Goal: Task Accomplishment & Management: Manage account settings

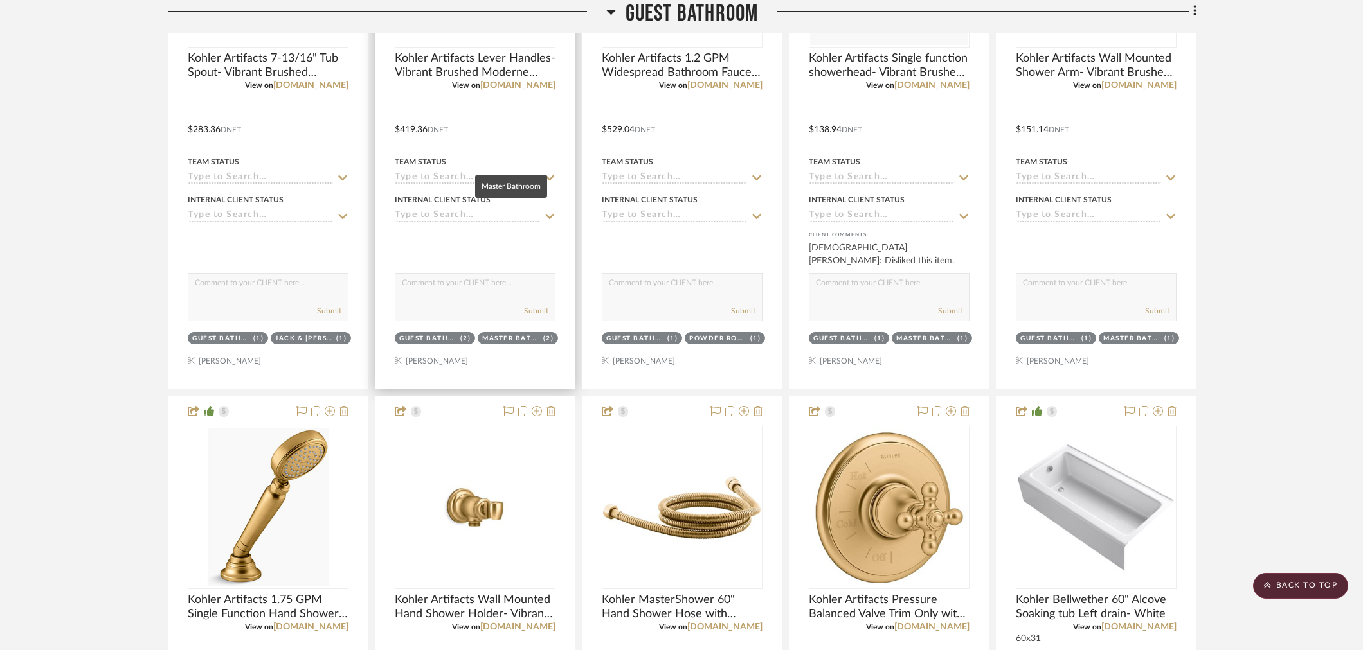
scroll to position [1499, 0]
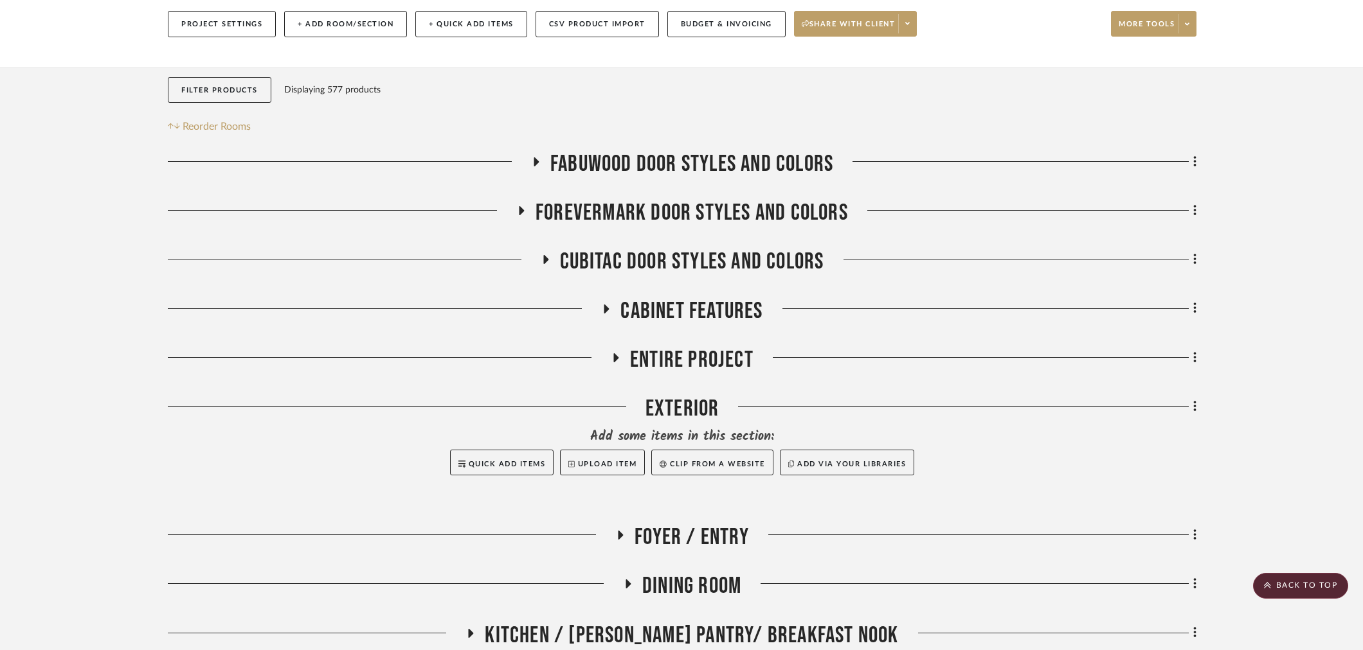
scroll to position [0, 0]
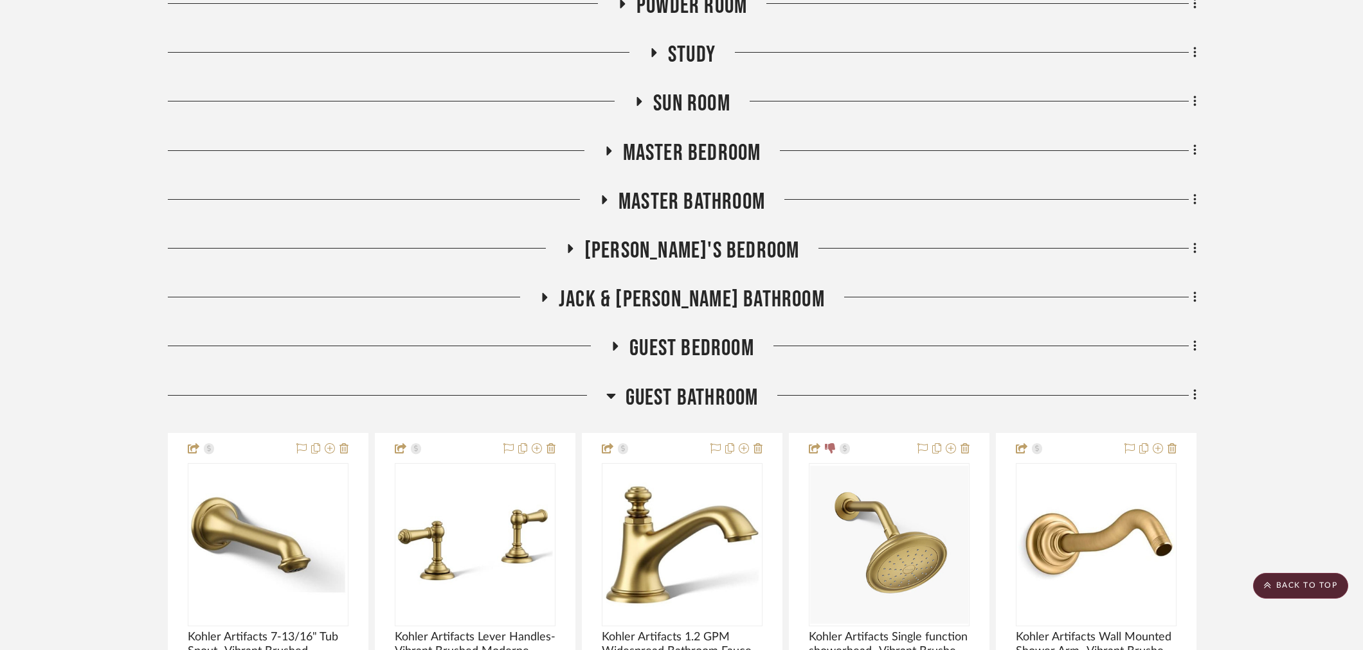
click at [719, 393] on span "Guest Bathroom" at bounding box center [691, 398] width 133 height 28
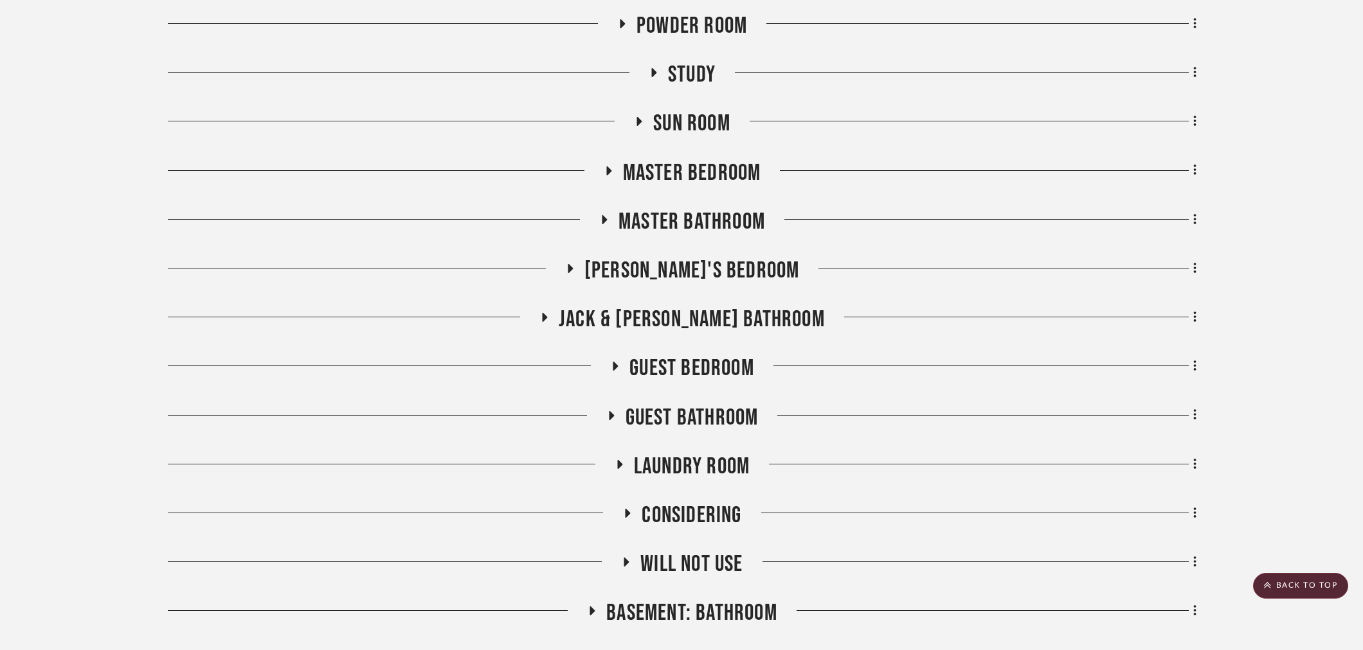
scroll to position [857, 0]
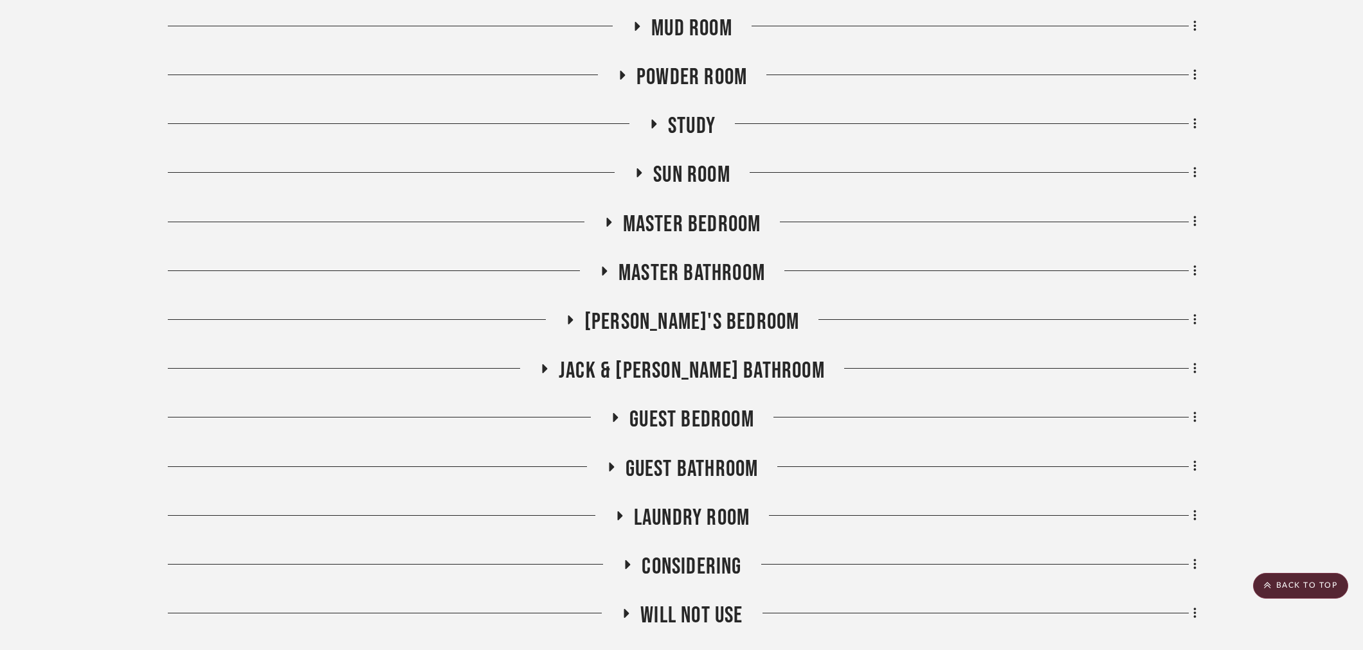
click at [661, 72] on span "Powder Room" at bounding box center [691, 78] width 111 height 28
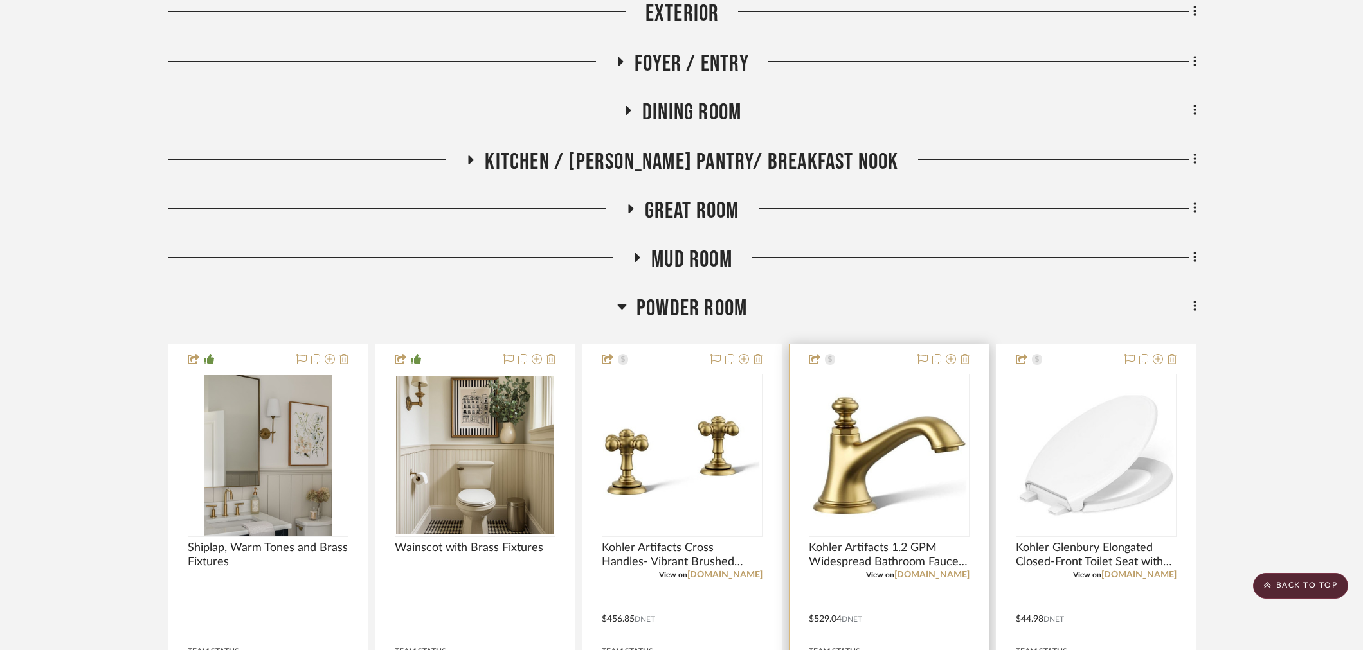
scroll to position [571, 0]
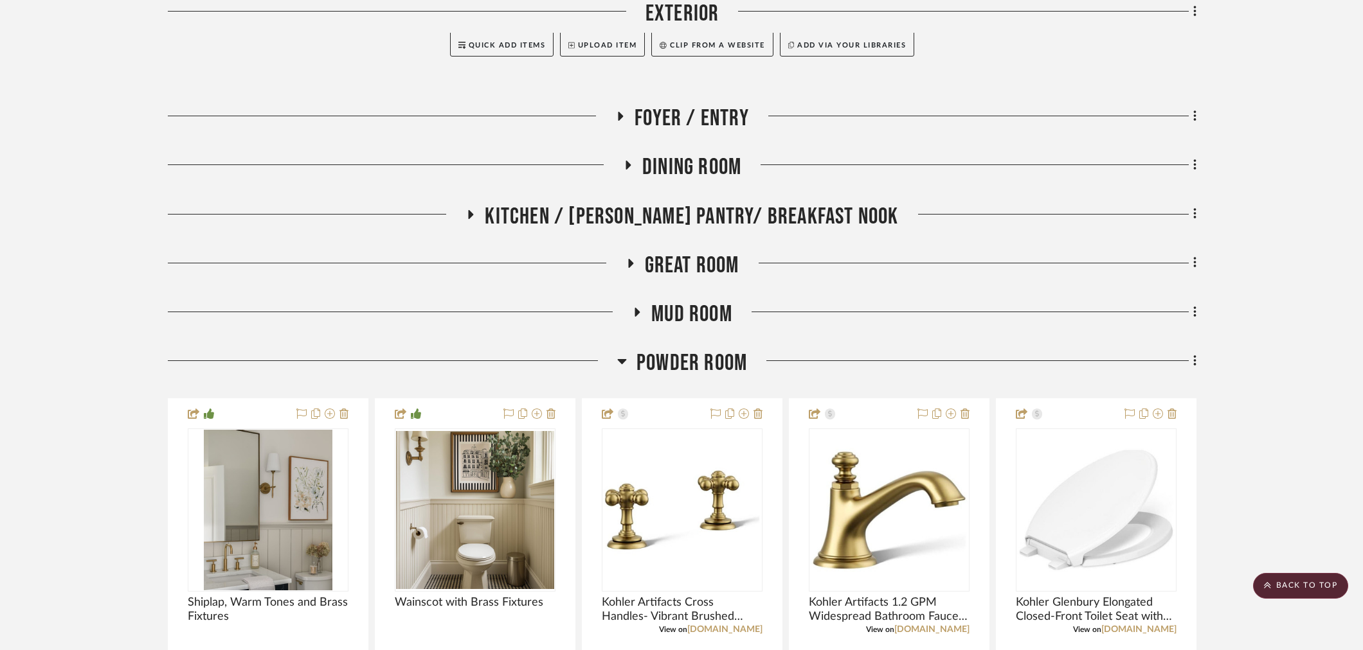
click at [688, 367] on span "Powder Room" at bounding box center [691, 364] width 111 height 28
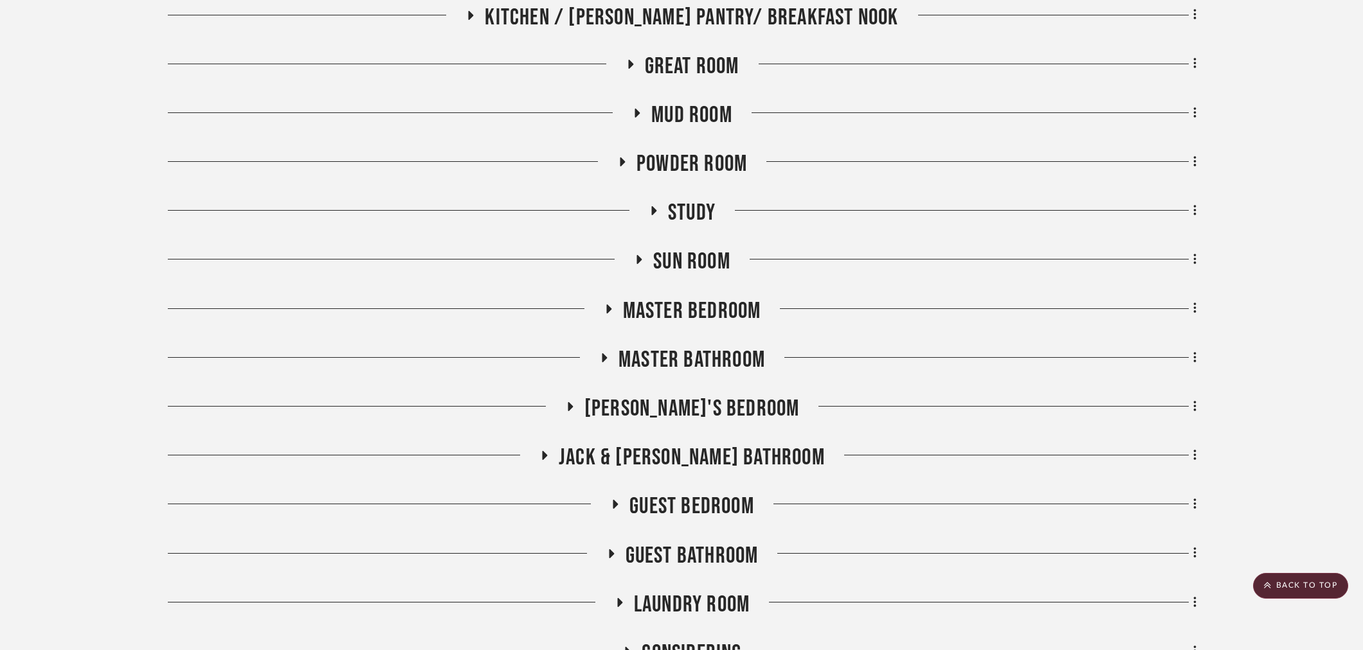
scroll to position [785, 0]
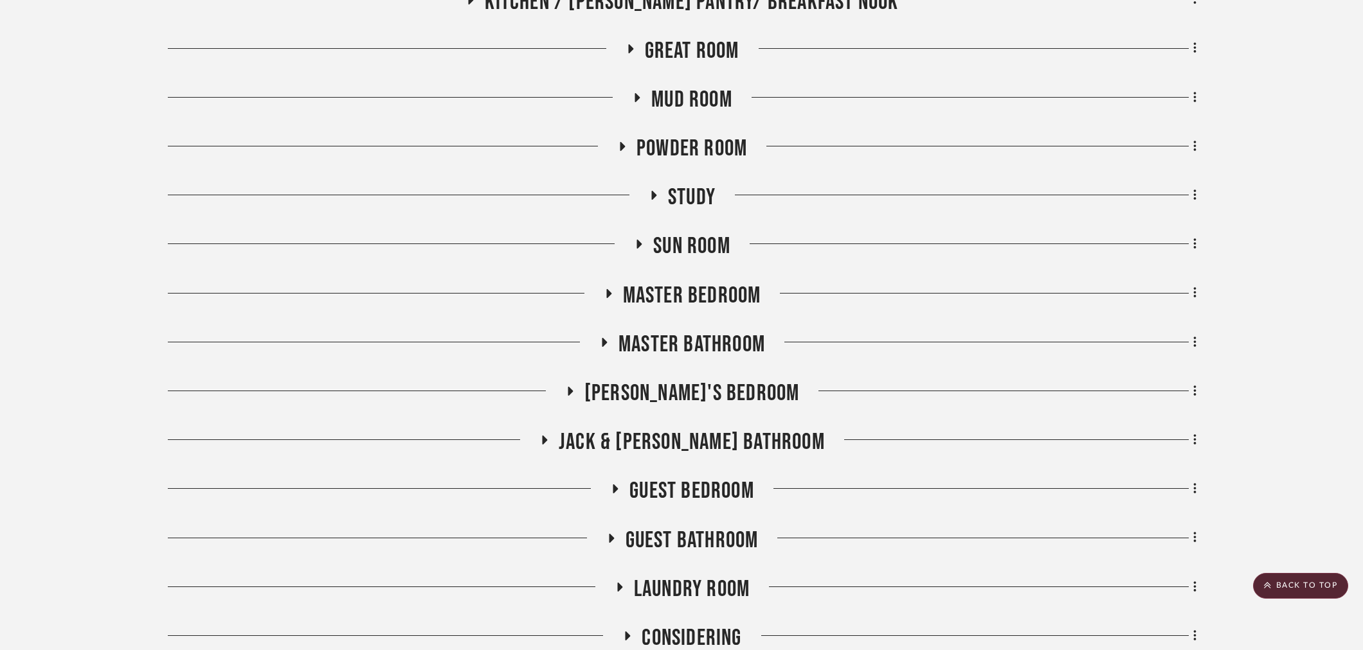
click at [710, 440] on span "Jack & [PERSON_NAME] Bathroom" at bounding box center [692, 443] width 266 height 28
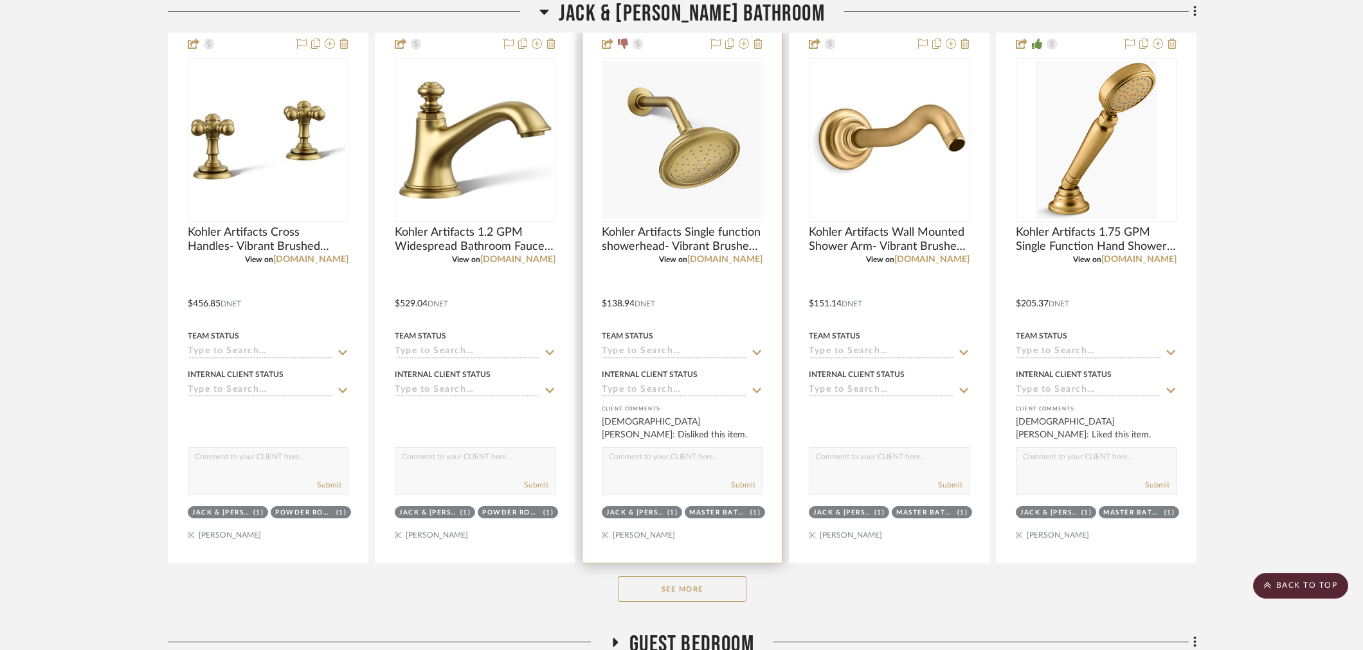
scroll to position [1285, 0]
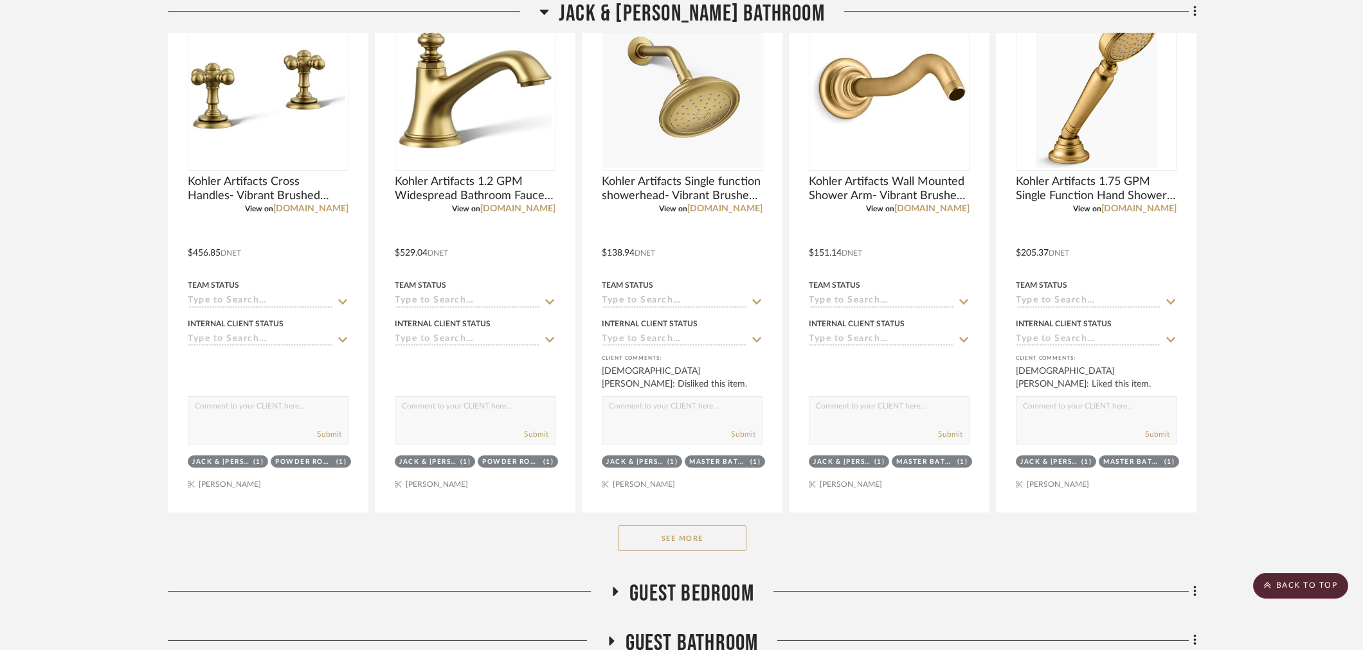
click at [680, 537] on button "See More" at bounding box center [682, 539] width 129 height 26
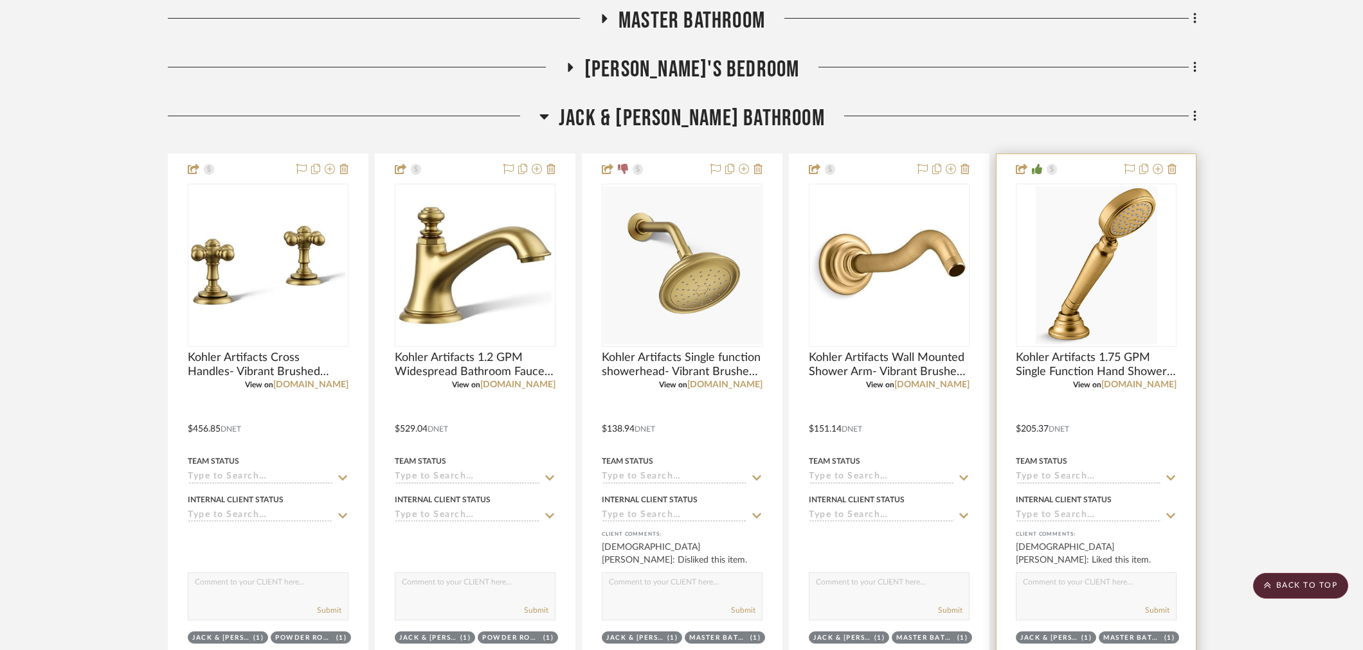
scroll to position [999, 0]
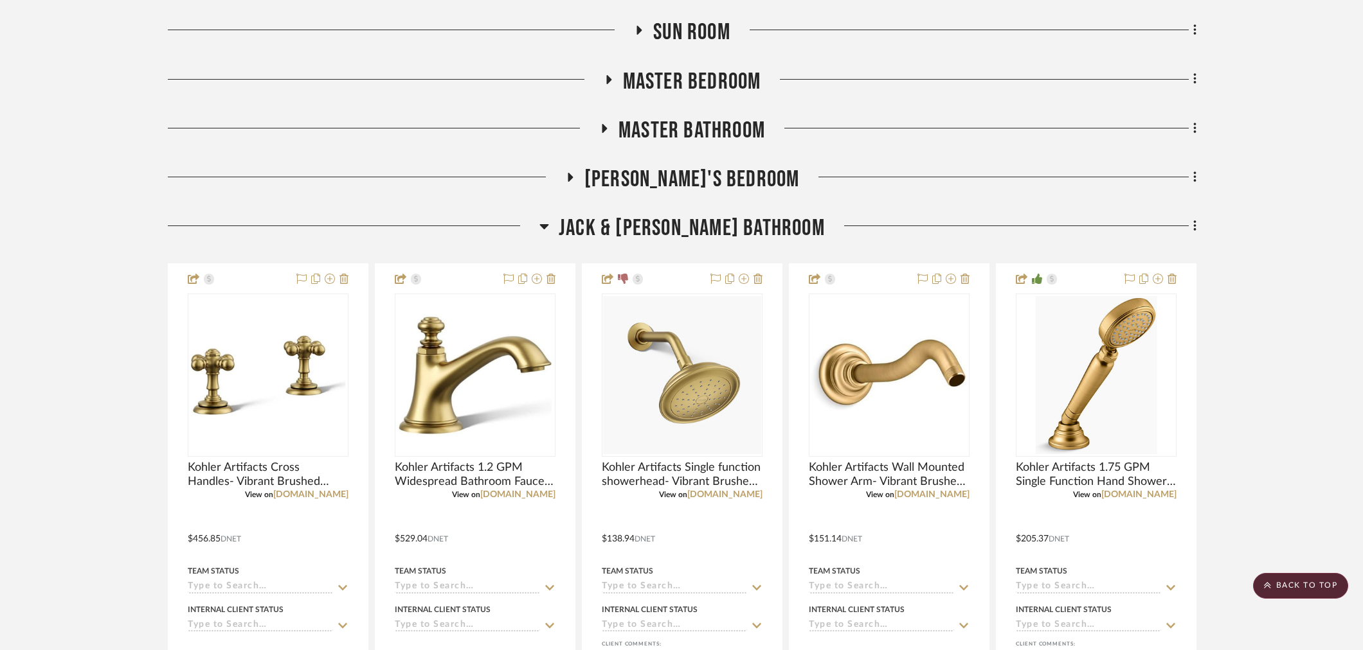
click at [724, 224] on span "Jack & [PERSON_NAME] Bathroom" at bounding box center [692, 229] width 266 height 28
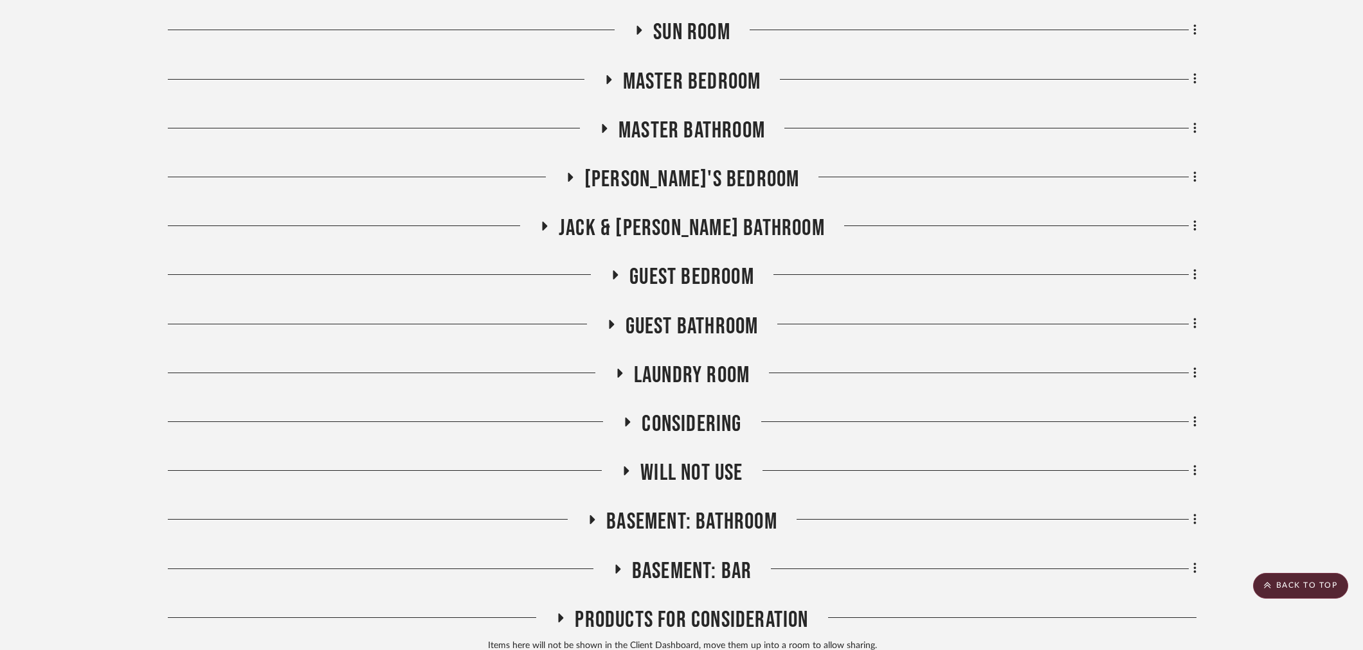
click at [677, 315] on span "Guest Bathroom" at bounding box center [691, 327] width 133 height 28
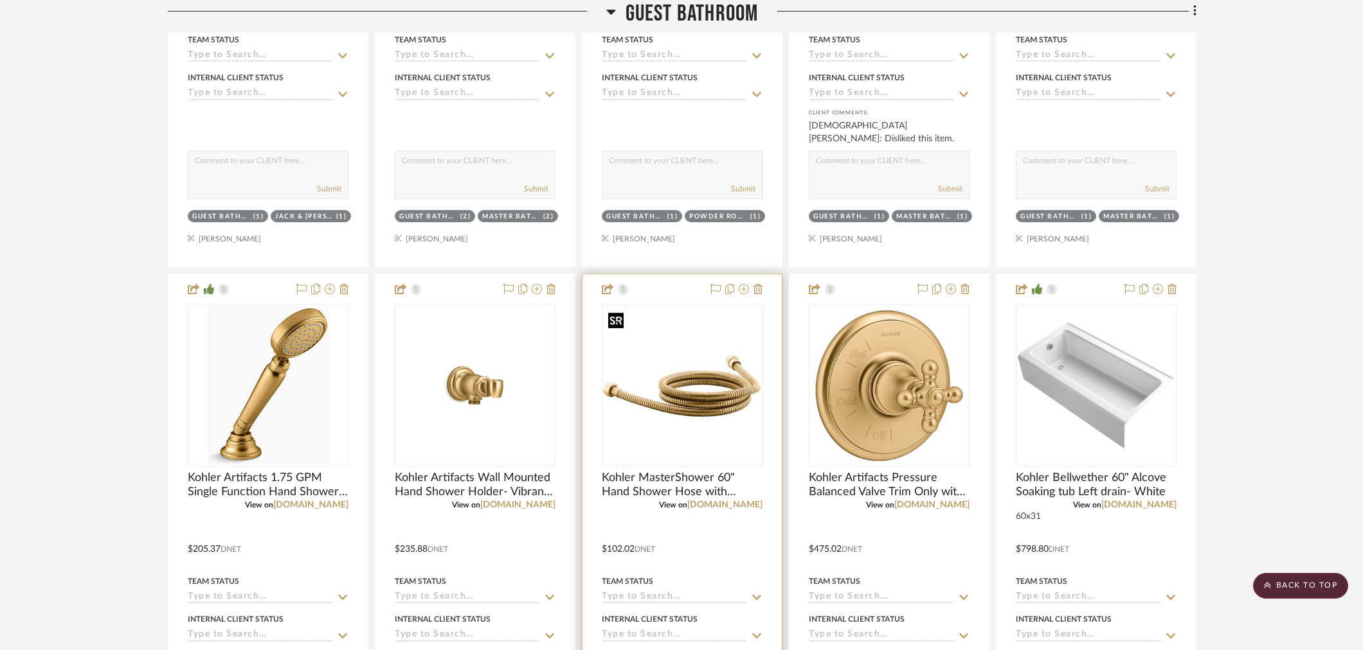
scroll to position [1285, 0]
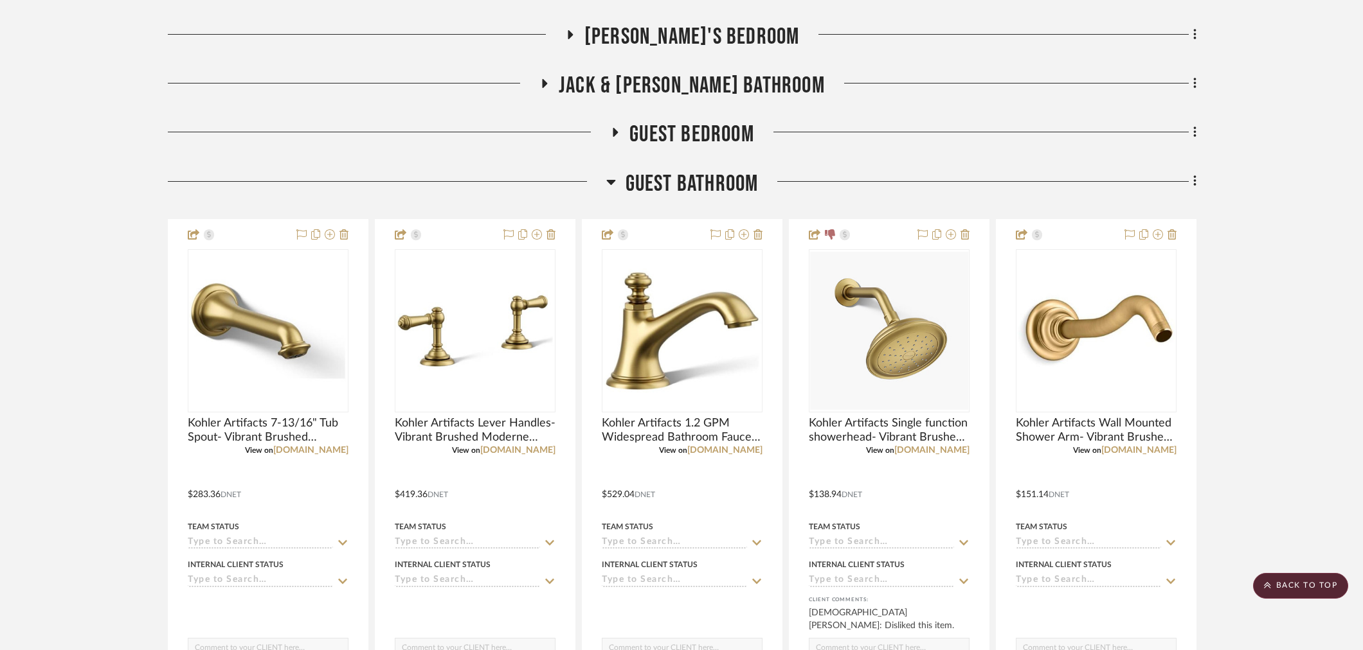
click at [701, 184] on span "Guest Bathroom" at bounding box center [691, 184] width 133 height 28
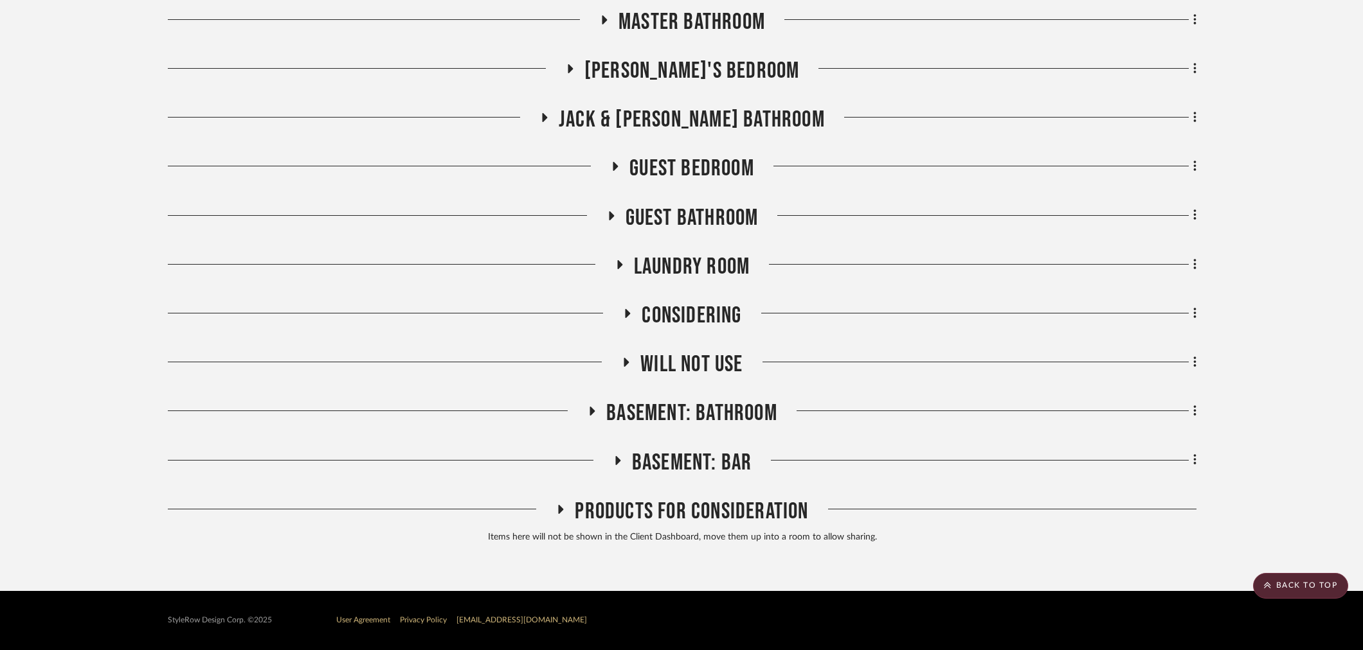
scroll to position [1037, 0]
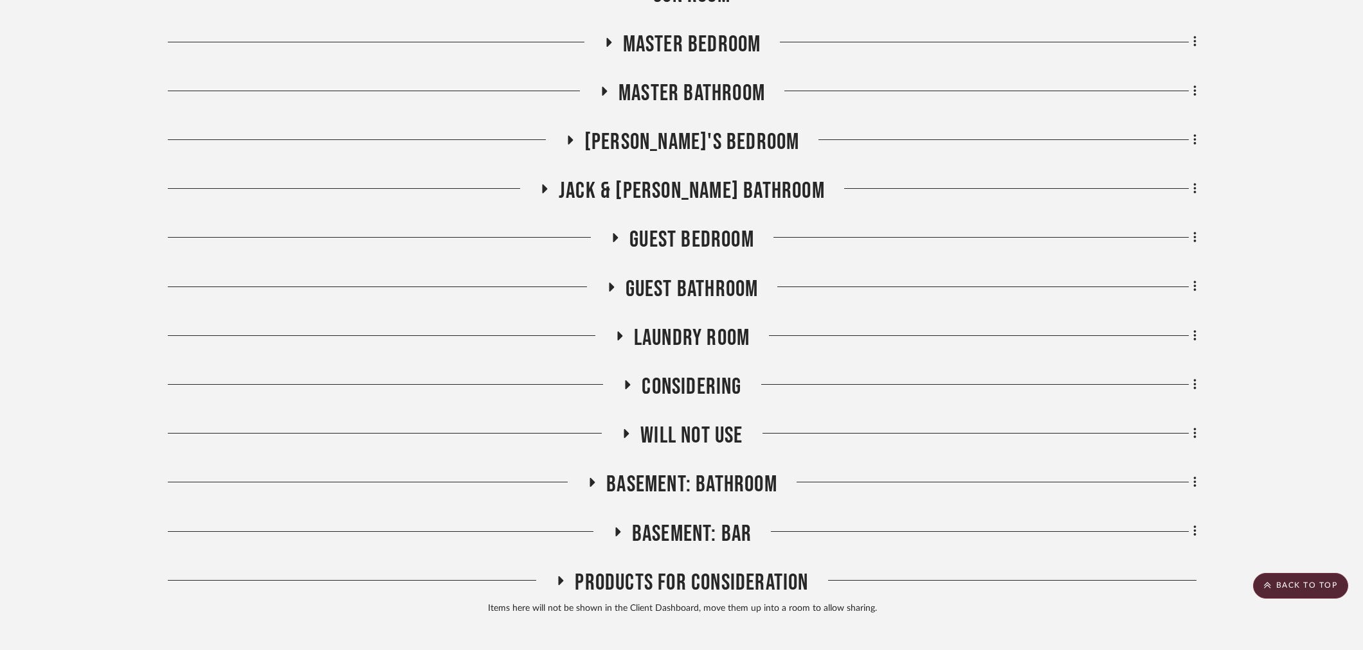
click at [697, 188] on span "Jack & [PERSON_NAME] Bathroom" at bounding box center [692, 191] width 266 height 28
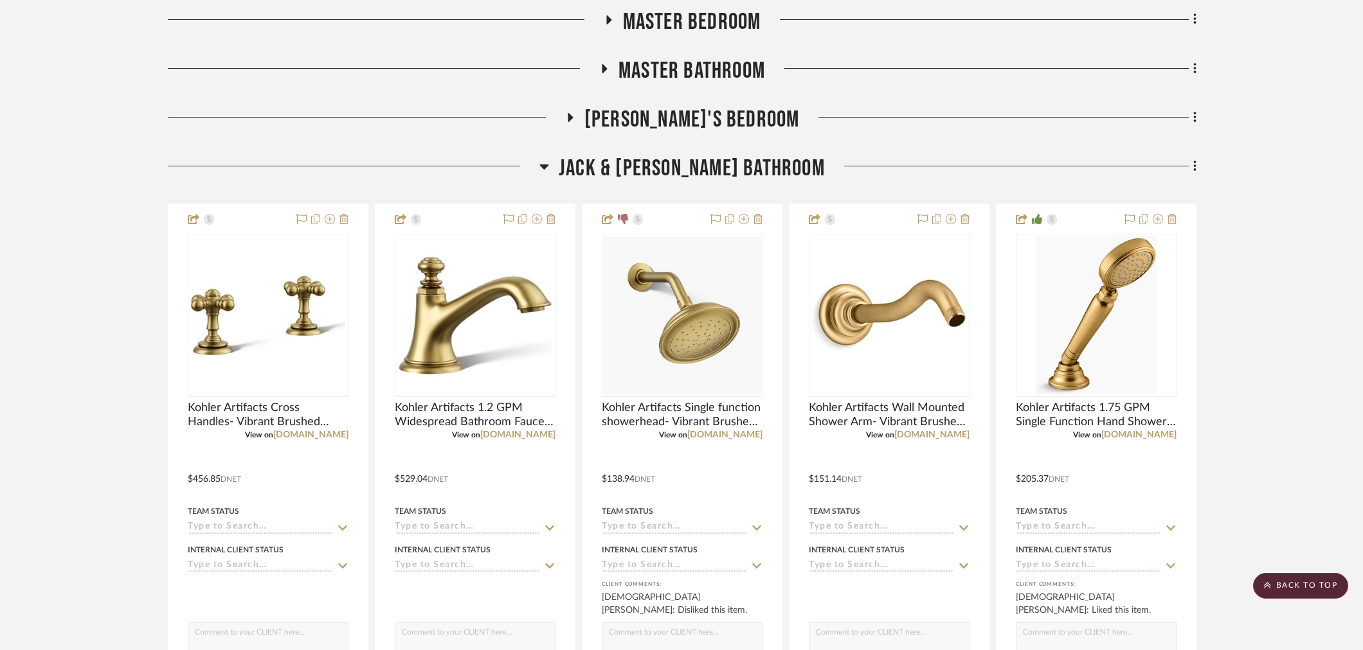
scroll to position [965, 0]
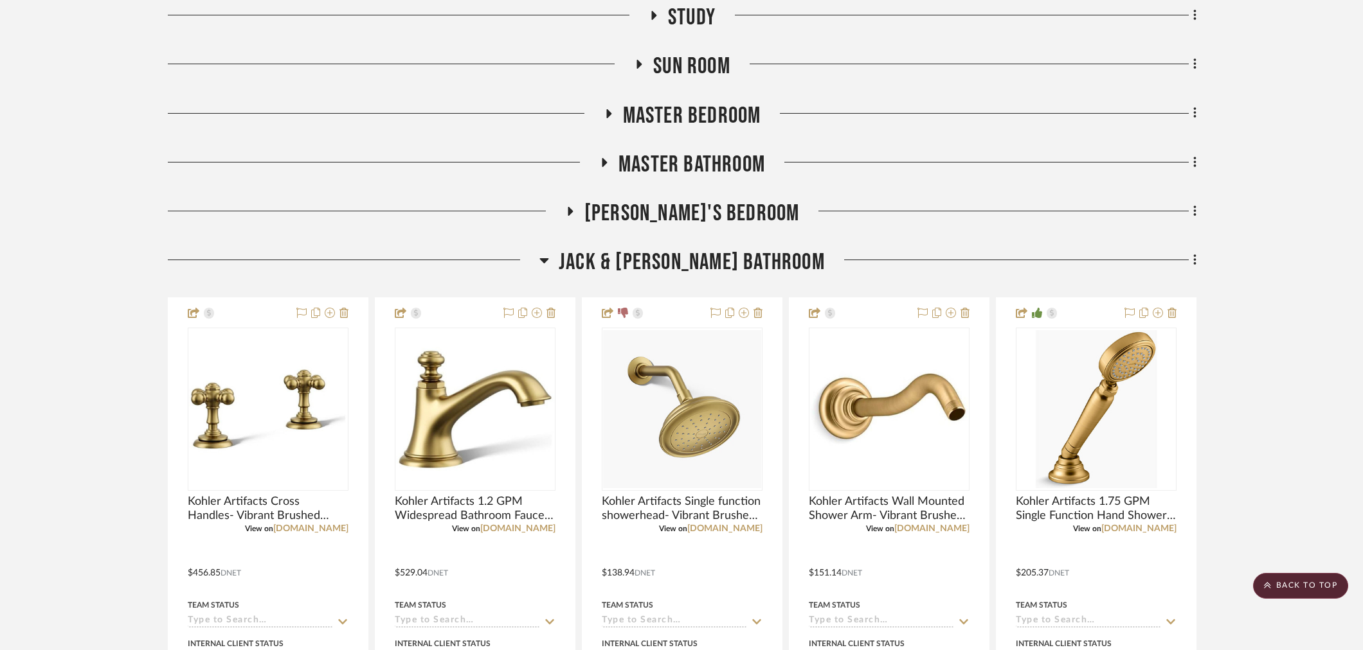
click at [679, 267] on span "Jack & [PERSON_NAME] Bathroom" at bounding box center [692, 263] width 266 height 28
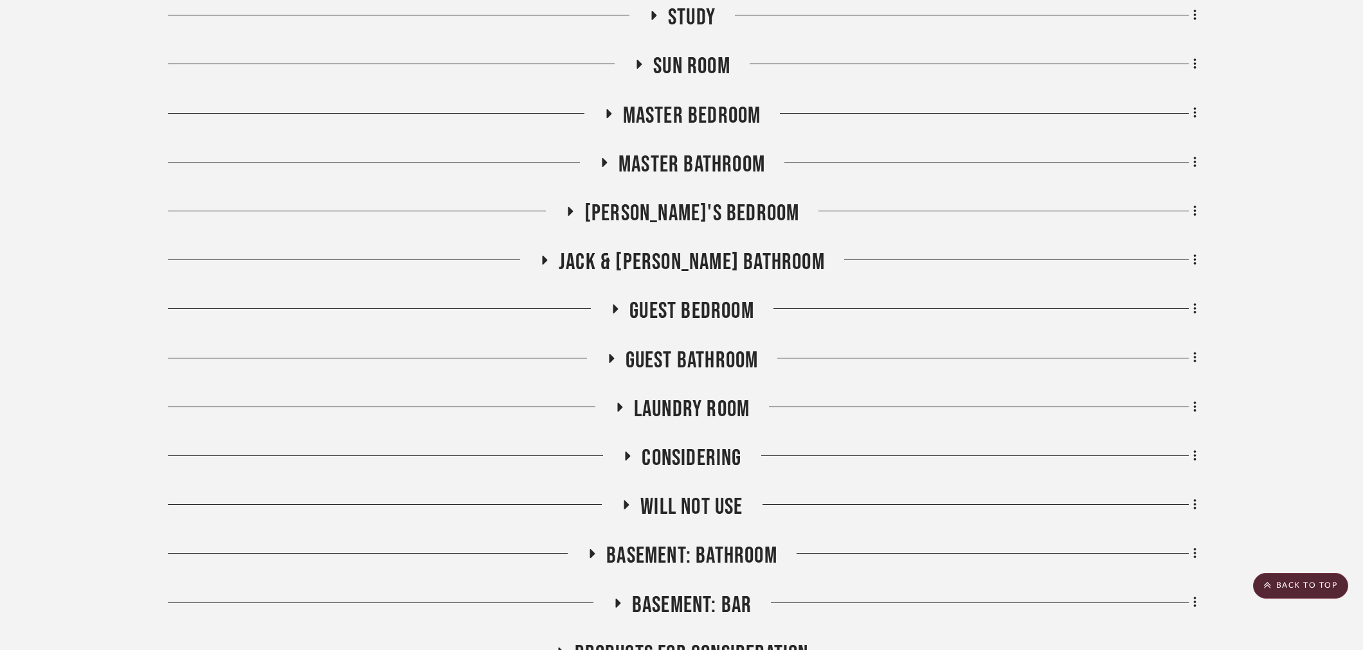
click at [680, 163] on span "Master Bathroom" at bounding box center [691, 165] width 147 height 28
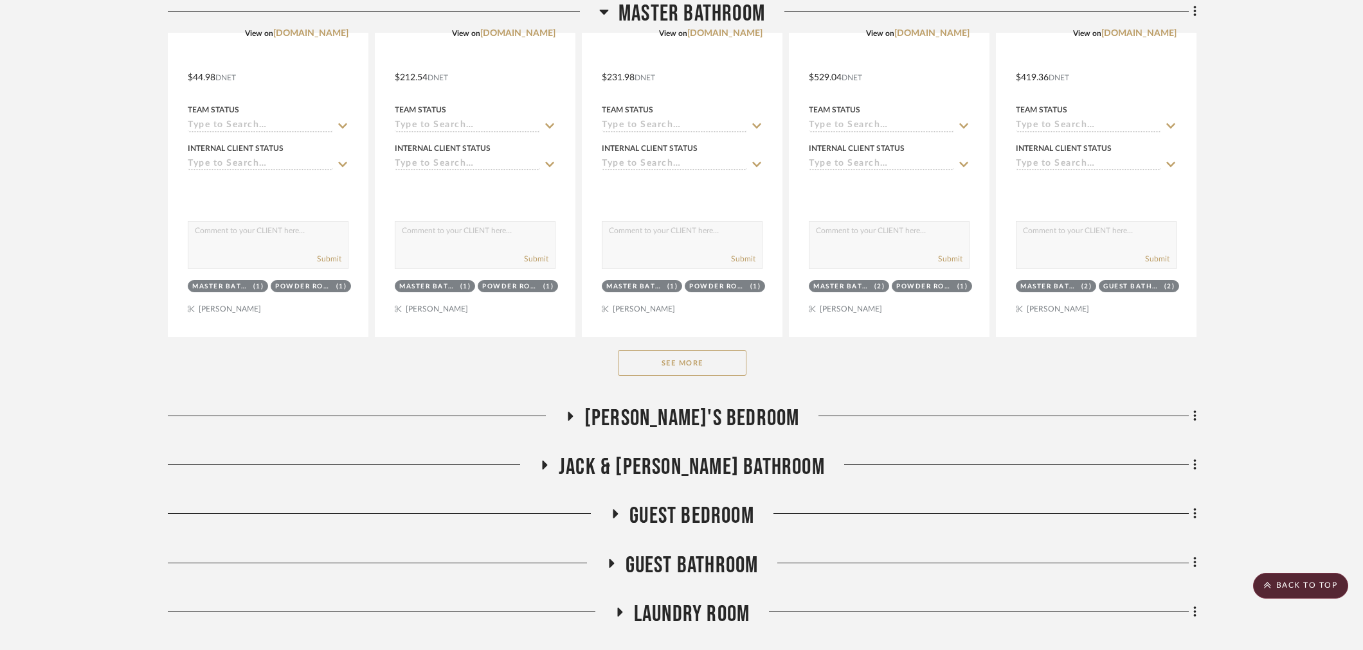
scroll to position [1465, 0]
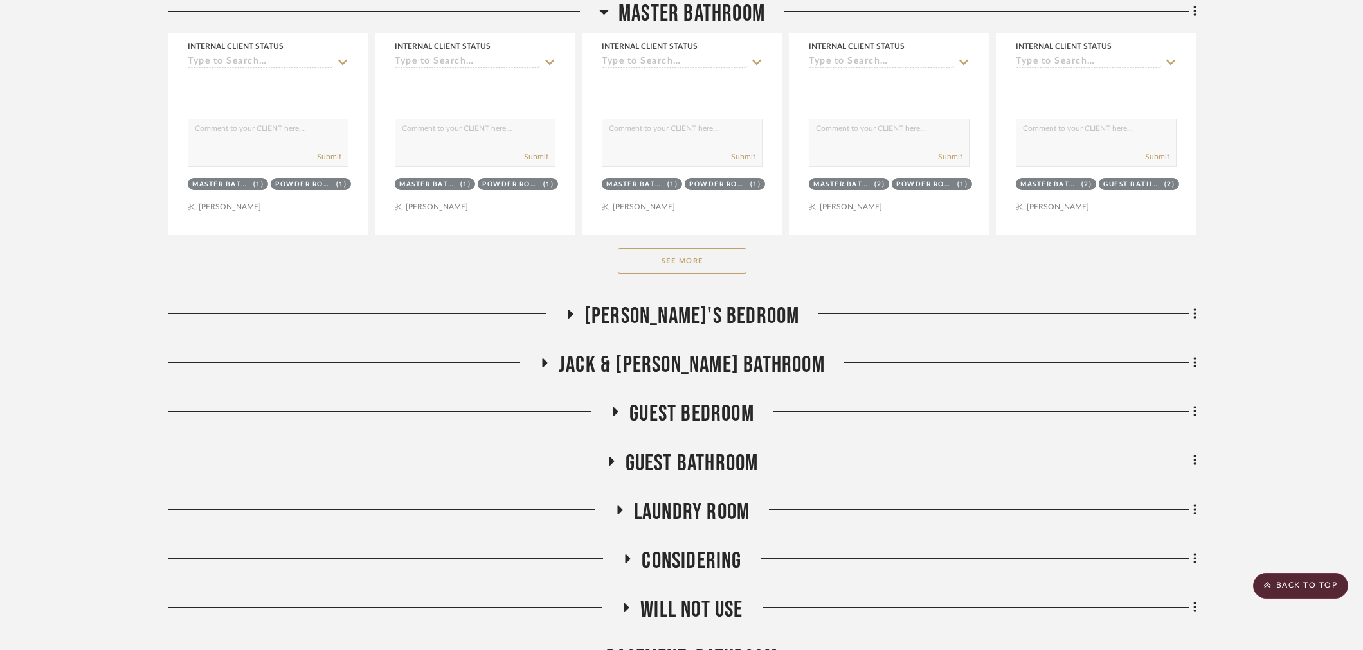
click at [701, 257] on button "See More" at bounding box center [682, 261] width 129 height 26
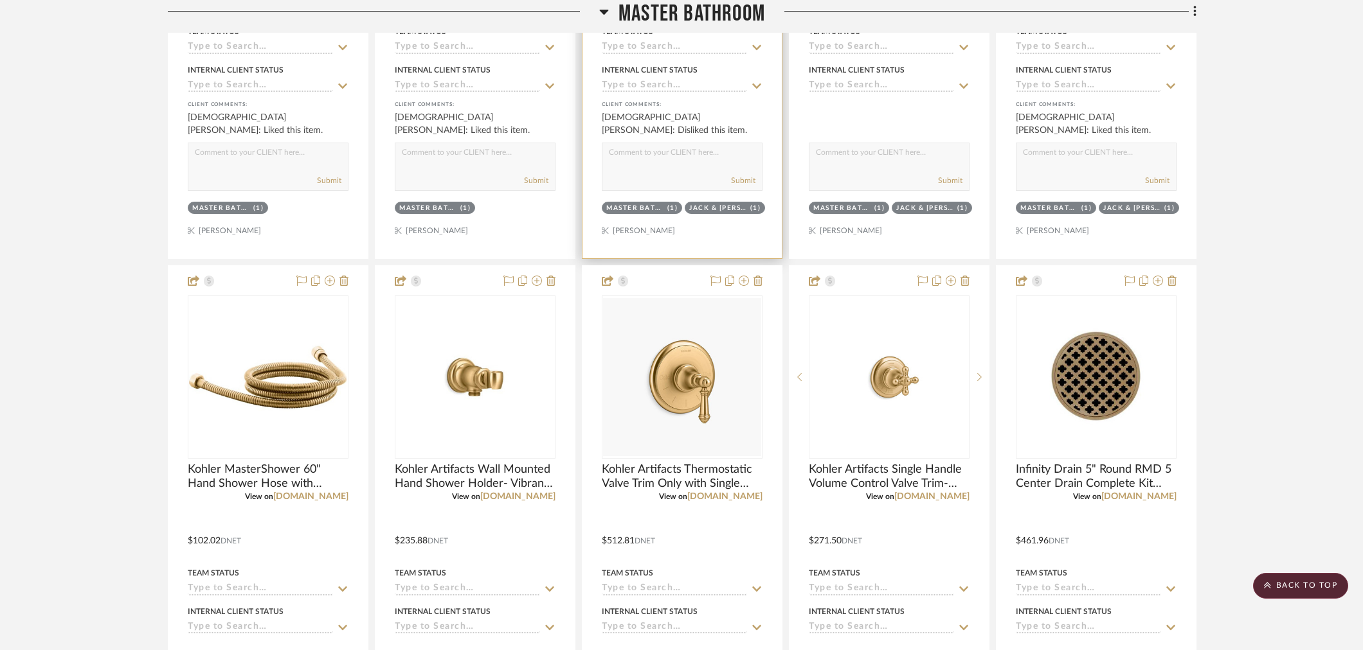
scroll to position [2036, 0]
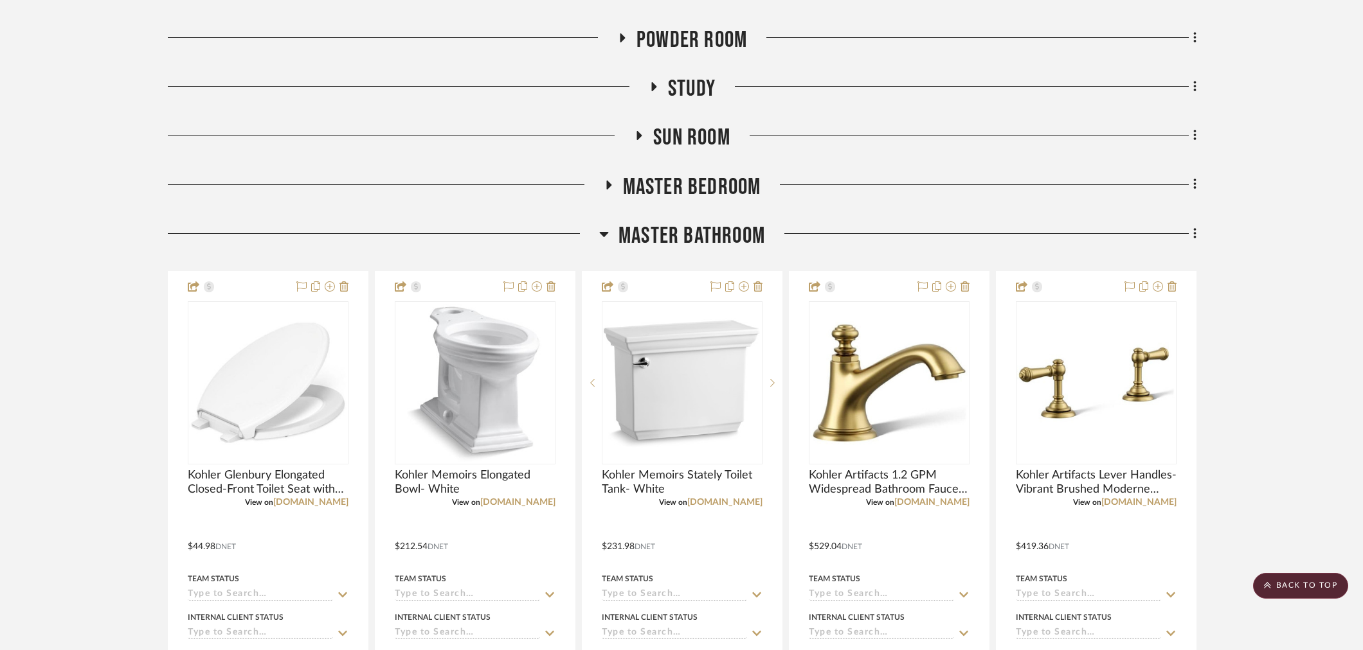
click at [712, 245] on span "Master Bathroom" at bounding box center [691, 236] width 147 height 28
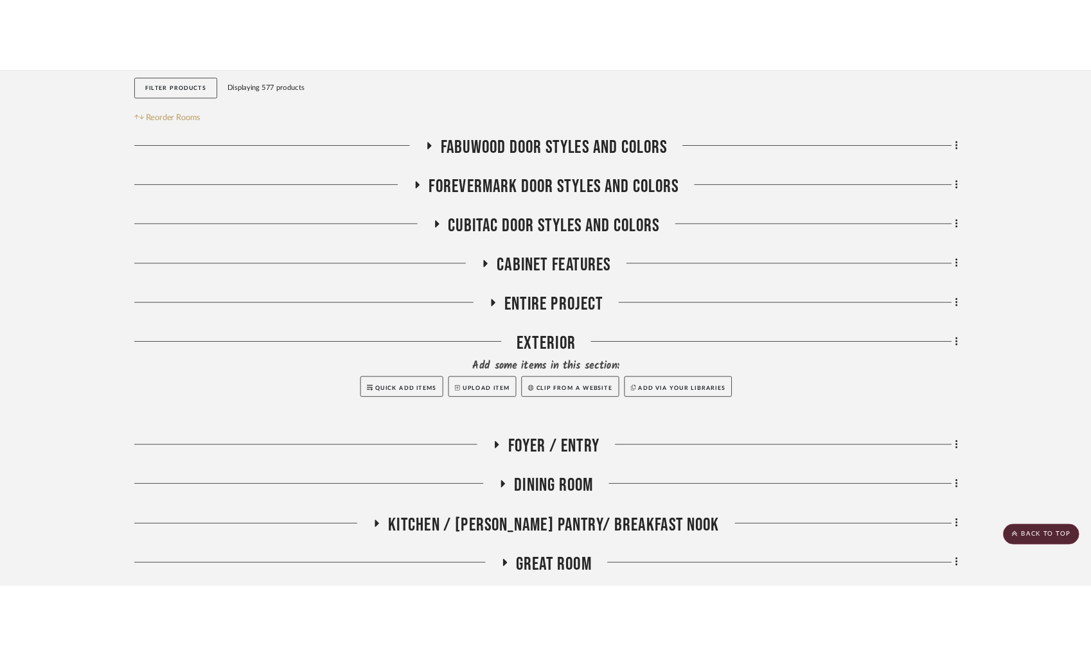
scroll to position [108, 0]
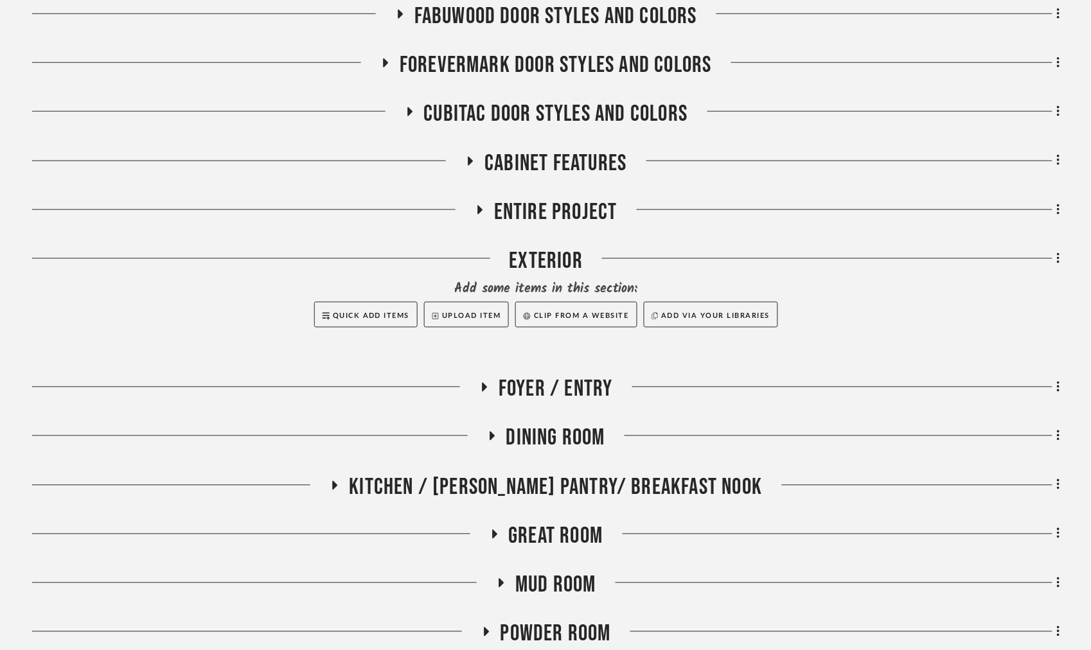
scroll to position [357, 0]
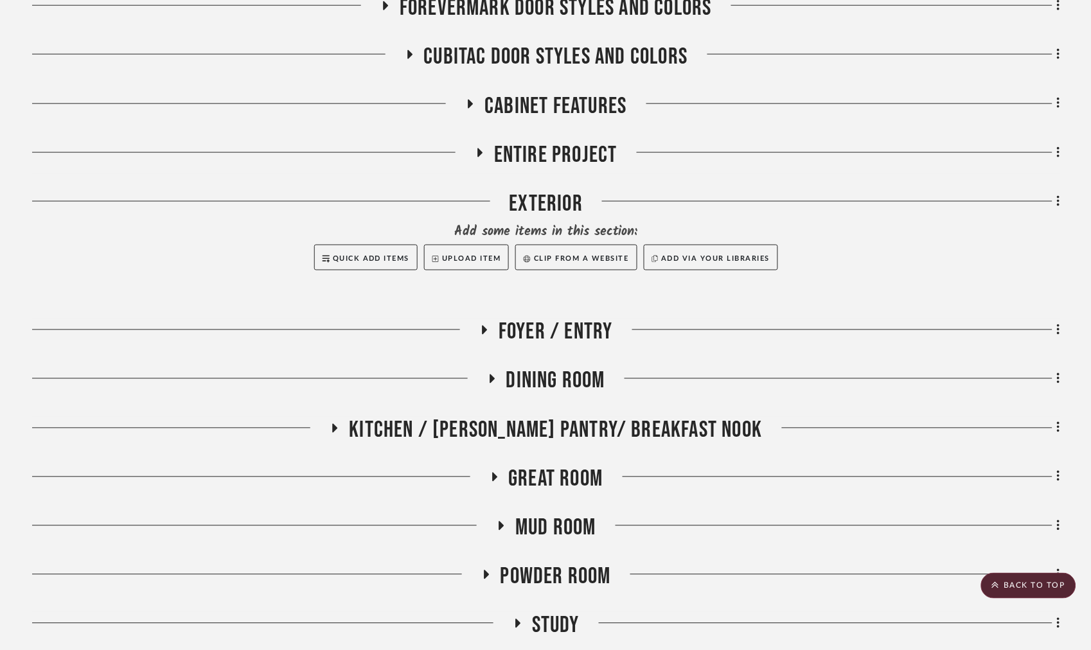
click at [536, 568] on span "Powder Room" at bounding box center [556, 578] width 111 height 28
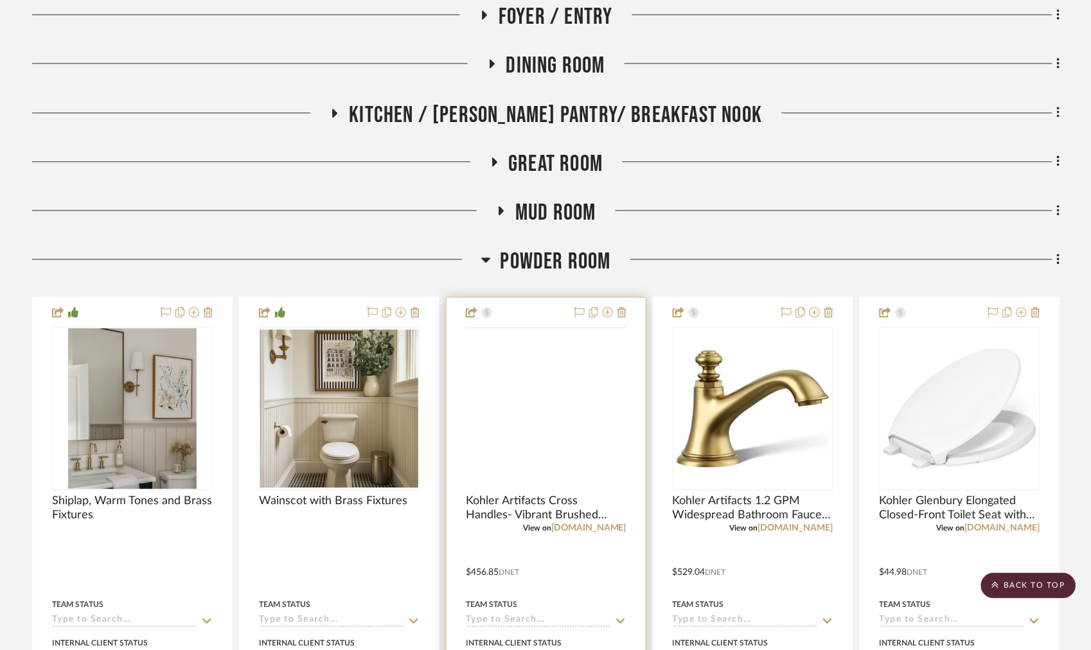
scroll to position [785, 0]
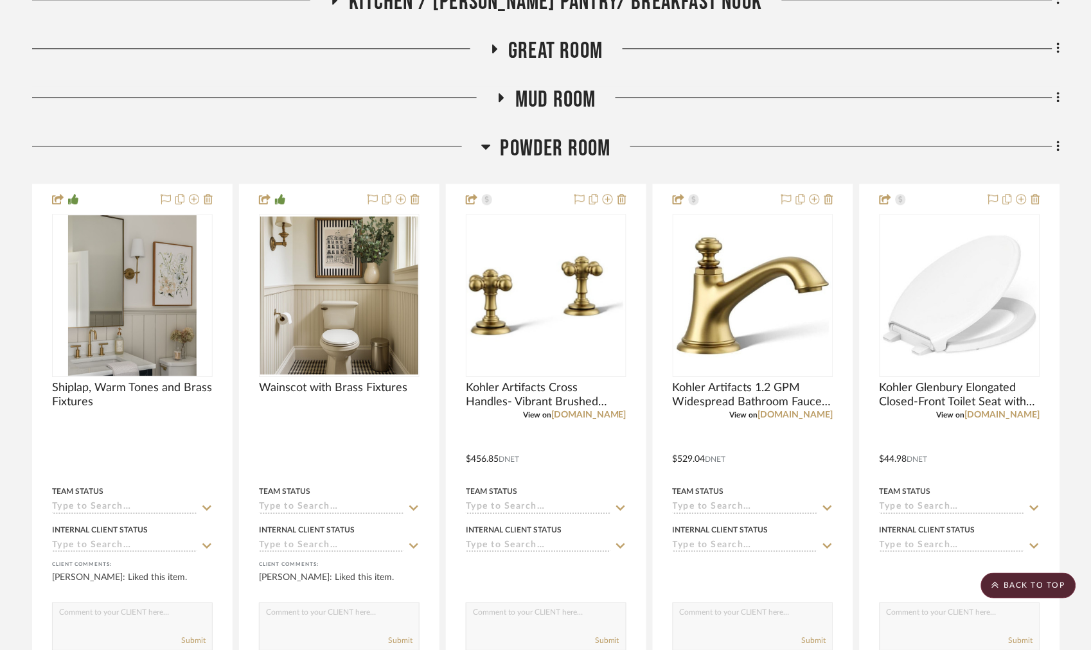
click at [529, 148] on span "Powder Room" at bounding box center [556, 149] width 111 height 28
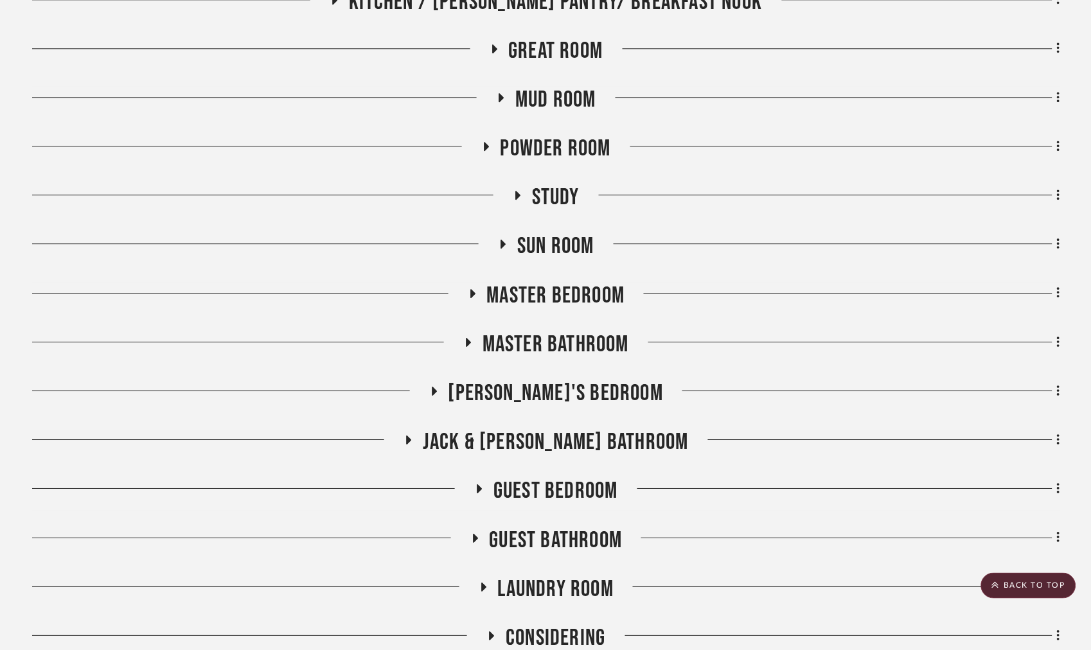
click at [532, 532] on span "Guest Bathroom" at bounding box center [556, 541] width 133 height 28
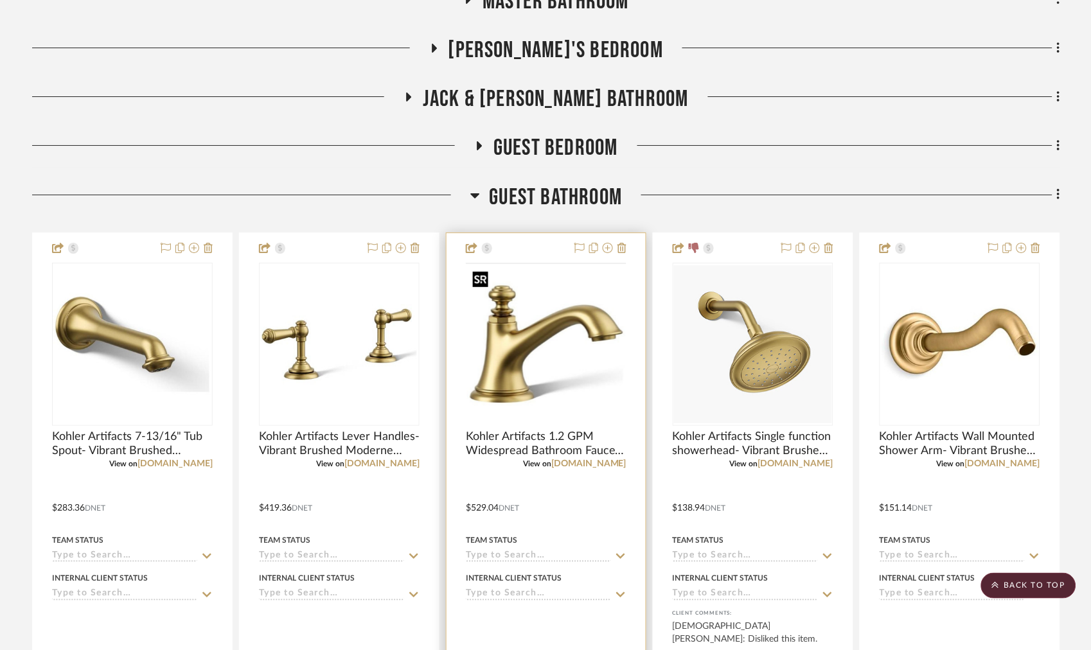
scroll to position [1142, 0]
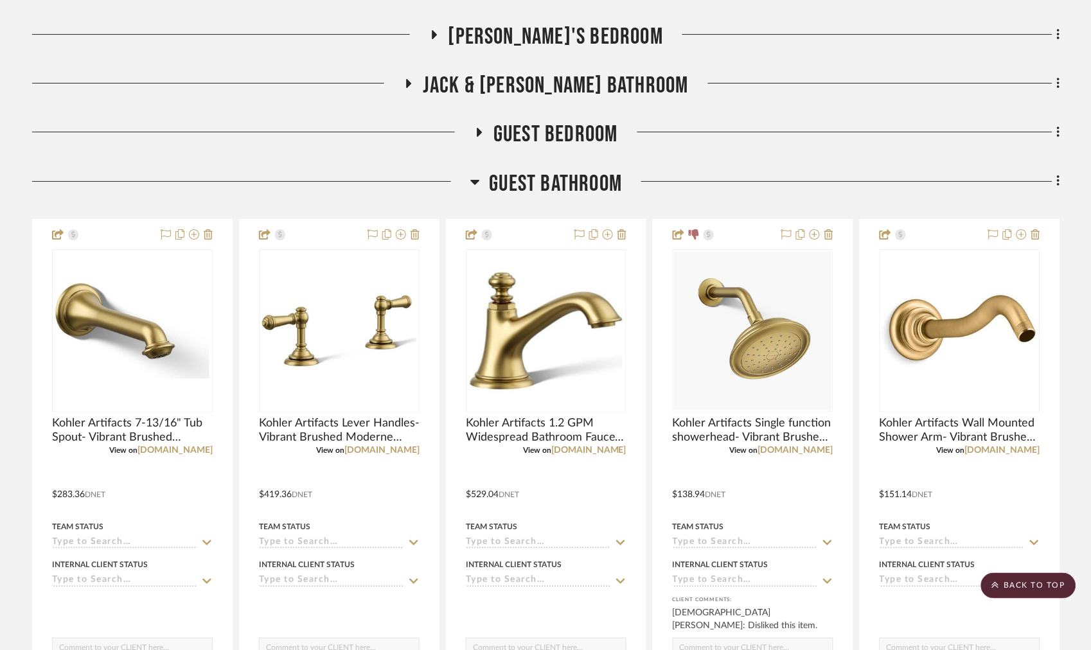
click at [547, 183] on span "Guest Bathroom" at bounding box center [556, 184] width 133 height 28
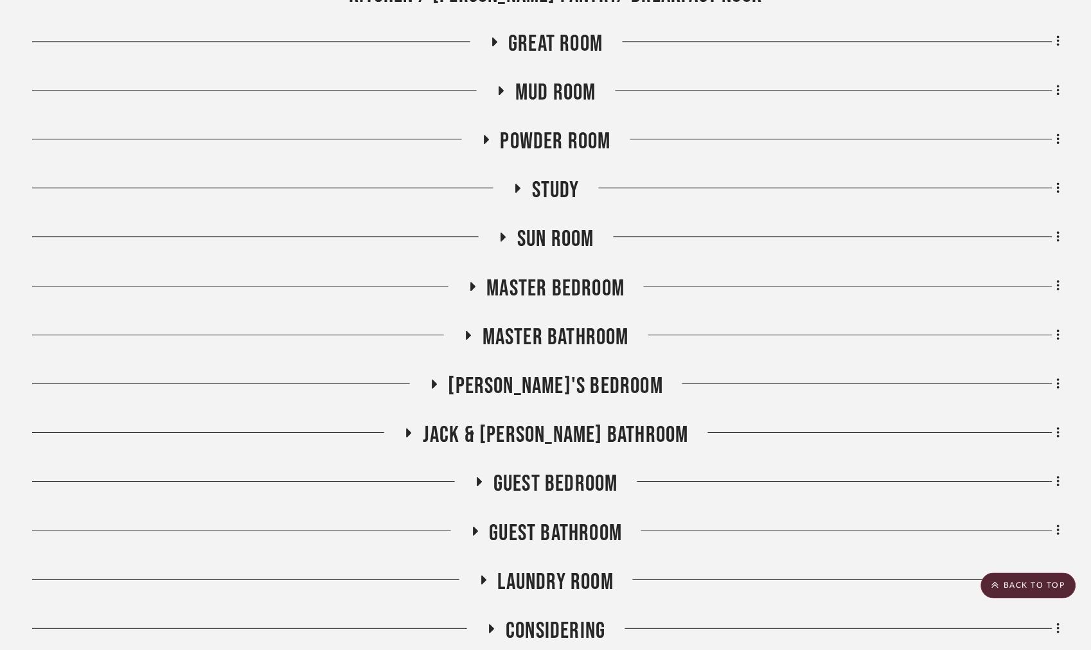
scroll to position [751, 0]
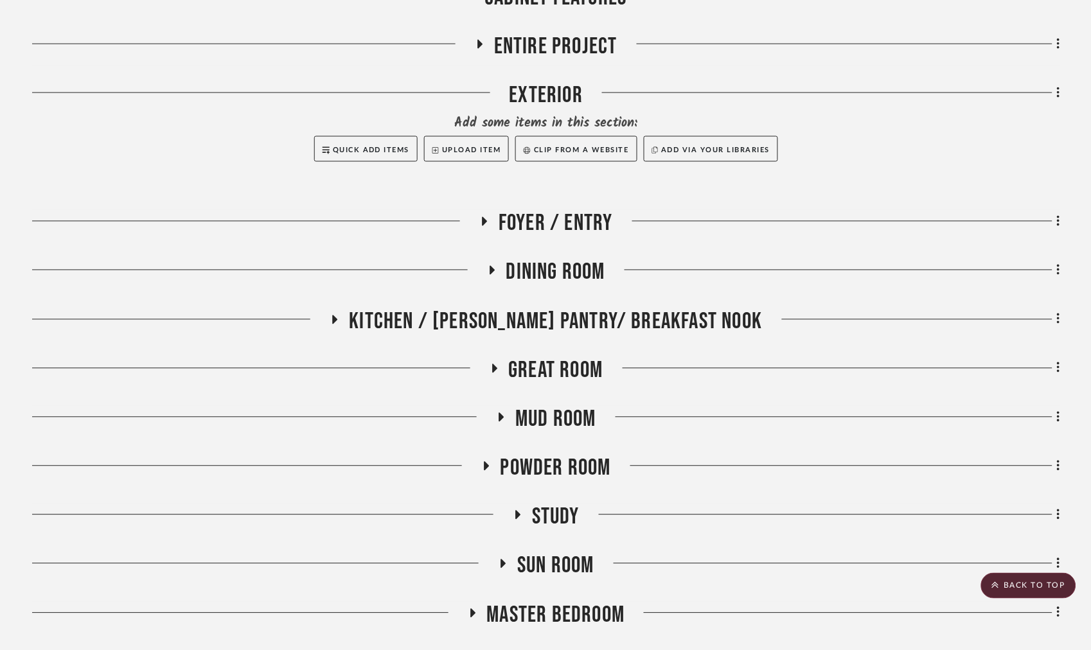
click at [568, 313] on span "Kitchen / [PERSON_NAME] Pantry/ Breakfast Nook" at bounding box center [555, 322] width 413 height 28
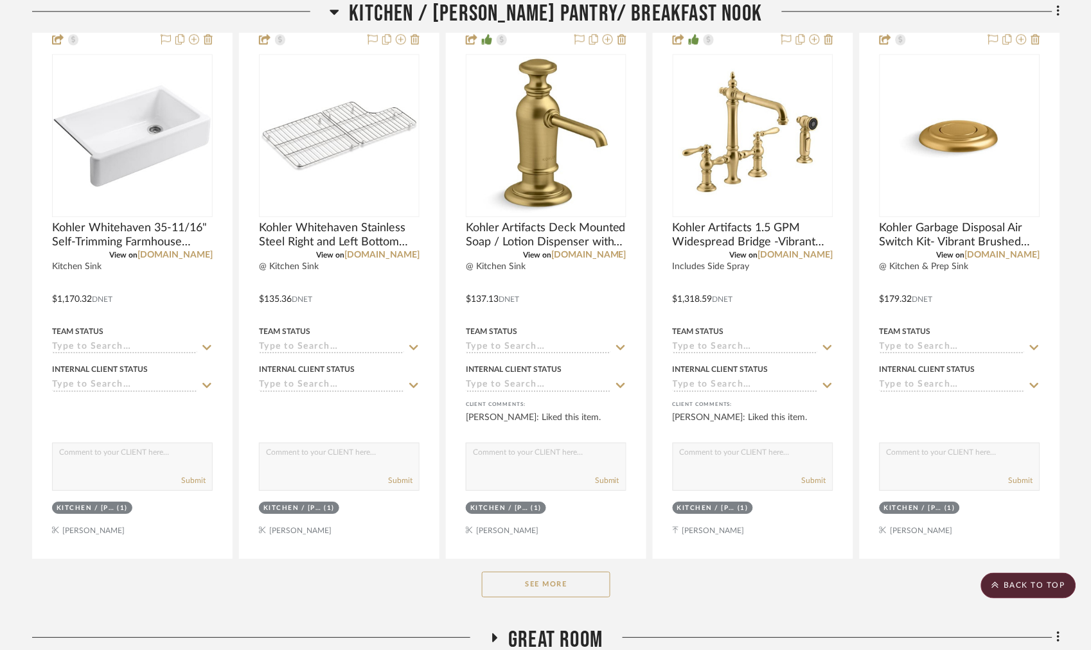
scroll to position [823, 0]
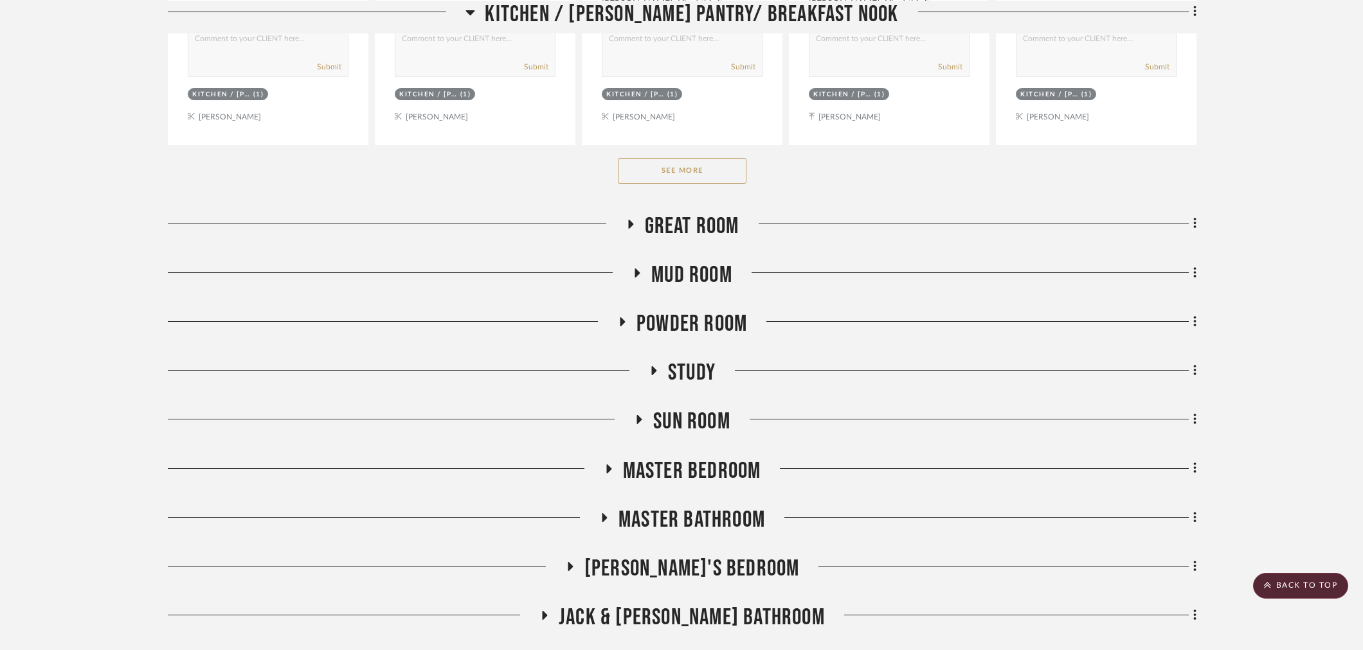
scroll to position [1213, 0]
click at [710, 176] on button "See More" at bounding box center [682, 170] width 129 height 26
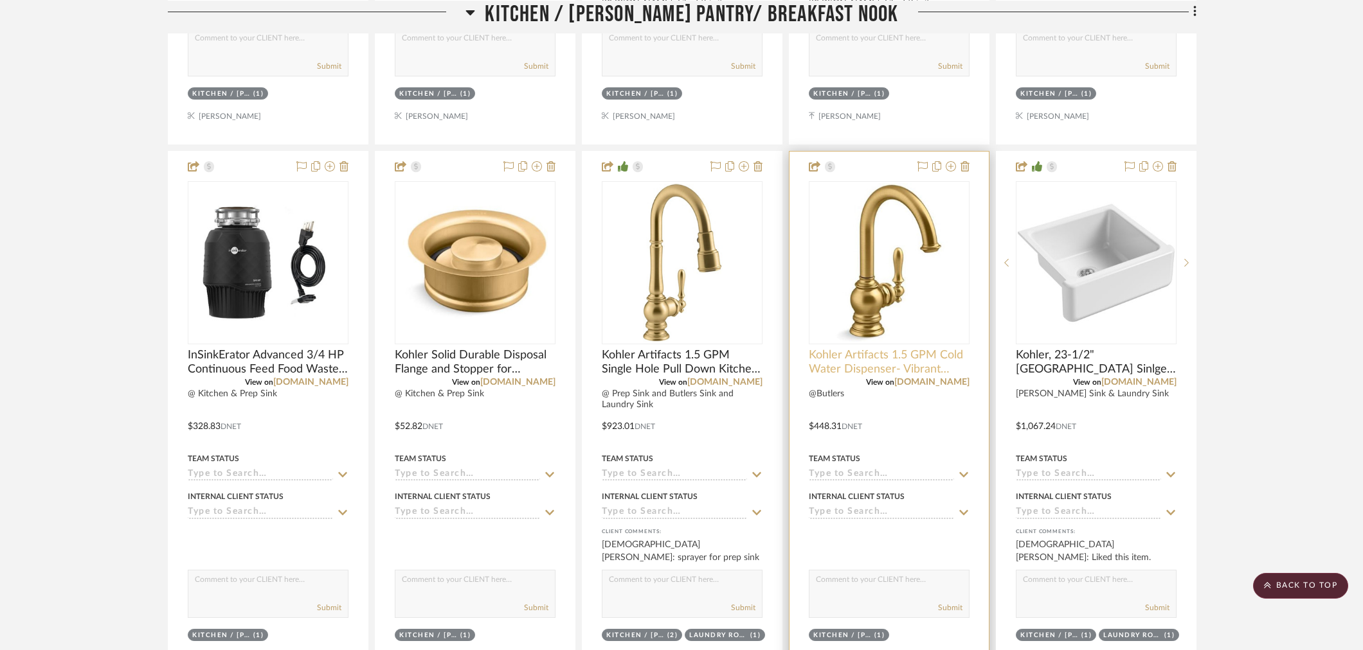
click at [850, 355] on span "Kohler Artifacts 1.5 GPM Cold Water Dispenser- Vibrant Brushed Moderne Brass" at bounding box center [889, 362] width 161 height 28
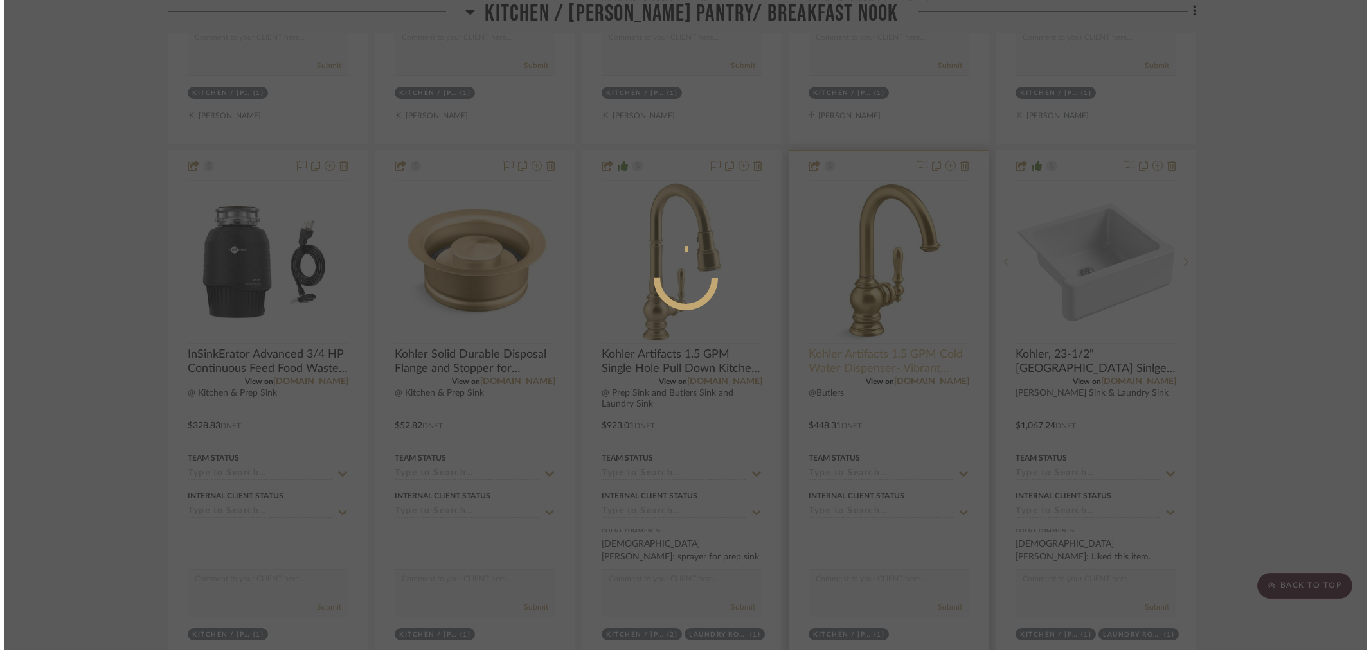
scroll to position [0, 0]
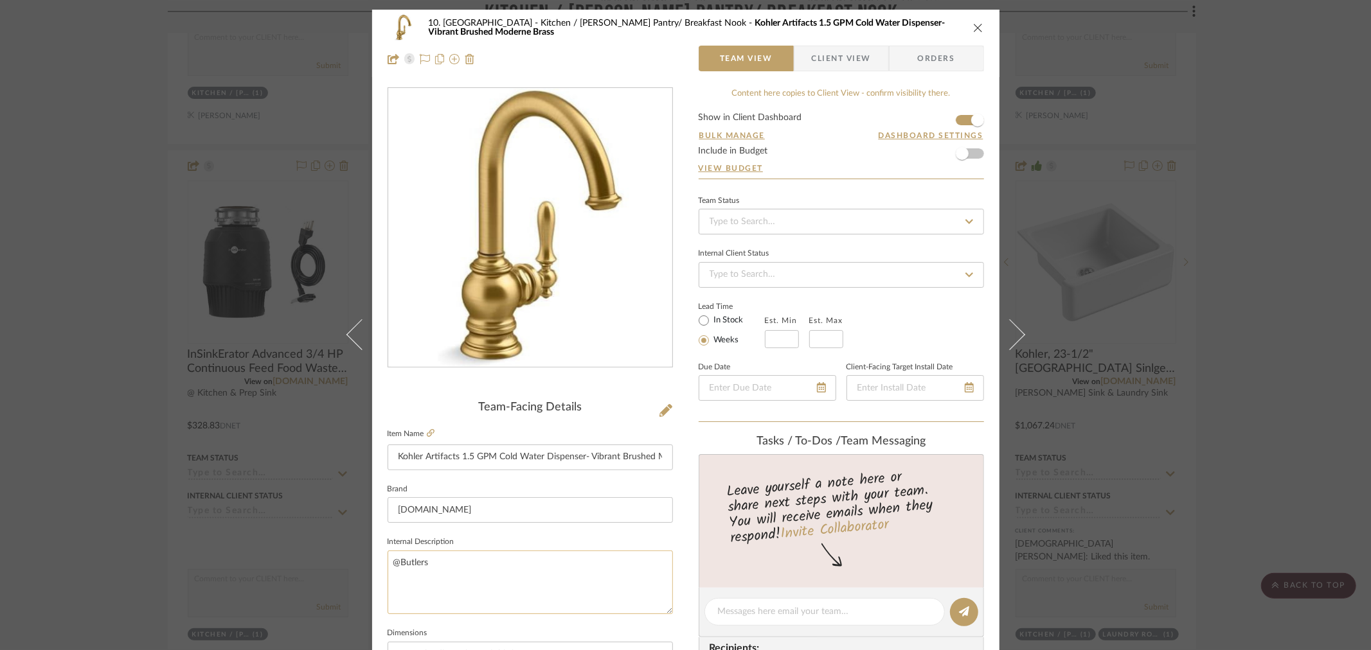
click at [483, 564] on textarea "@Butlers" at bounding box center [530, 583] width 285 height 64
type textarea "@Prep"
click at [502, 528] on sr-form-field "Brand Build.com" at bounding box center [530, 507] width 285 height 53
click at [1100, 445] on div "10. Vignola Kitchen / Butler's Pantry/ Breakfast Nook Kohler Artifacts 1.5 GPM …" at bounding box center [685, 325] width 1371 height 650
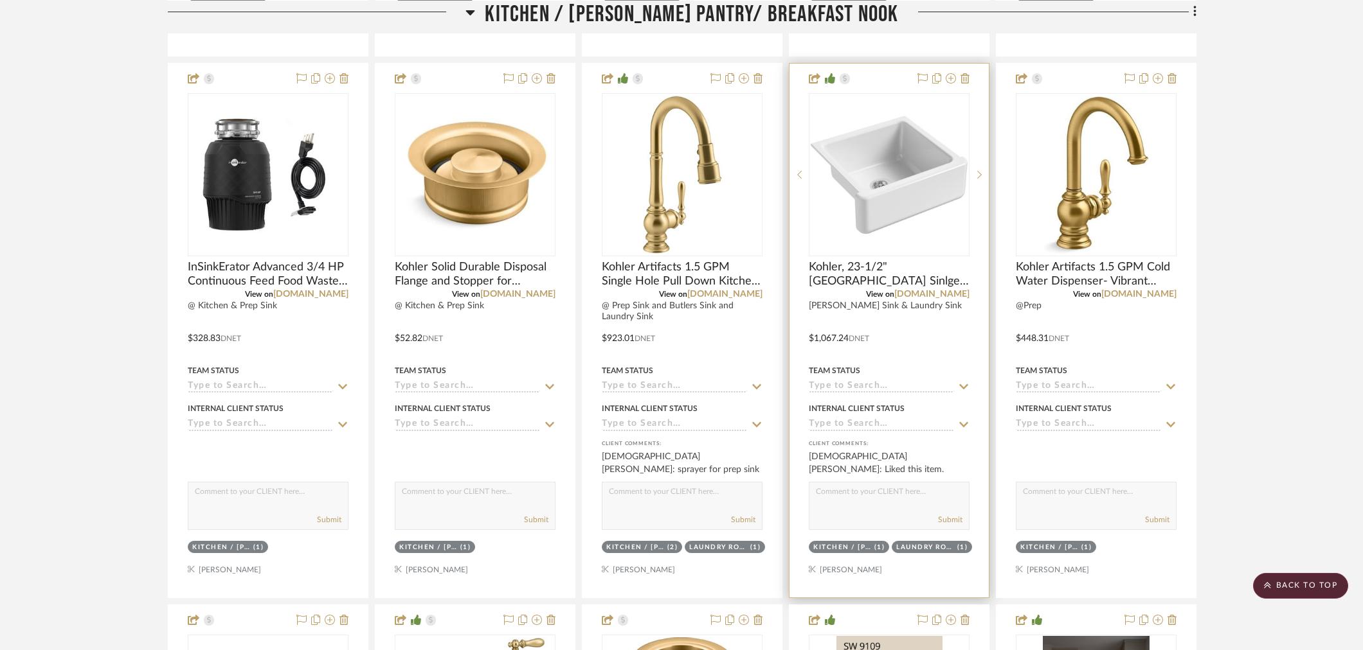
scroll to position [1285, 0]
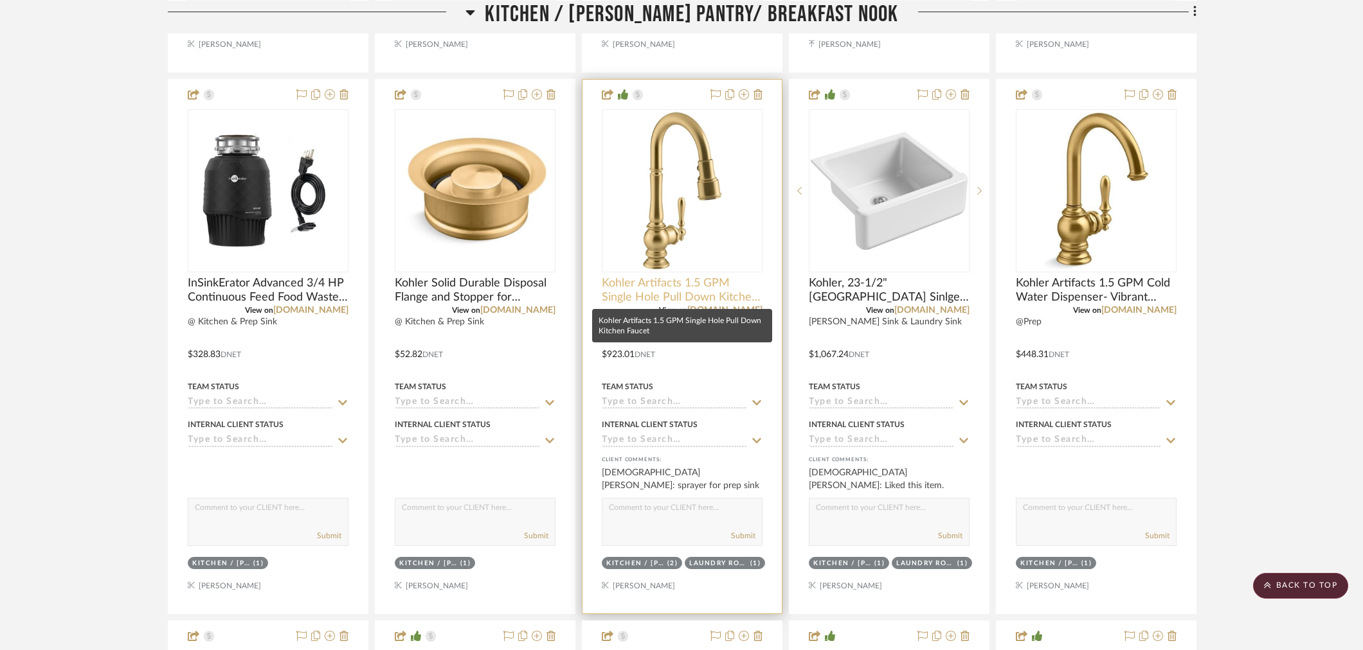
click at [690, 285] on span "Kohler Artifacts 1.5 GPM Single Hole Pull Down Kitchen Faucet" at bounding box center [682, 290] width 161 height 28
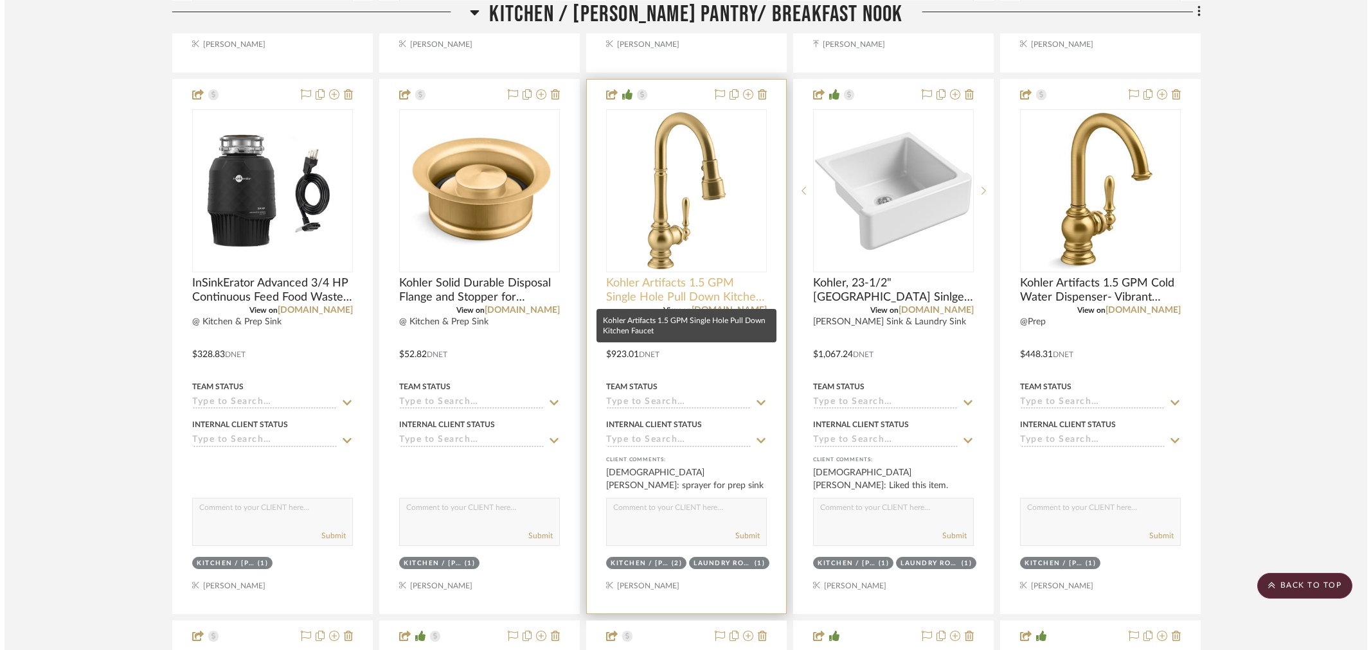
scroll to position [0, 0]
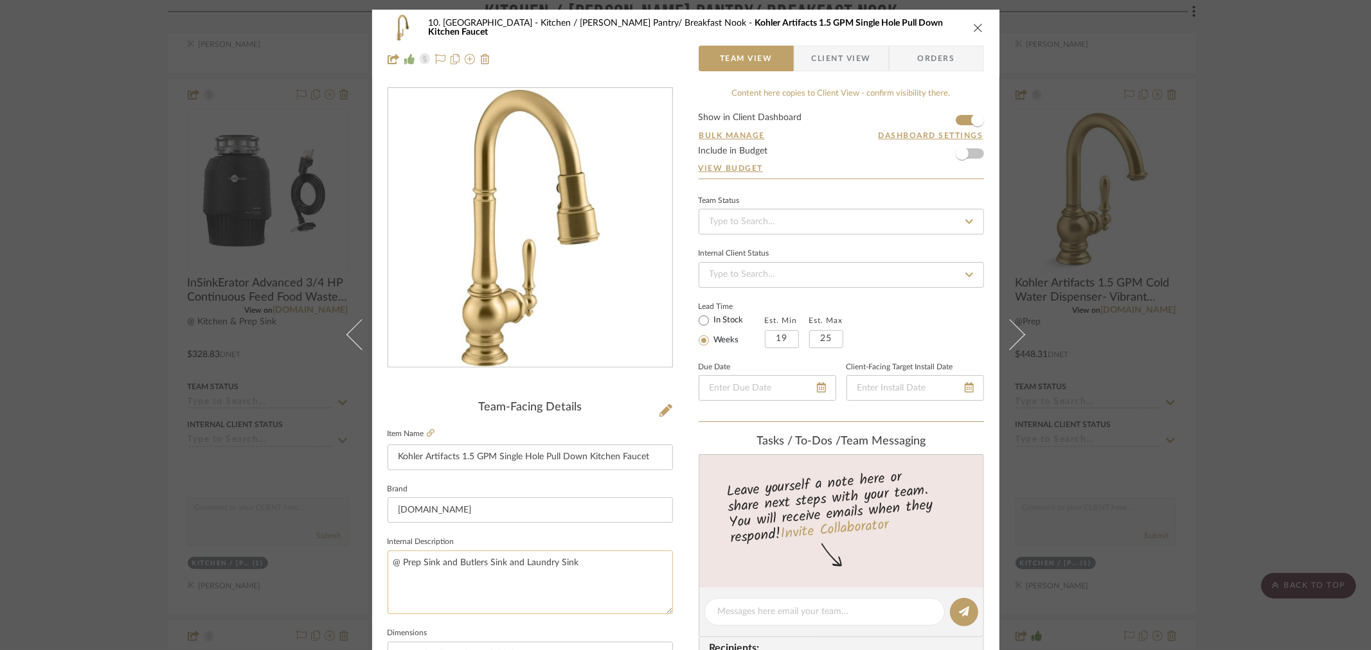
drag, startPoint x: 503, startPoint y: 560, endPoint x: 436, endPoint y: 564, distance: 67.6
click at [436, 564] on textarea "@ Prep Sink and Butlers Sink and Laundry Sink" at bounding box center [530, 583] width 285 height 64
type textarea "@ Prep Sink and Laundry Sink"
click at [481, 545] on fieldset "Internal Description @ Prep Sink and Laundry Sink" at bounding box center [530, 573] width 285 height 81
click at [147, 521] on div "10. Vignola Kitchen / Butler's Pantry/ Breakfast Nook Kohler Artifacts 1.5 GPM …" at bounding box center [685, 325] width 1371 height 650
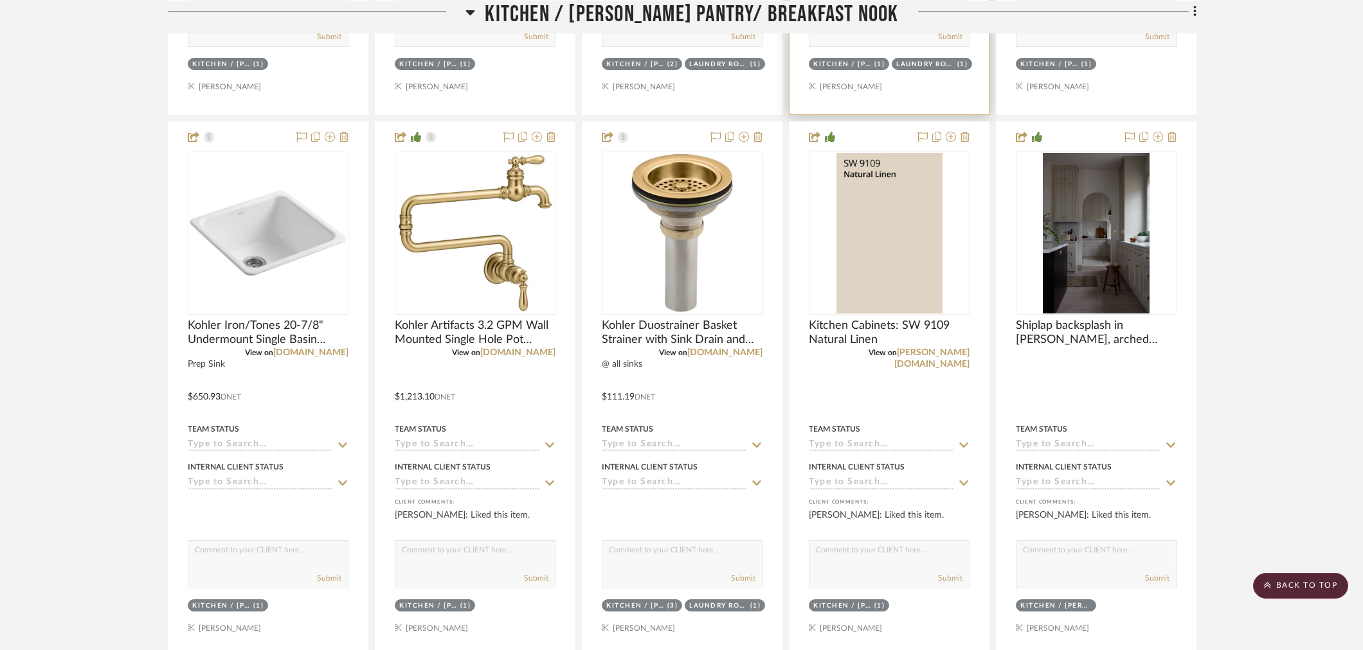
scroll to position [1856, 0]
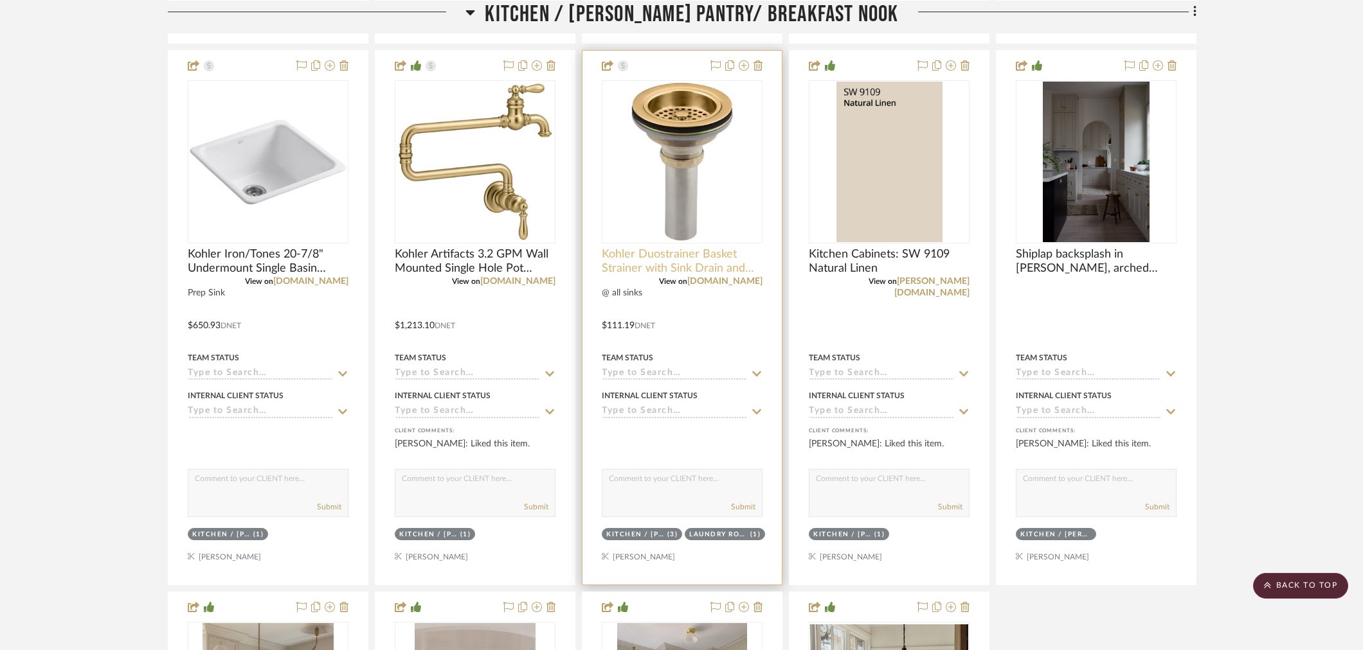
click at [685, 273] on span "Kohler Duostrainer Basket Strainer with Sink Drain and Tailpiece- Brushed Moder…" at bounding box center [682, 261] width 161 height 28
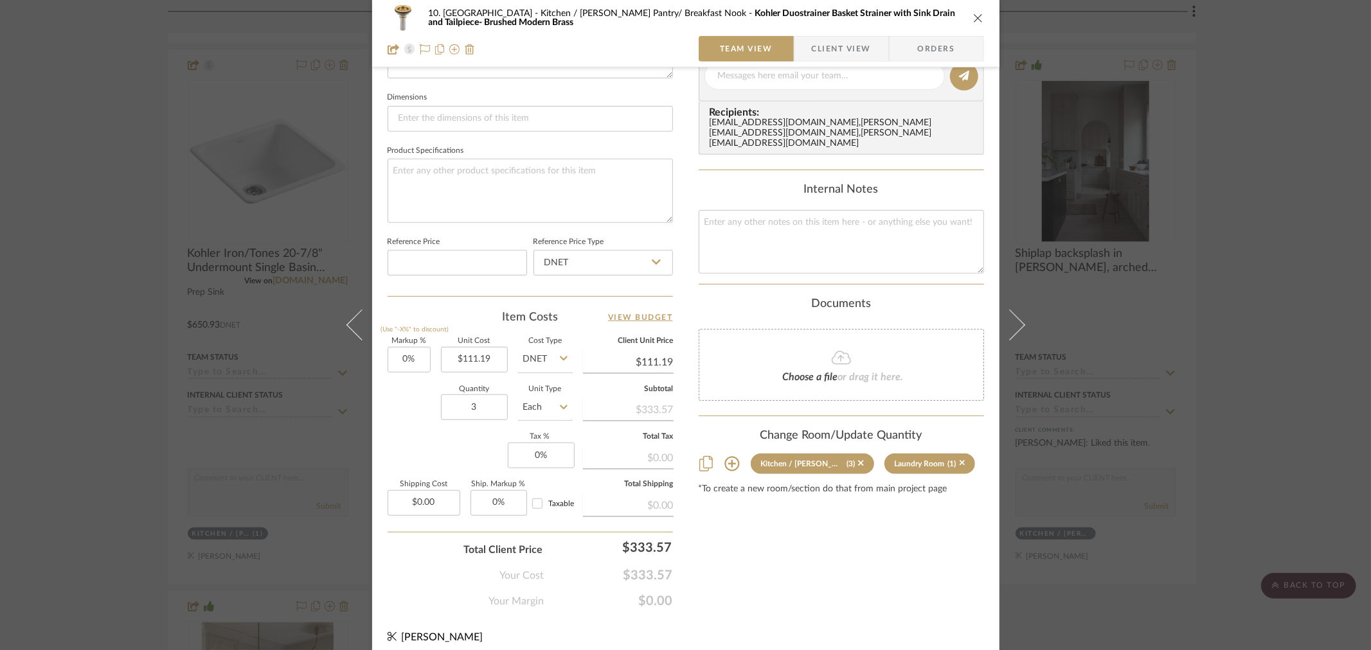
scroll to position [545, 0]
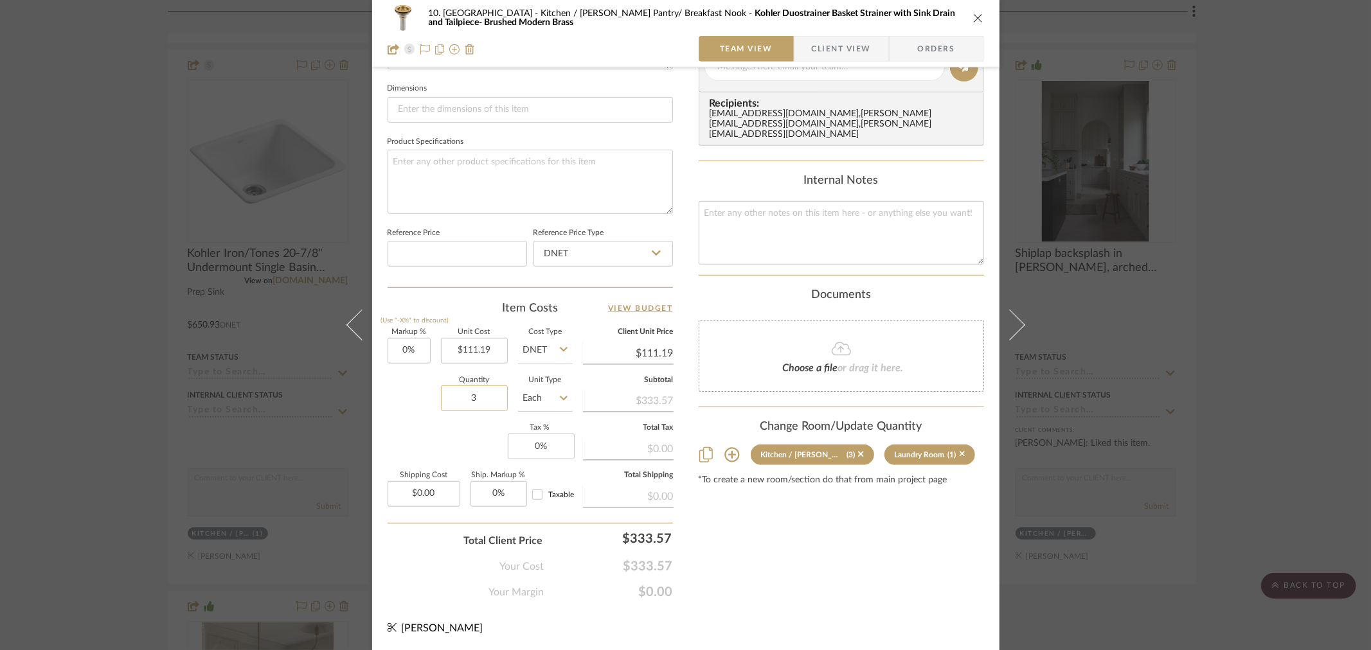
click at [469, 388] on input "3" at bounding box center [474, 399] width 67 height 26
type input "1"
click at [422, 402] on div "Quantity 1 Unit Type Each" at bounding box center [480, 400] width 185 height 46
click at [1100, 402] on div "10. Vignola Kitchen / Butler's Pantry/ Breakfast Nook Kohler Duostrainer Basket…" at bounding box center [685, 325] width 1371 height 650
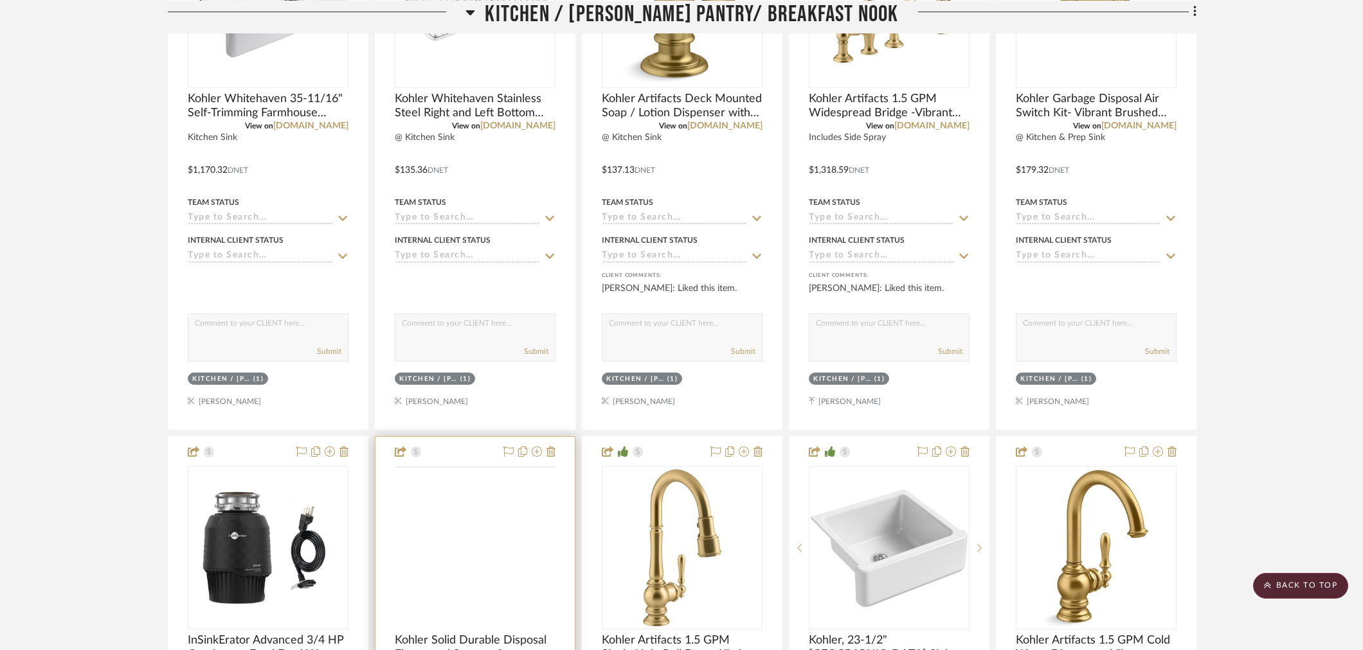
scroll to position [1213, 0]
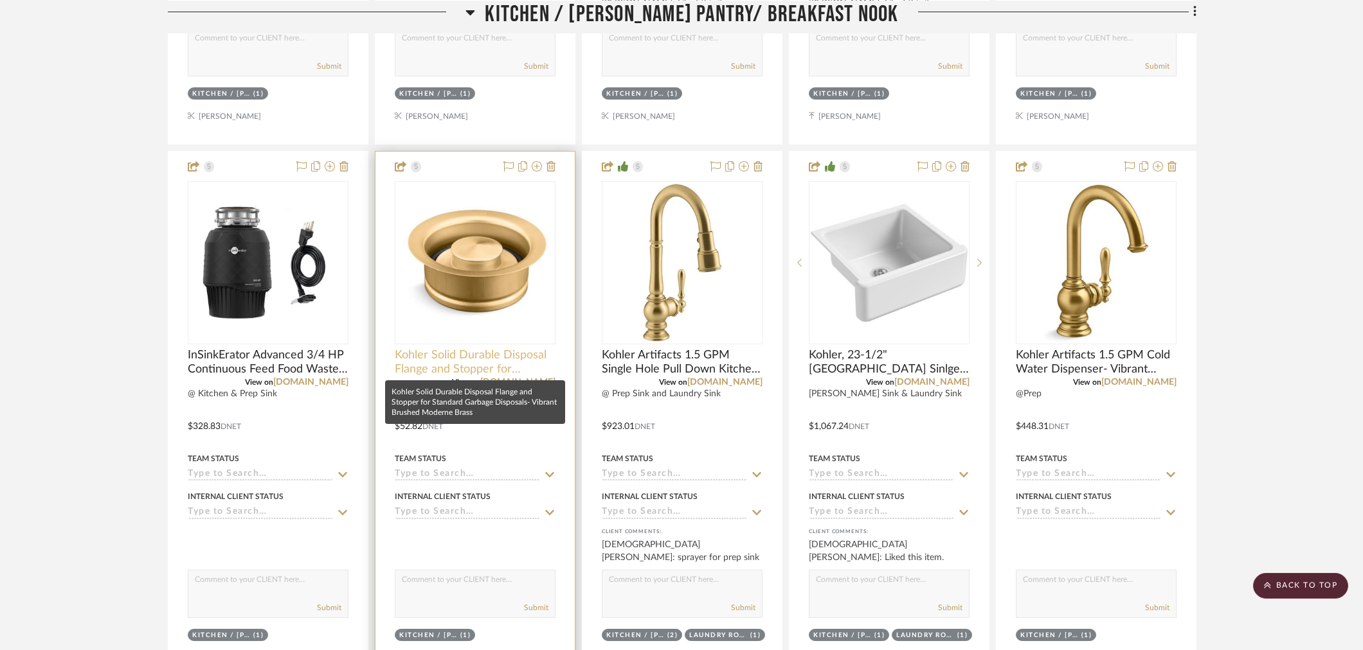
click at [436, 348] on span "Kohler Solid Durable Disposal Flange and Stopper for Standard Garbage Disposals…" at bounding box center [475, 362] width 161 height 28
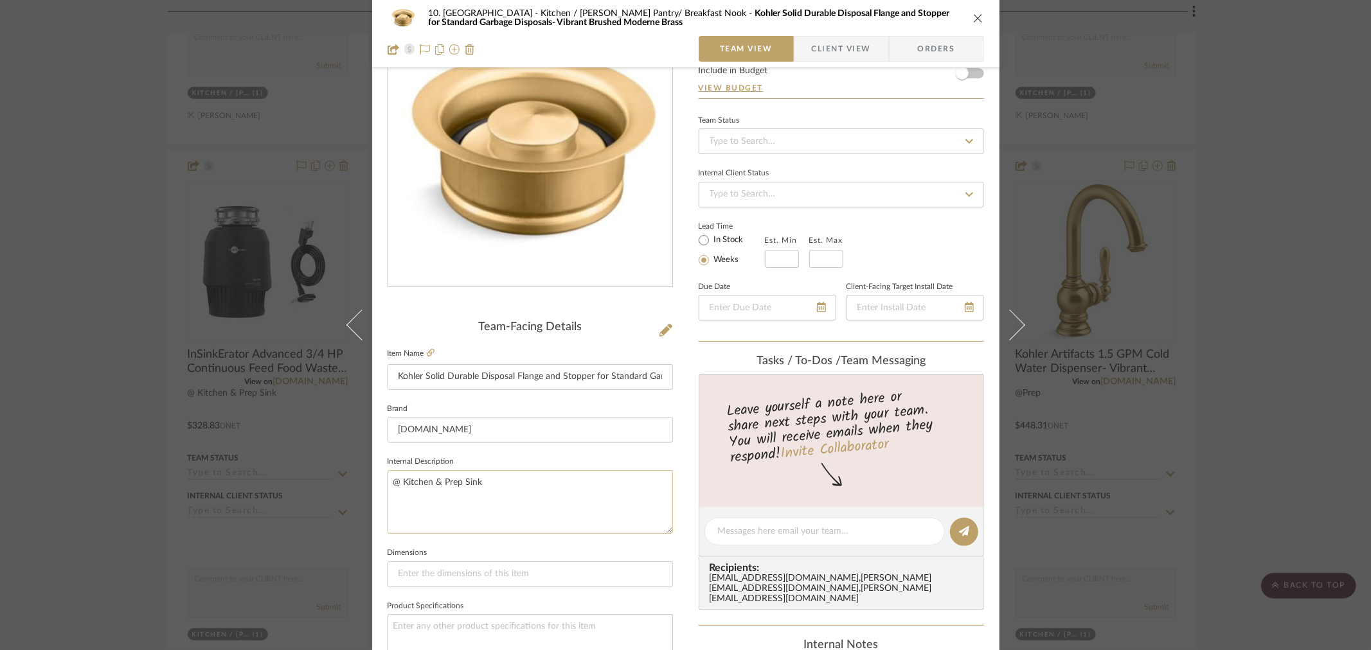
scroll to position [357, 0]
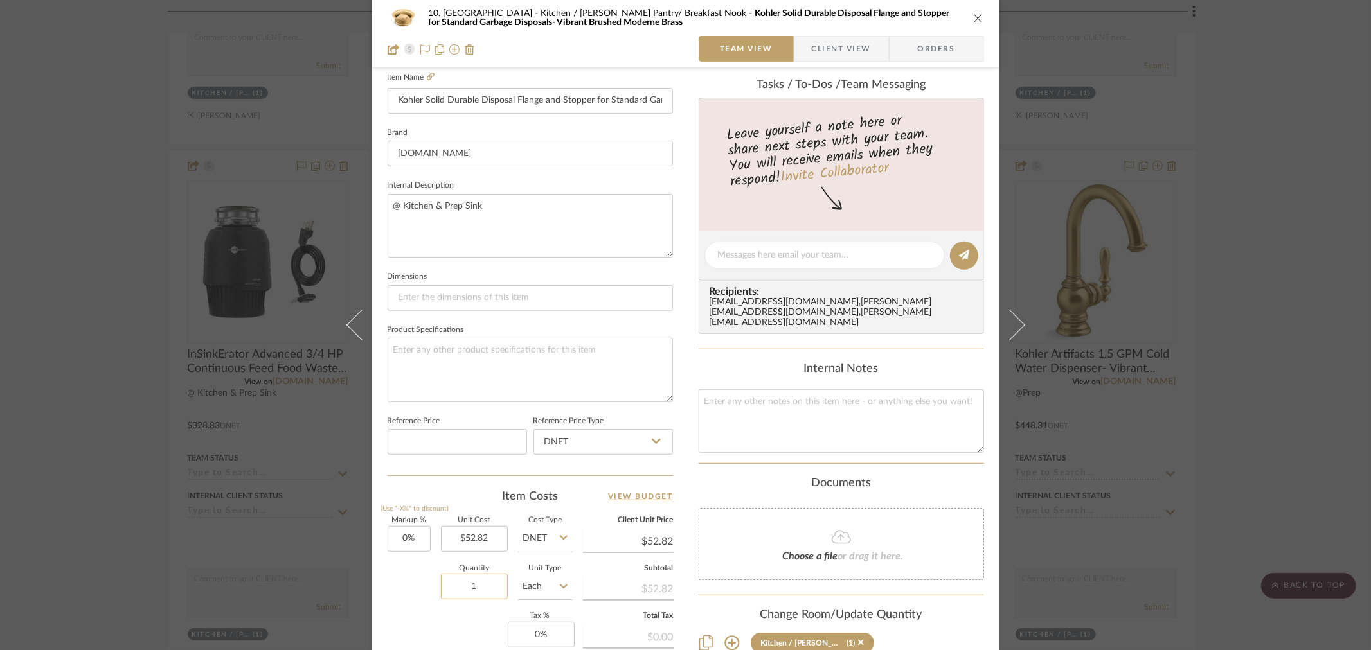
click at [478, 576] on input "1" at bounding box center [474, 587] width 67 height 26
type input "2"
click at [476, 646] on div "Markup % (Use "-X%" to discount) 0% Unit Cost $52.82 Cost Type DNET Client Unit…" at bounding box center [530, 611] width 285 height 188
click at [1100, 426] on div "10. Vignola Kitchen / Butler's Pantry/ Breakfast Nook Kohler Solid Durable Disp…" at bounding box center [685, 325] width 1371 height 650
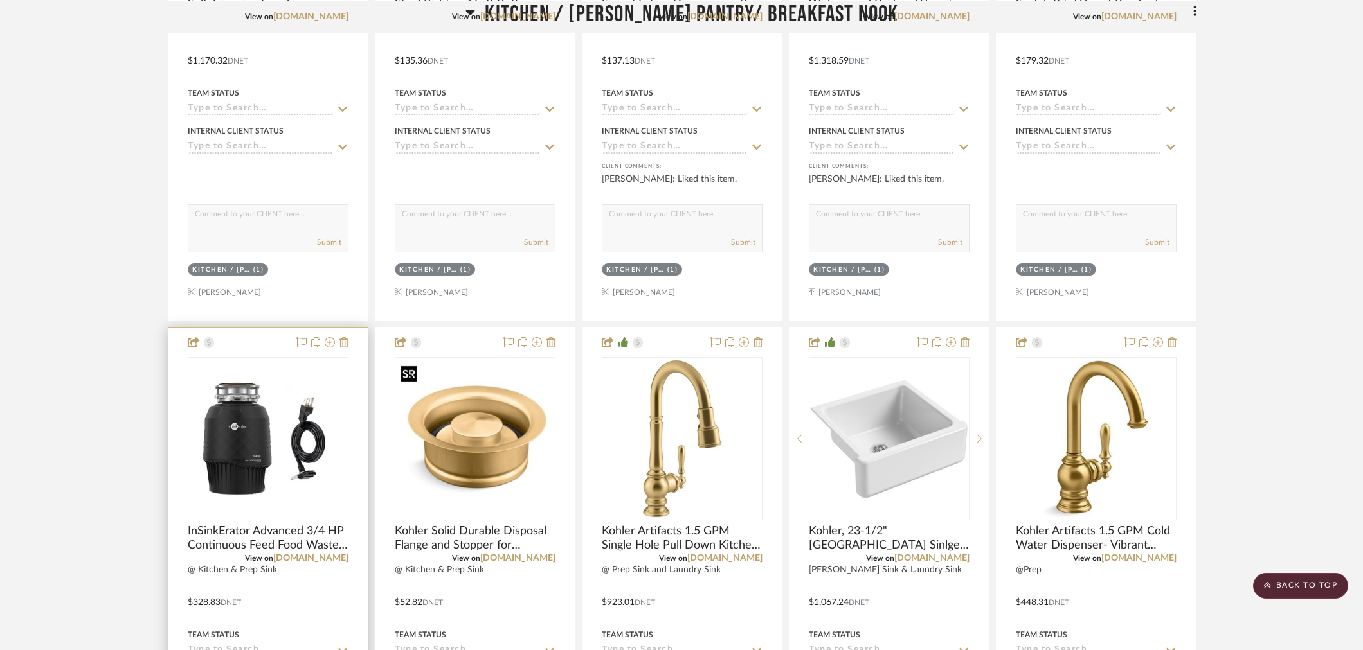
scroll to position [1071, 0]
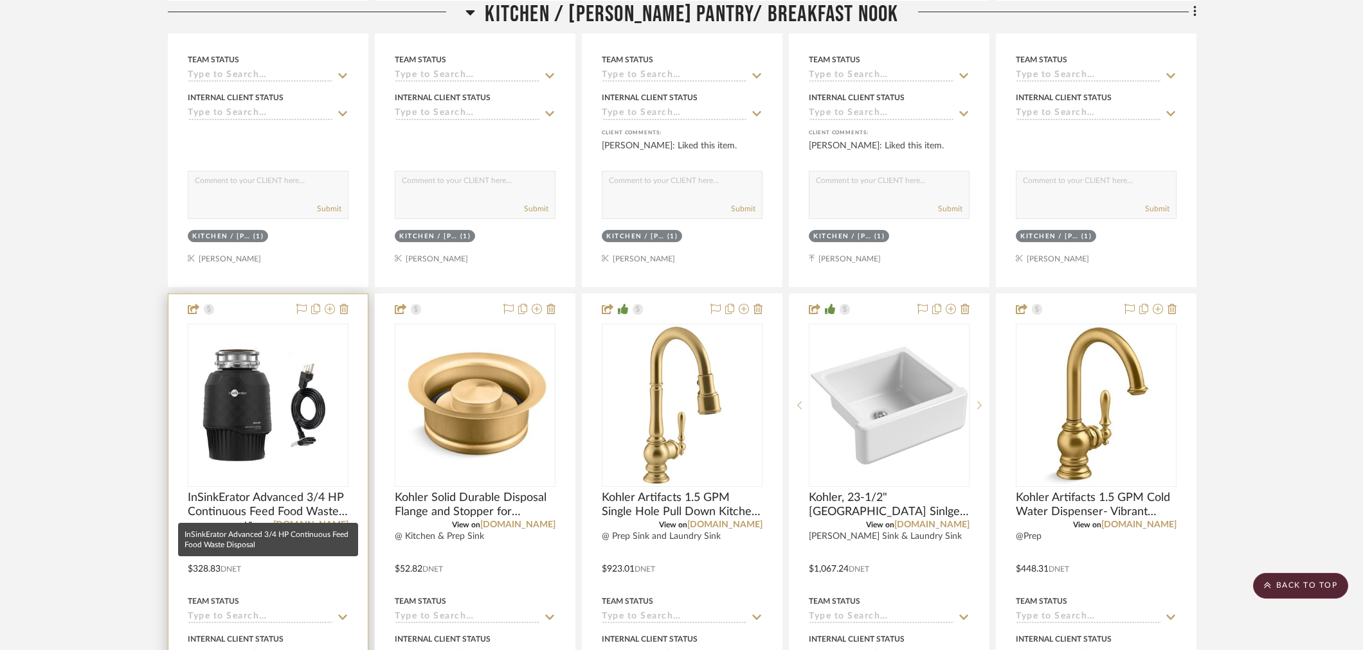
click at [239, 519] on div "View on build.com" at bounding box center [268, 525] width 161 height 12
click at [253, 500] on span "InSinkErator Advanced 3/4 HP Continuous Feed Food Waste Disposal" at bounding box center [268, 505] width 161 height 28
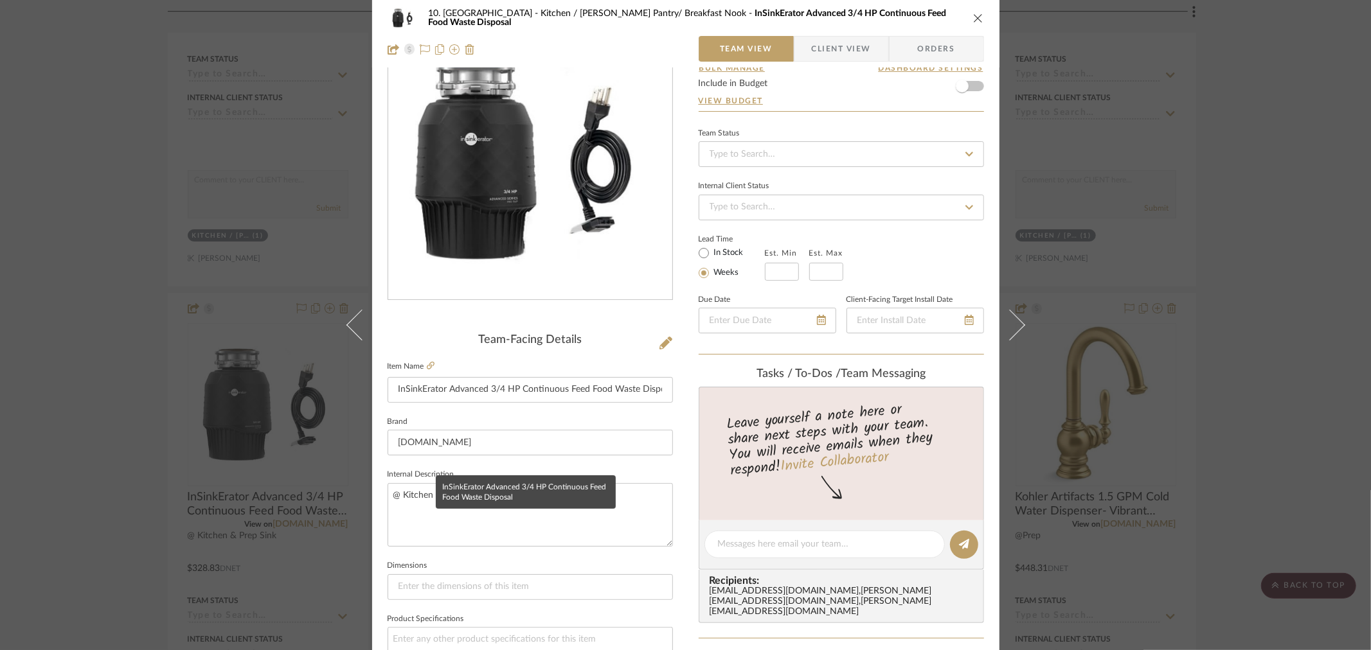
scroll to position [428, 0]
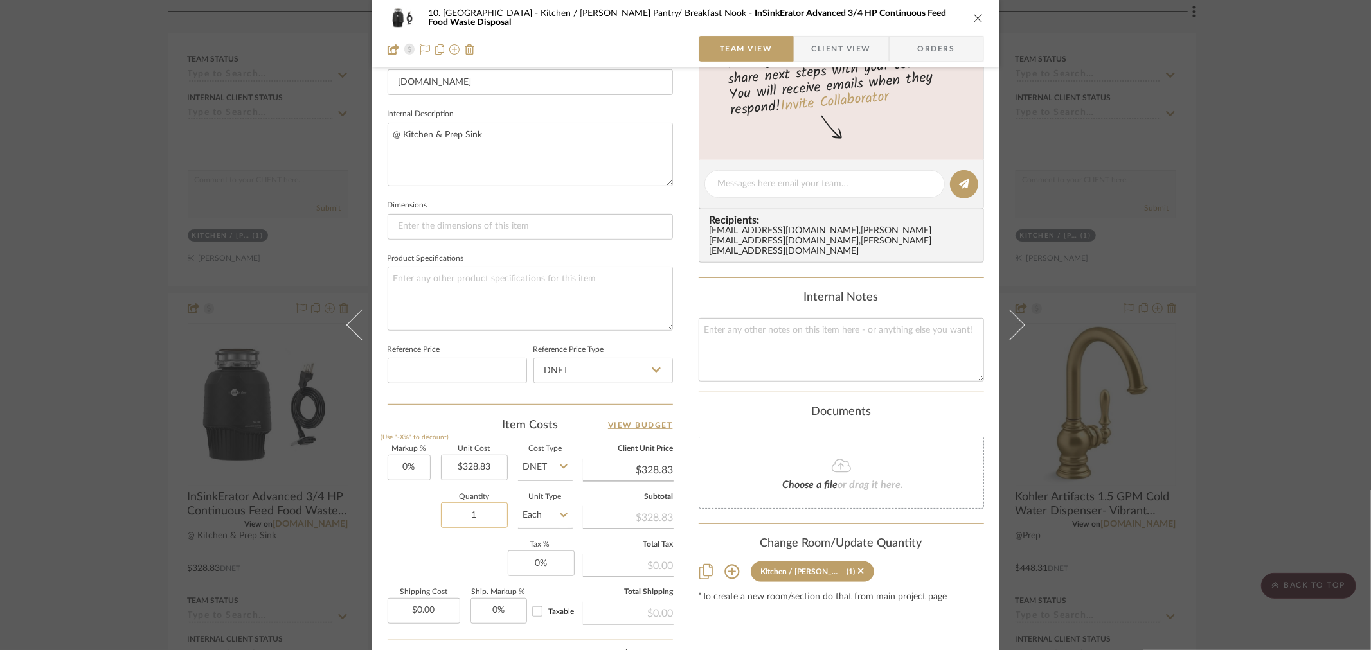
click at [473, 505] on input "1" at bounding box center [474, 516] width 67 height 26
type input "2"
click at [415, 543] on div "Markup % (Use "-X%" to discount) 0% Unit Cost $328.83 Cost Type DNET Client Uni…" at bounding box center [530, 540] width 285 height 188
click at [1100, 419] on div "10. Vignola Kitchen / Butler's Pantry/ Breakfast Nook InSinkErator Advanced 3/4…" at bounding box center [685, 325] width 1371 height 650
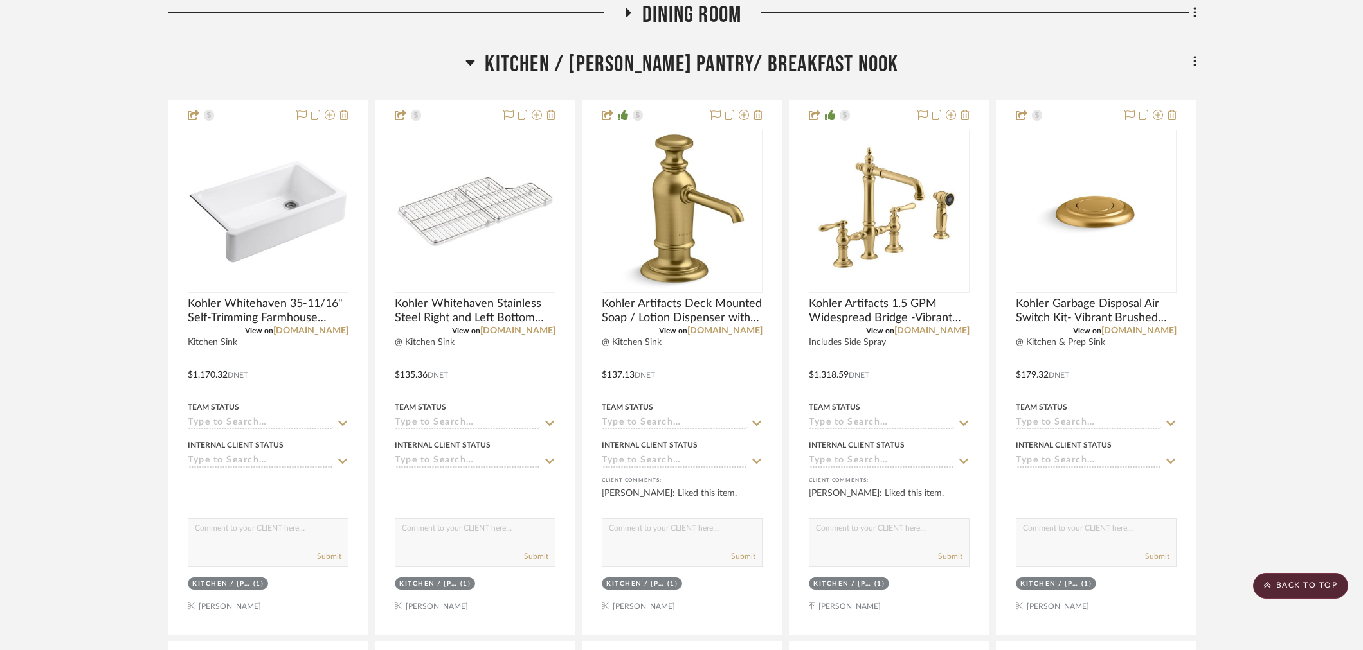
scroll to position [714, 0]
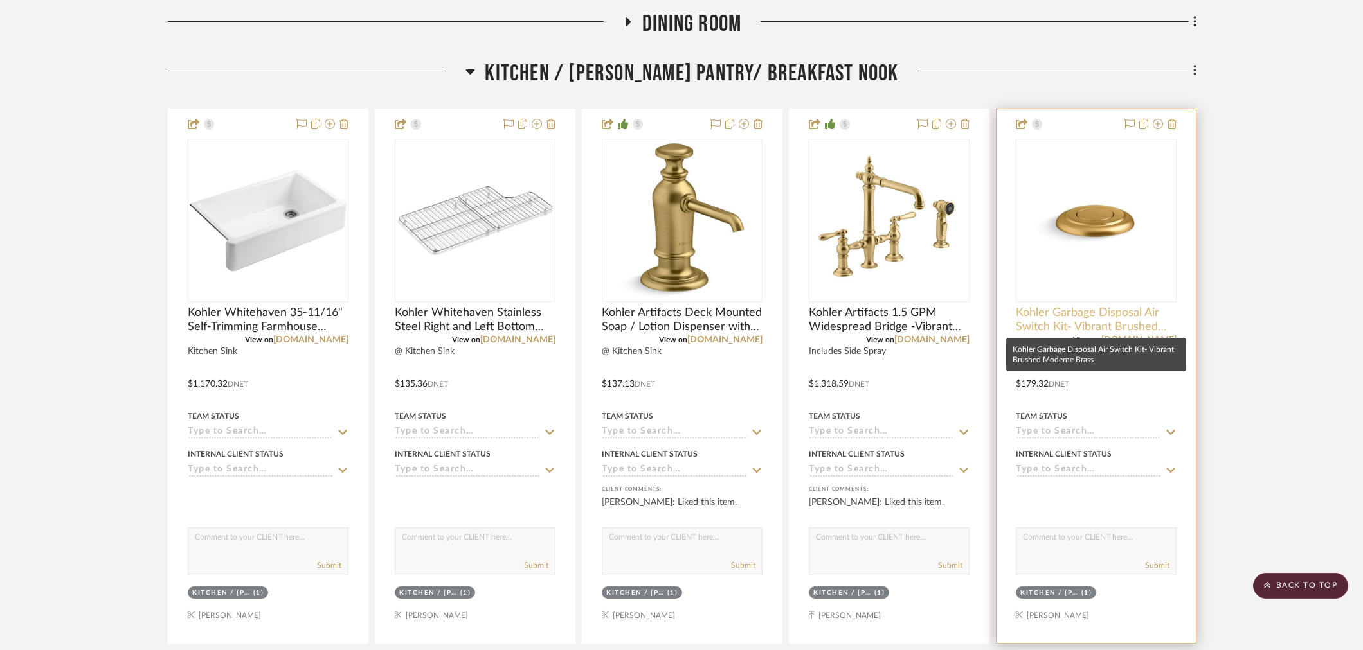
click at [1067, 332] on span "Kohler Garbage Disposal Air Switch Kit- Vibrant Brushed Moderne Brass" at bounding box center [1095, 320] width 161 height 28
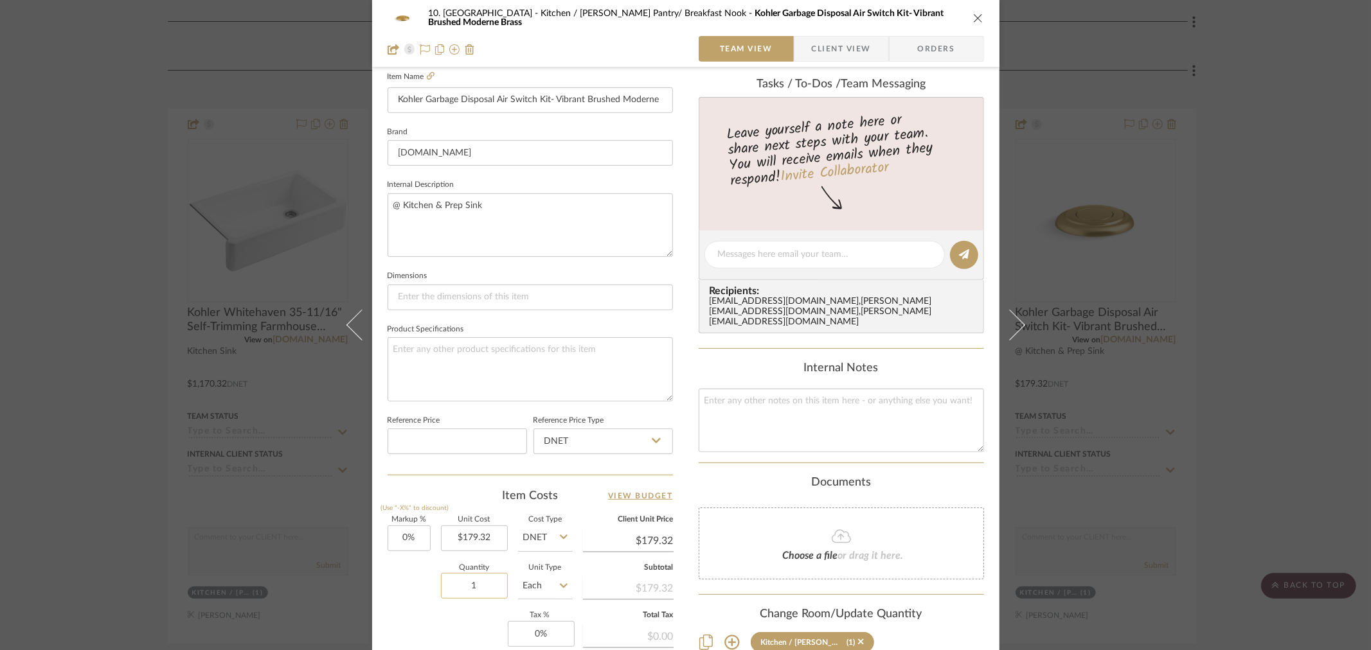
scroll to position [428, 0]
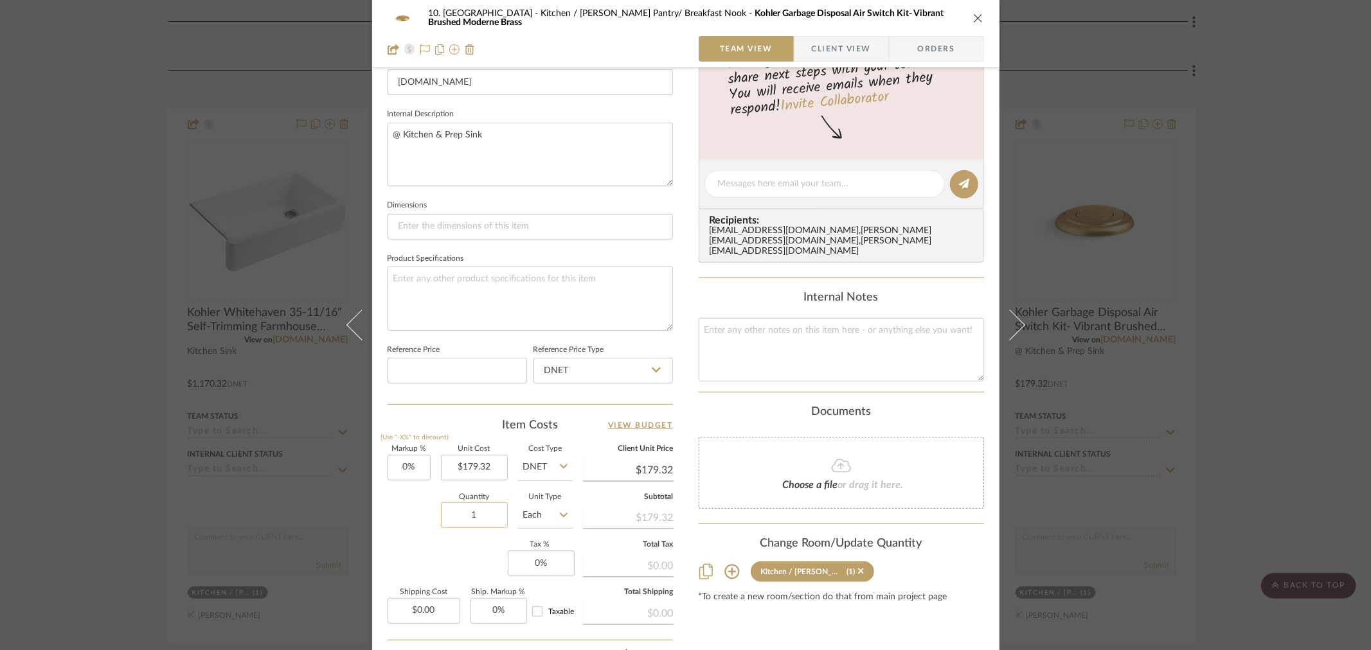
click at [470, 508] on input "1" at bounding box center [474, 516] width 67 height 26
type input "2"
click at [472, 553] on div "Markup % (Use "-X%" to discount) 0% Unit Cost $179.32 Cost Type DNET Client Uni…" at bounding box center [530, 540] width 285 height 188
click at [1100, 406] on div "10. Vignola Kitchen / Butler's Pantry/ Breakfast Nook Kohler Garbage Disposal A…" at bounding box center [685, 325] width 1371 height 650
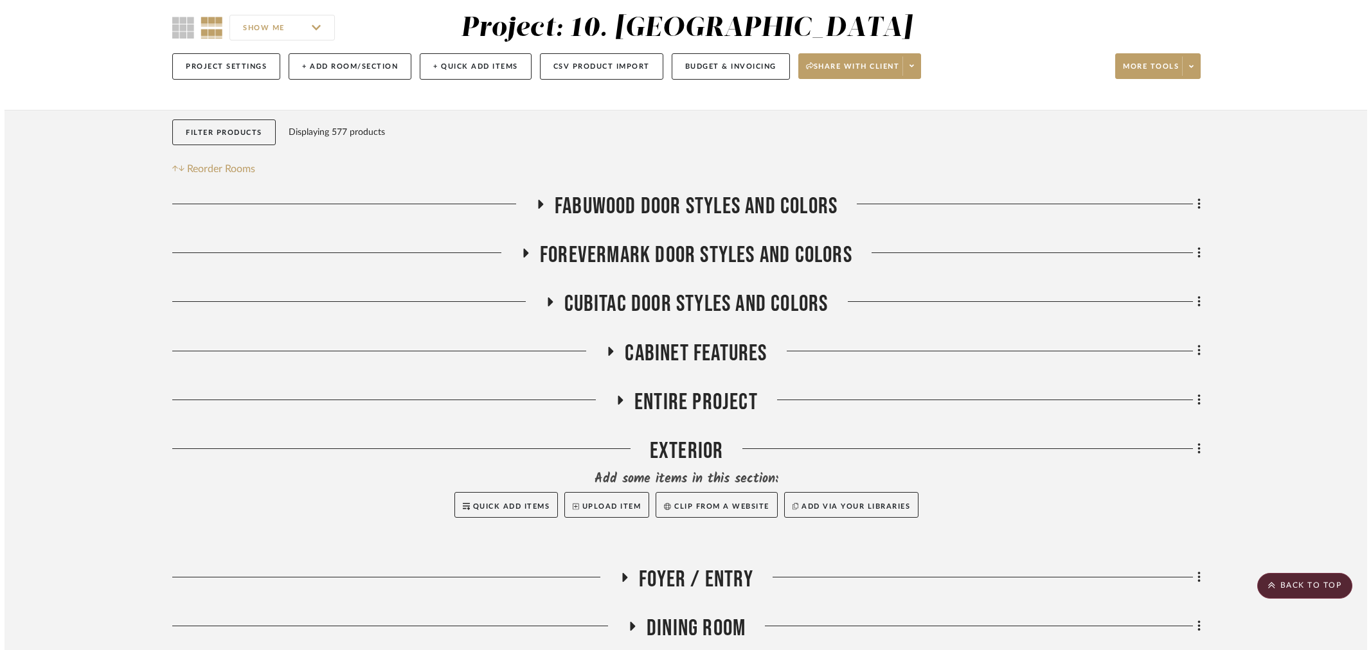
scroll to position [0, 0]
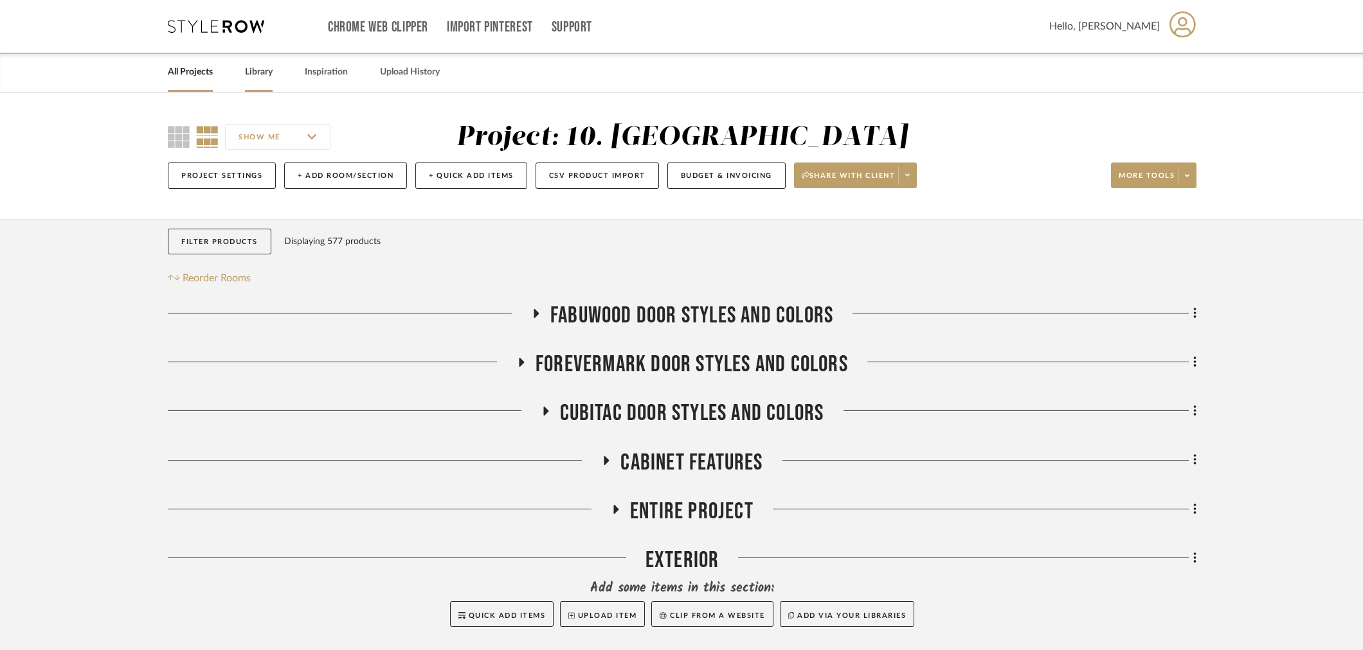
click at [258, 77] on link "Library" at bounding box center [259, 72] width 28 height 17
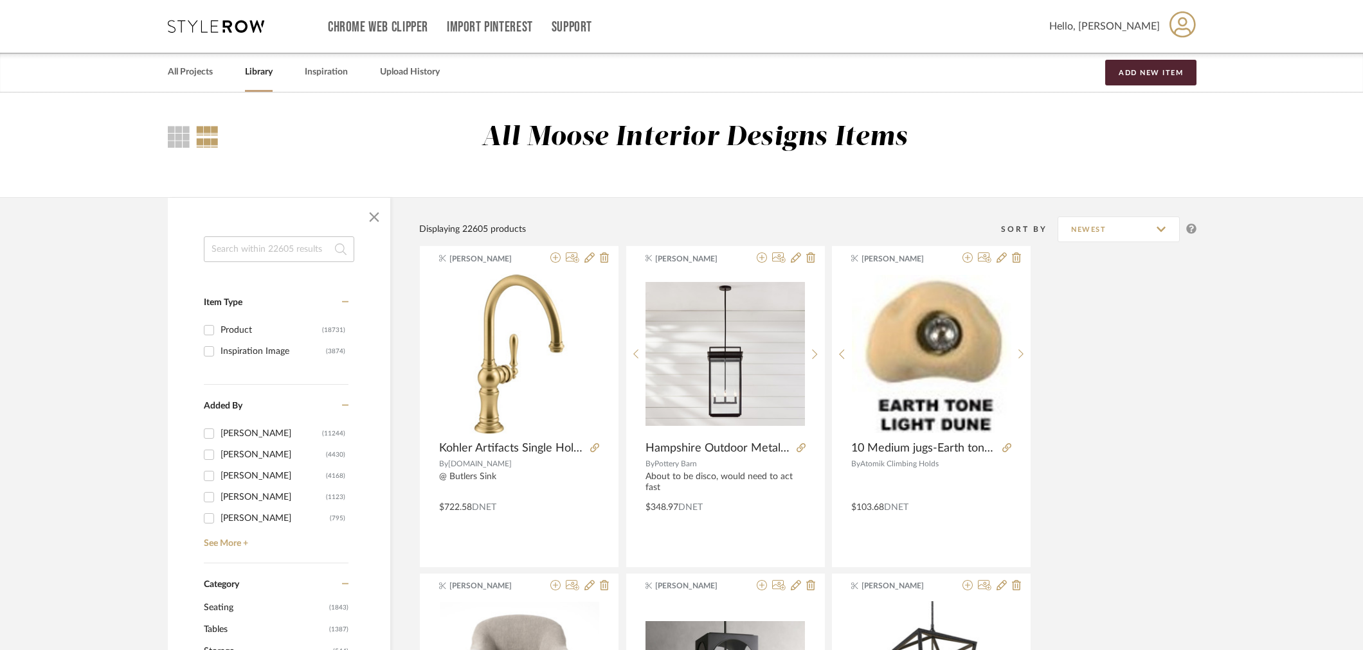
click at [398, 74] on link "Upload History" at bounding box center [410, 72] width 60 height 17
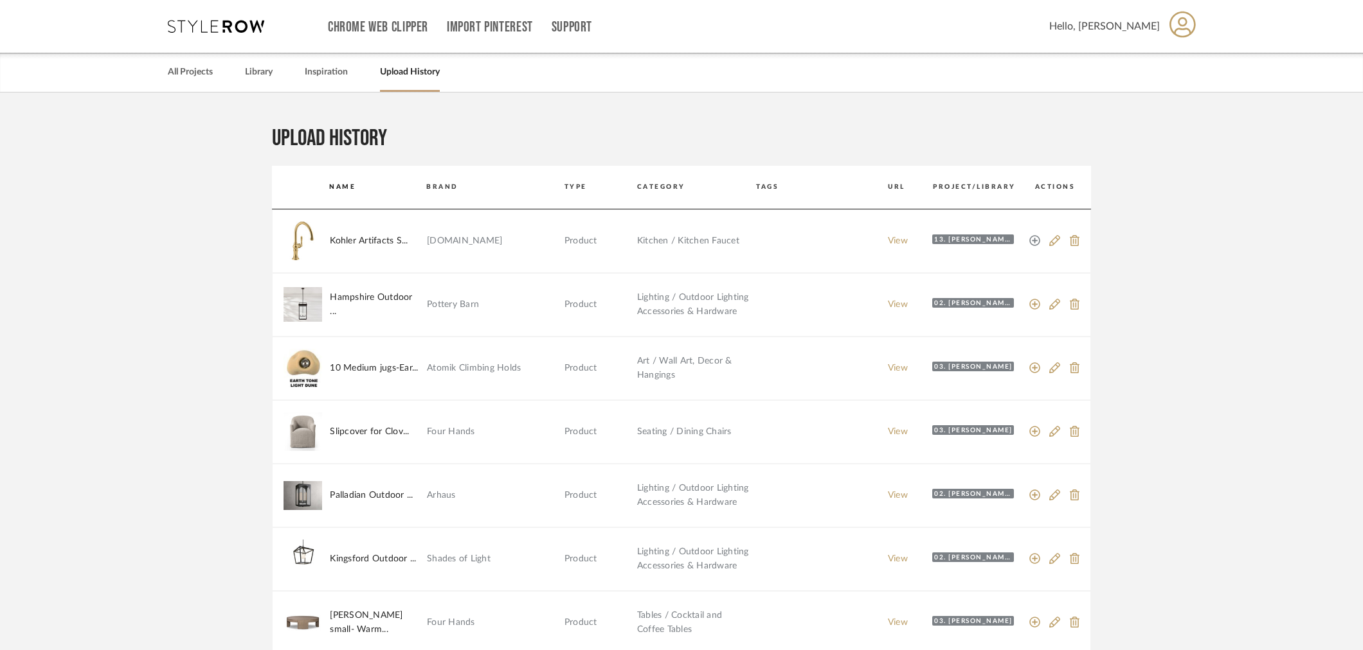
click at [1036, 239] on icon at bounding box center [1035, 241] width 12 height 12
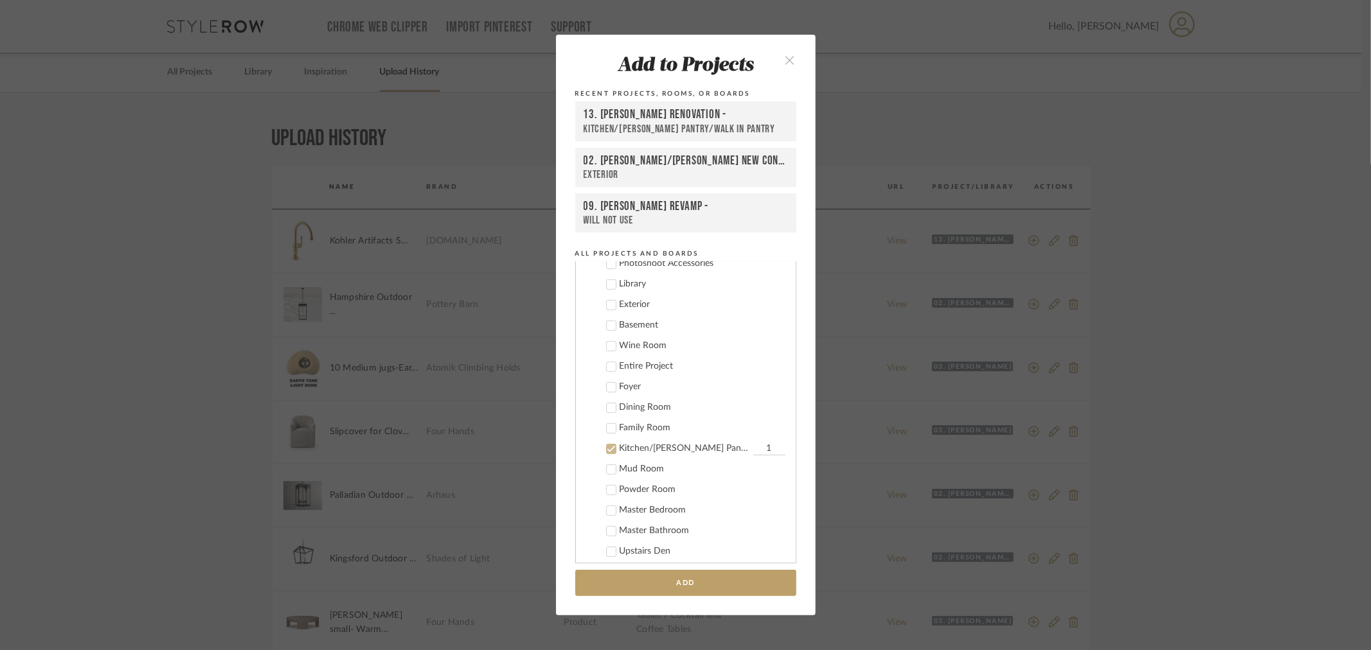
scroll to position [539, 0]
click at [666, 419] on div "Kitchen/Butler's Pantry/Walk in Pantry" at bounding box center [685, 424] width 130 height 11
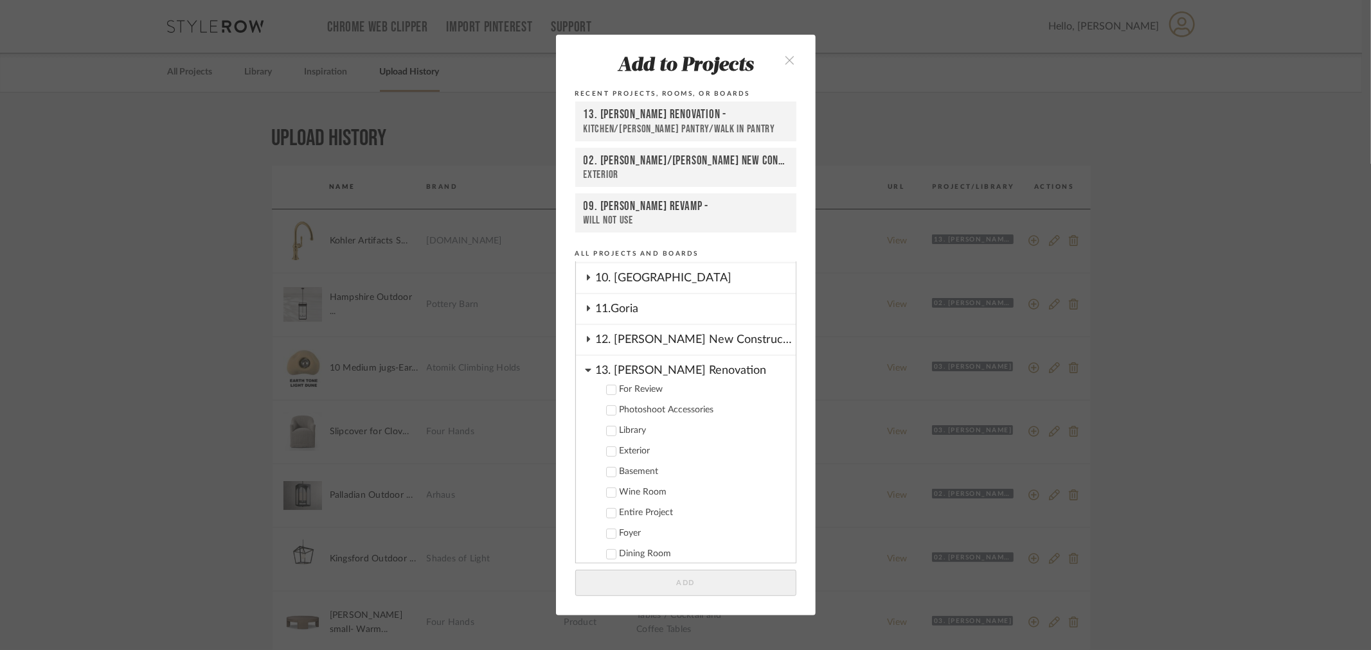
scroll to position [325, 0]
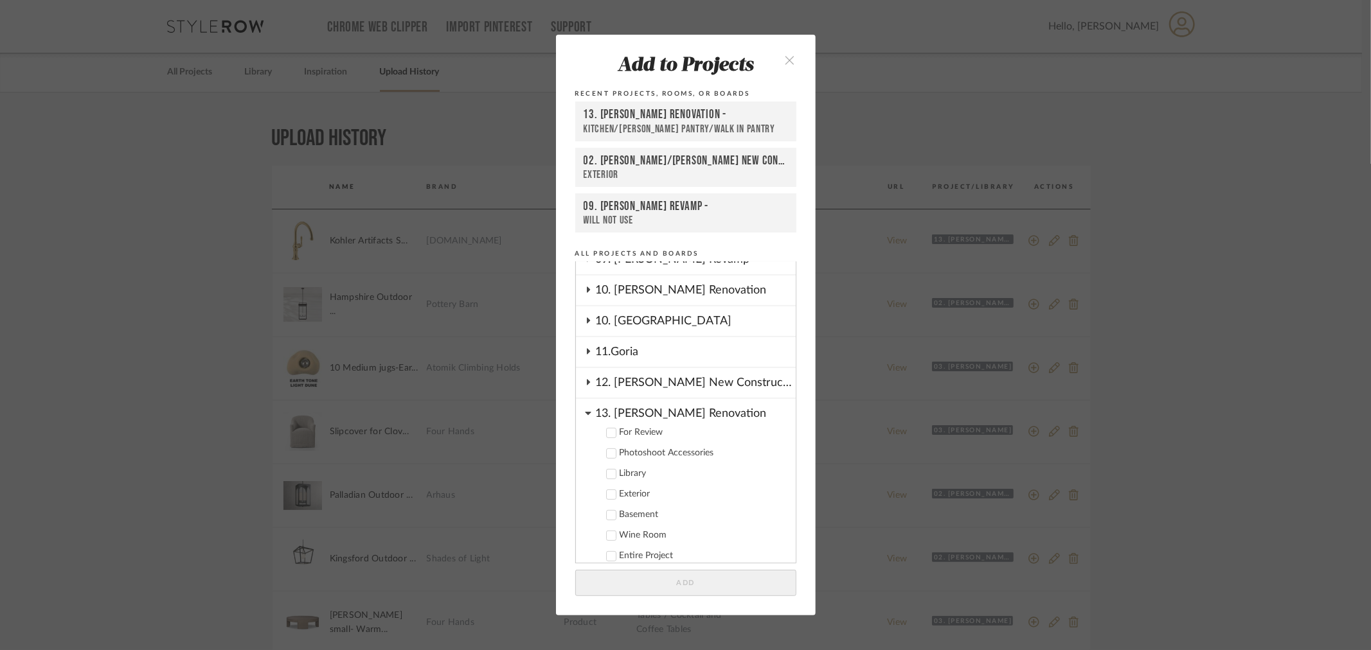
click at [649, 404] on div "13. Quinn Renovation" at bounding box center [696, 410] width 200 height 22
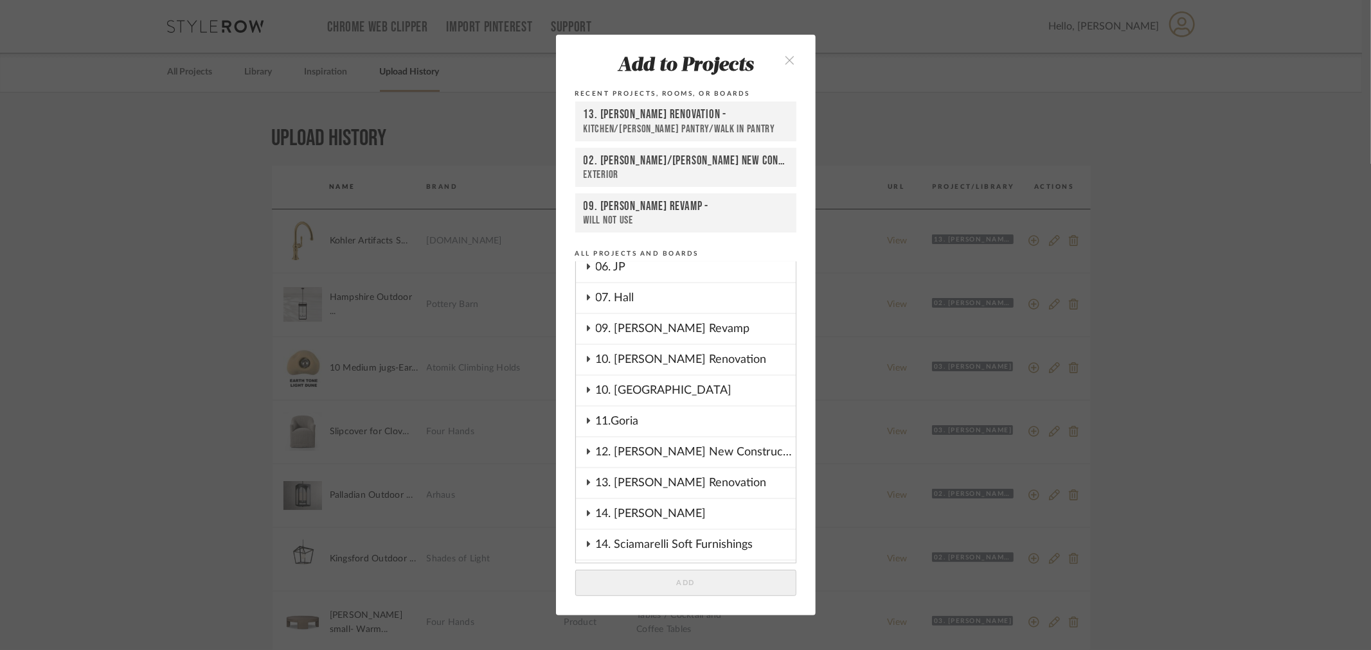
scroll to position [253, 0]
click at [633, 395] on div "10. [GEOGRAPHIC_DATA]" at bounding box center [696, 393] width 200 height 30
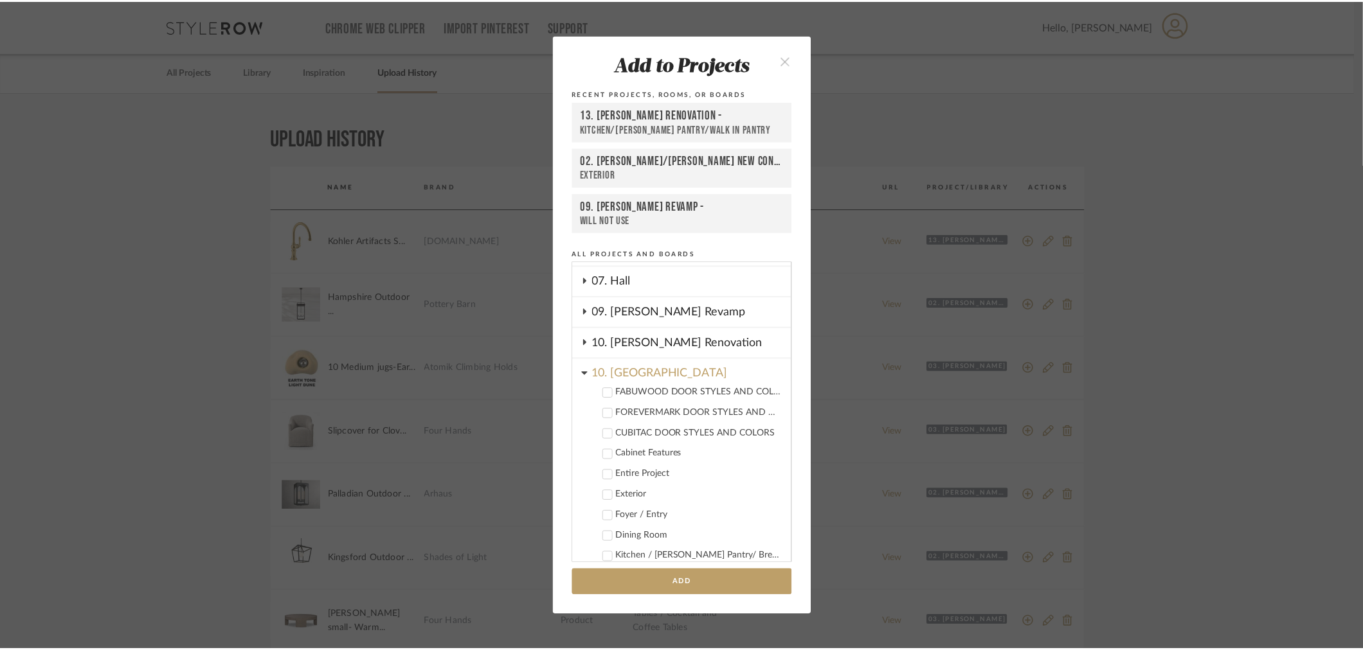
scroll to position [325, 0]
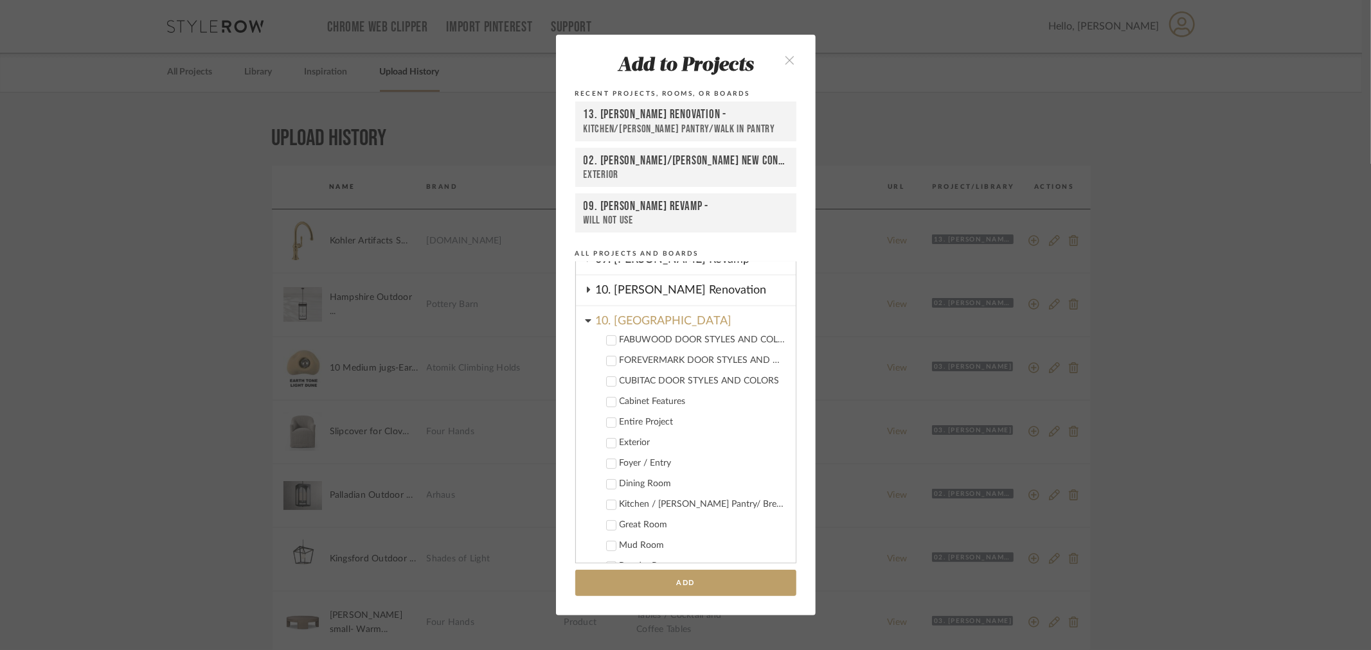
click at [665, 499] on div "Kitchen / [PERSON_NAME] Pantry/ Breakfast Nook" at bounding box center [703, 504] width 166 height 11
click at [625, 584] on button "Add" at bounding box center [685, 583] width 221 height 26
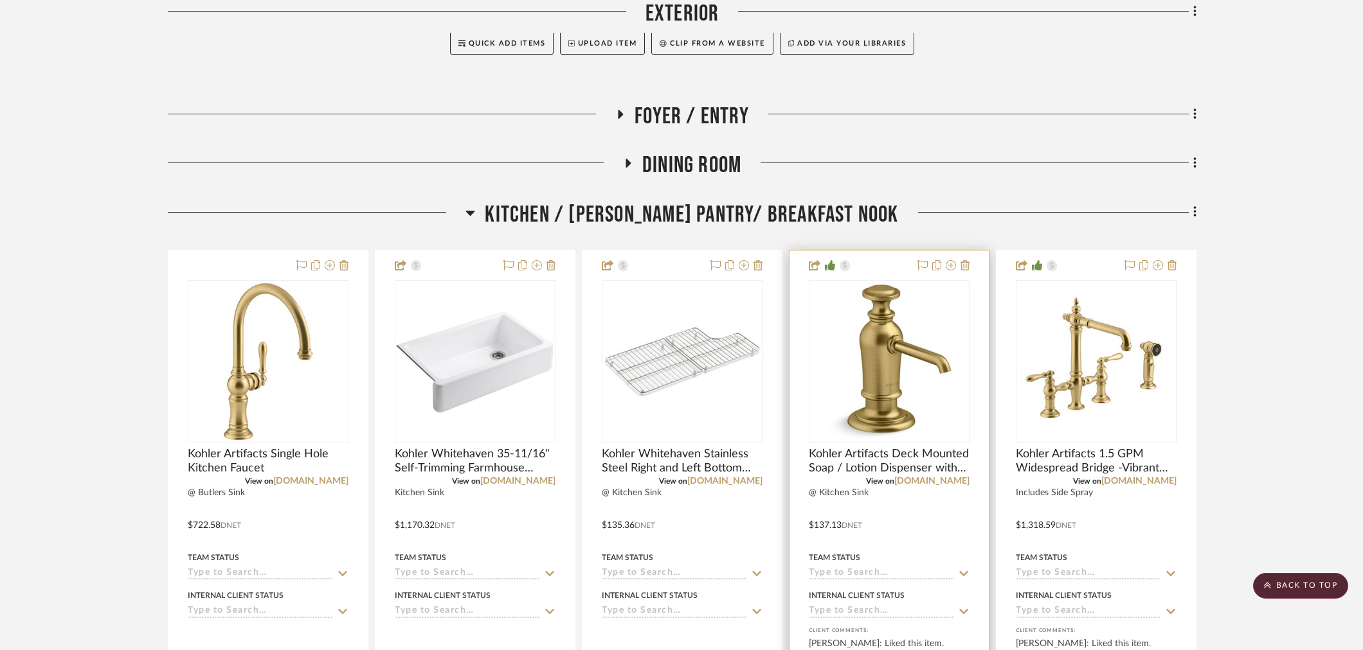
scroll to position [285, 0]
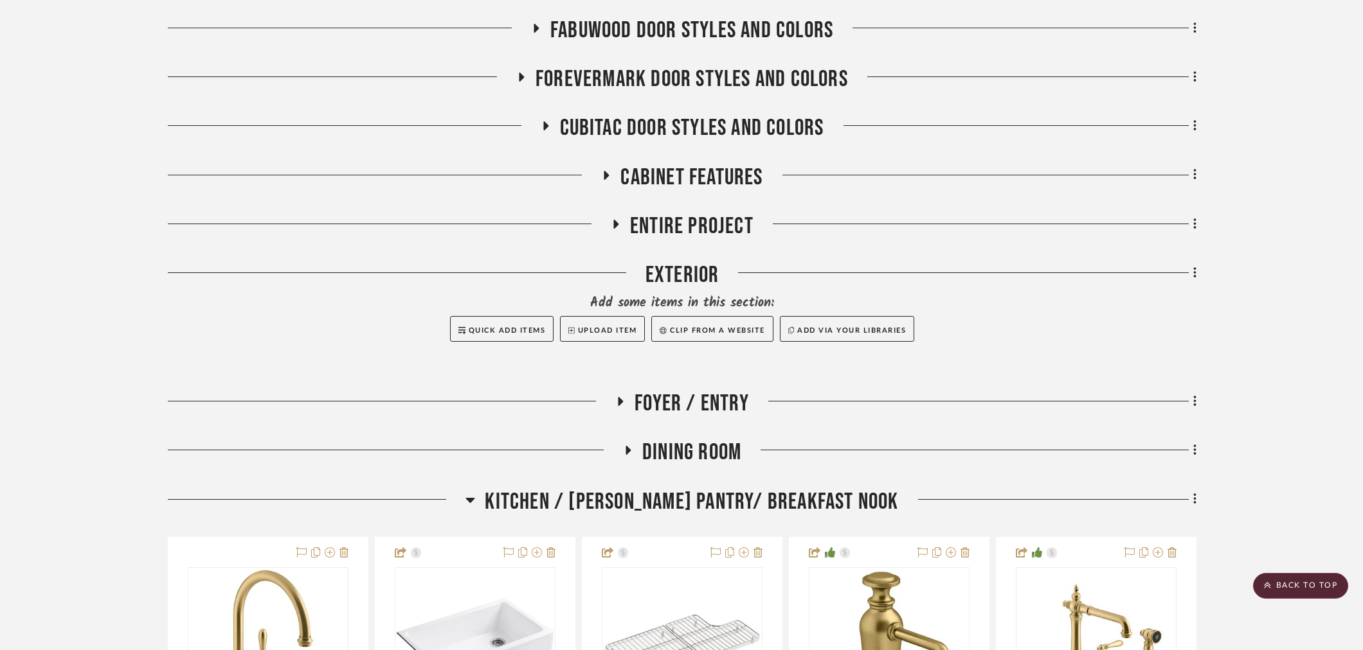
click at [719, 512] on span "Kitchen / [PERSON_NAME] Pantry/ Breakfast Nook" at bounding box center [691, 502] width 413 height 28
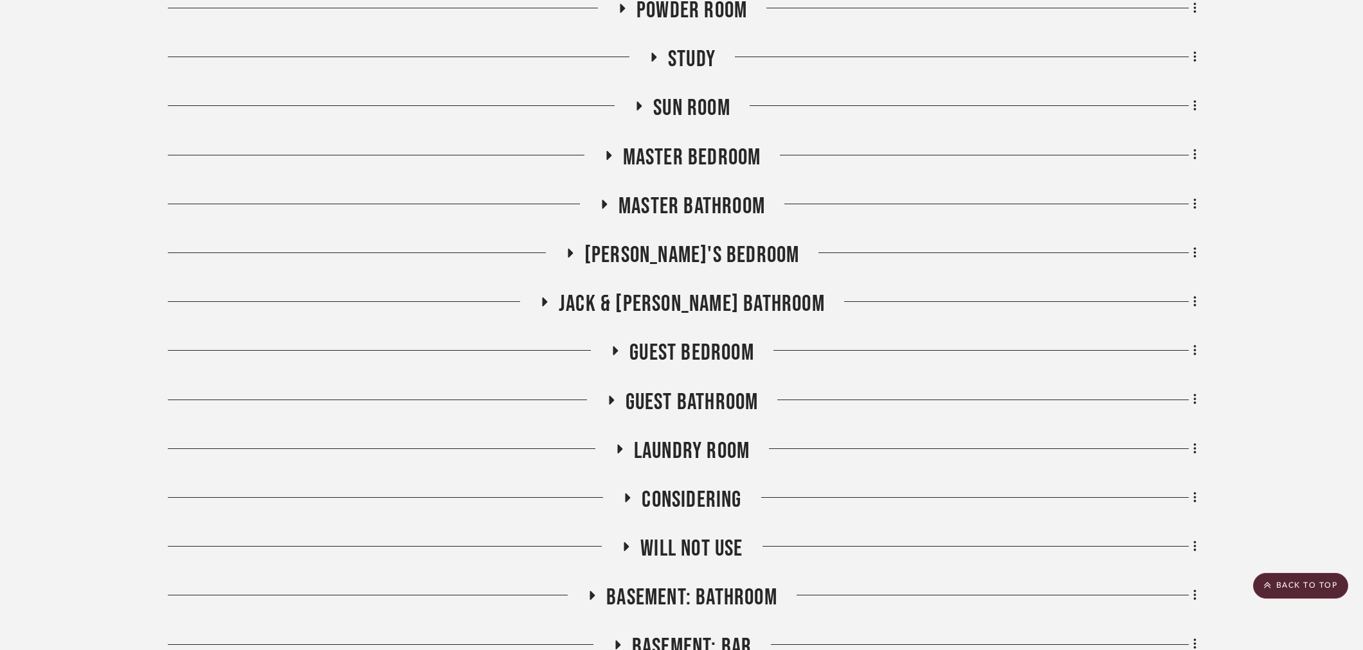
scroll to position [928, 0]
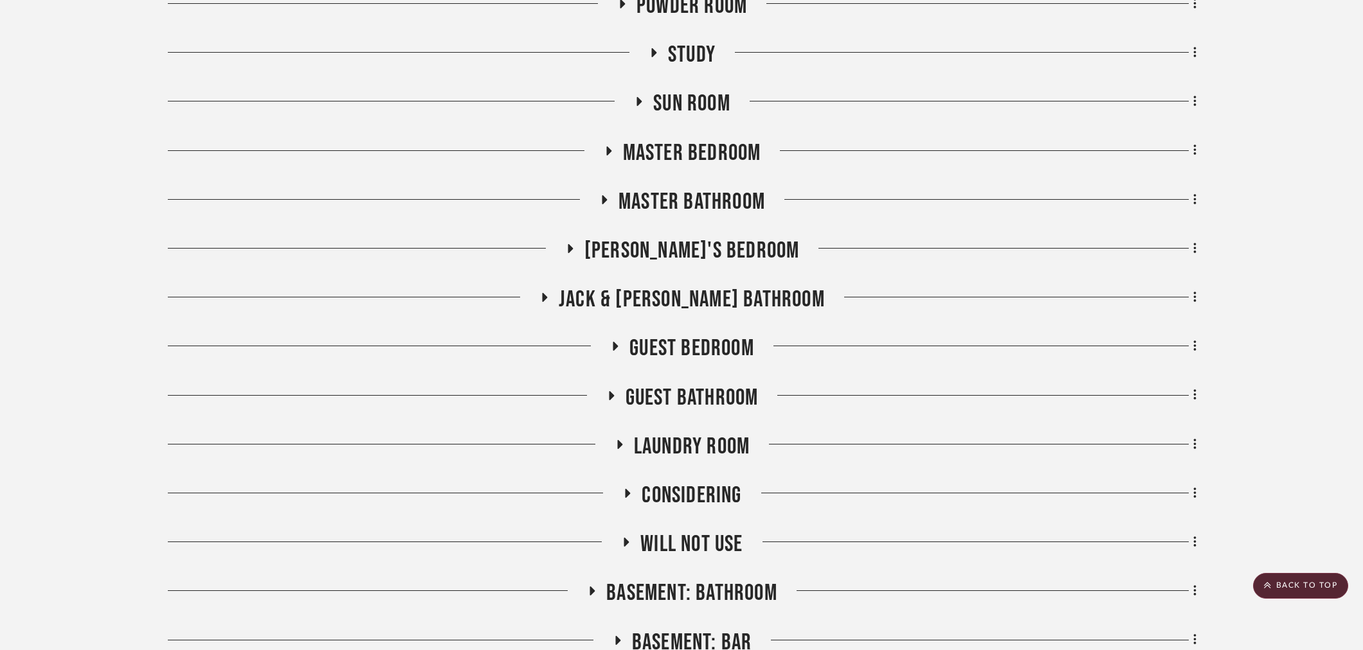
click at [688, 405] on span "Guest Bathroom" at bounding box center [691, 398] width 133 height 28
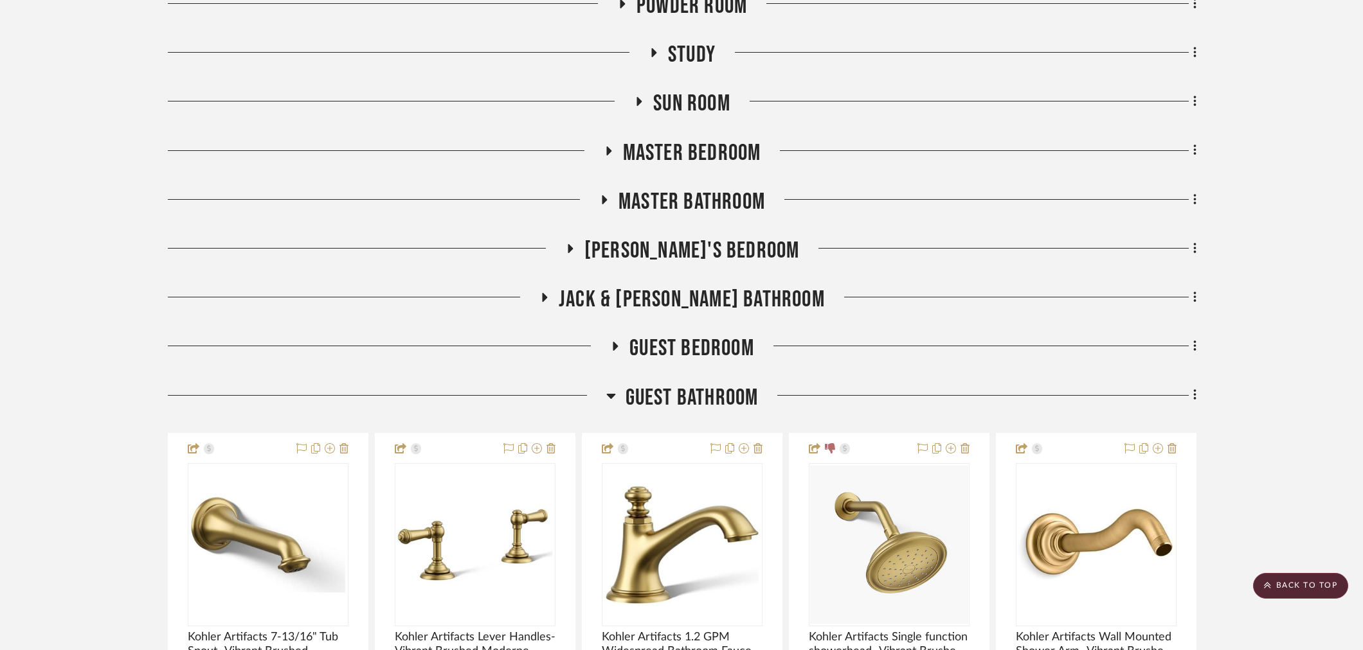
click at [734, 396] on span "Guest Bathroom" at bounding box center [691, 398] width 133 height 28
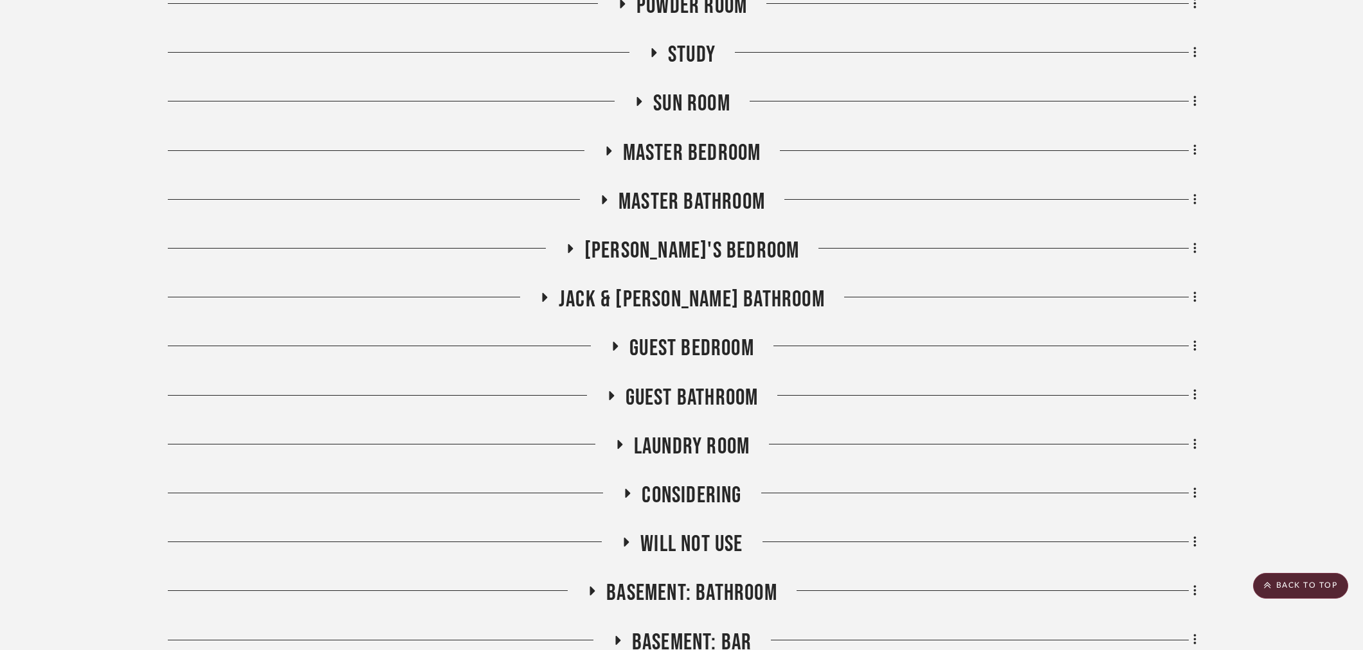
click at [706, 312] on span "Jack & [PERSON_NAME] Bathroom" at bounding box center [692, 300] width 266 height 28
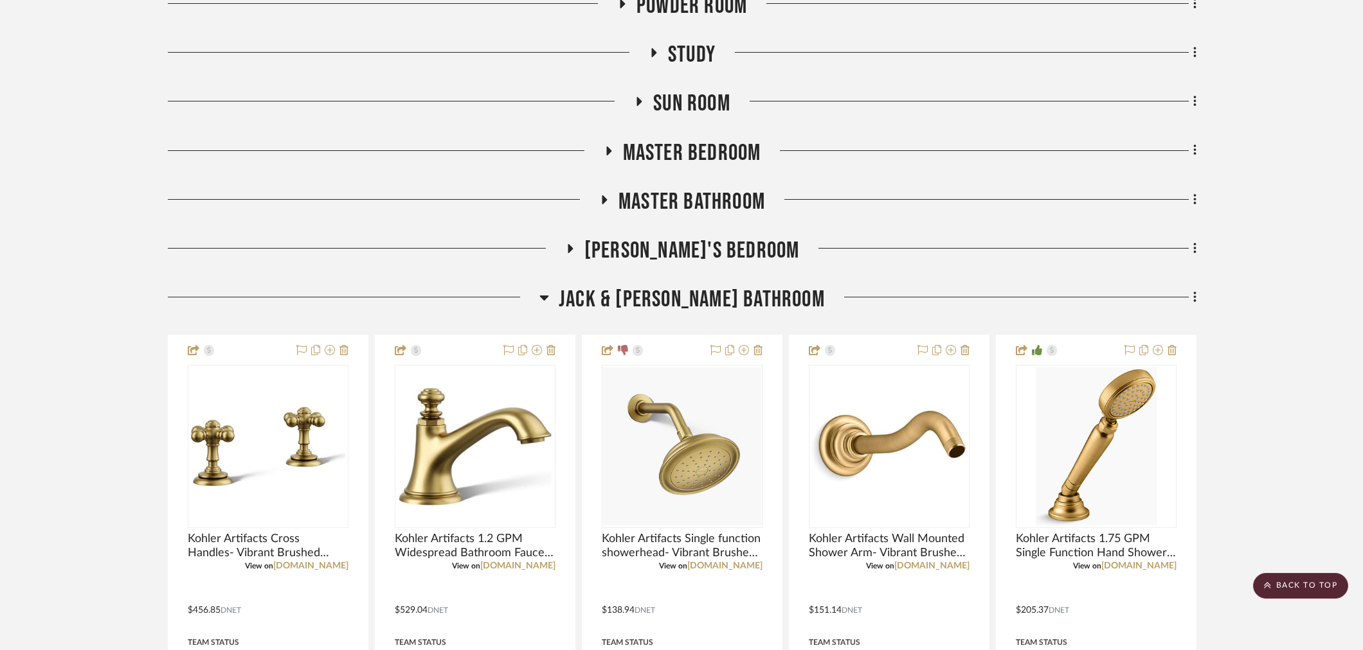
click at [633, 303] on span "Jack & [PERSON_NAME] Bathroom" at bounding box center [692, 300] width 266 height 28
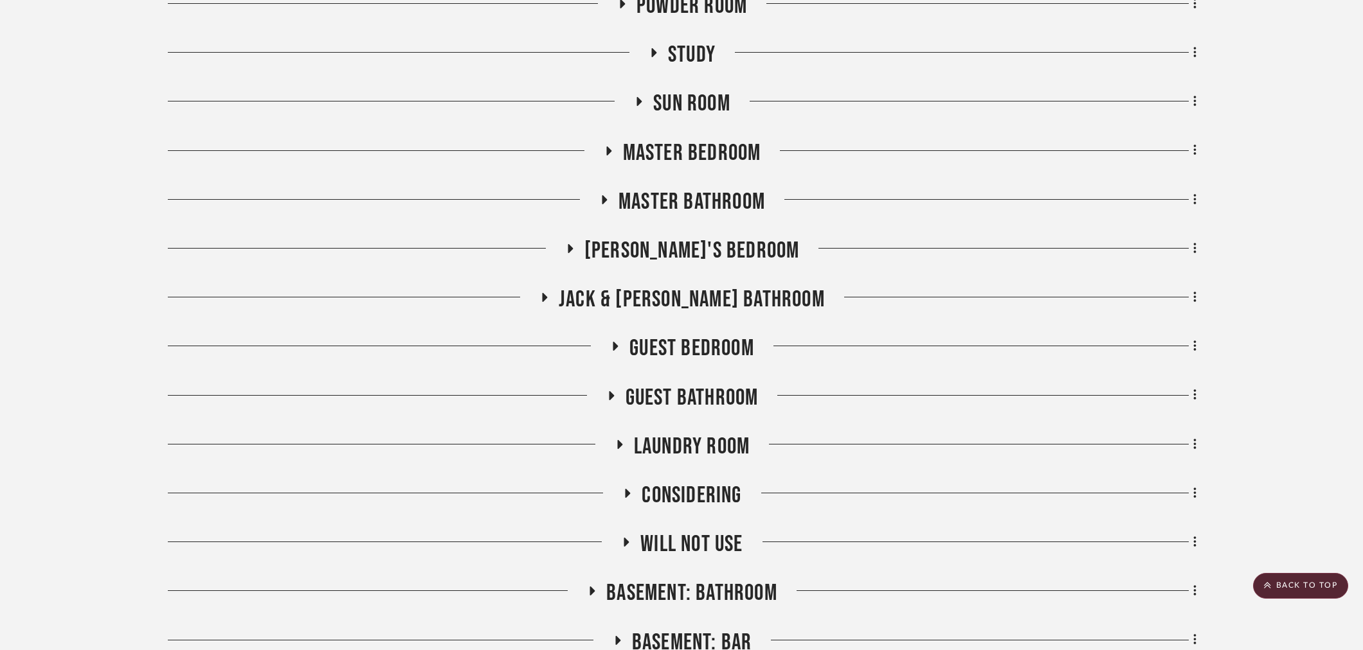
click at [651, 289] on span "Jack & [PERSON_NAME] Bathroom" at bounding box center [692, 300] width 266 height 28
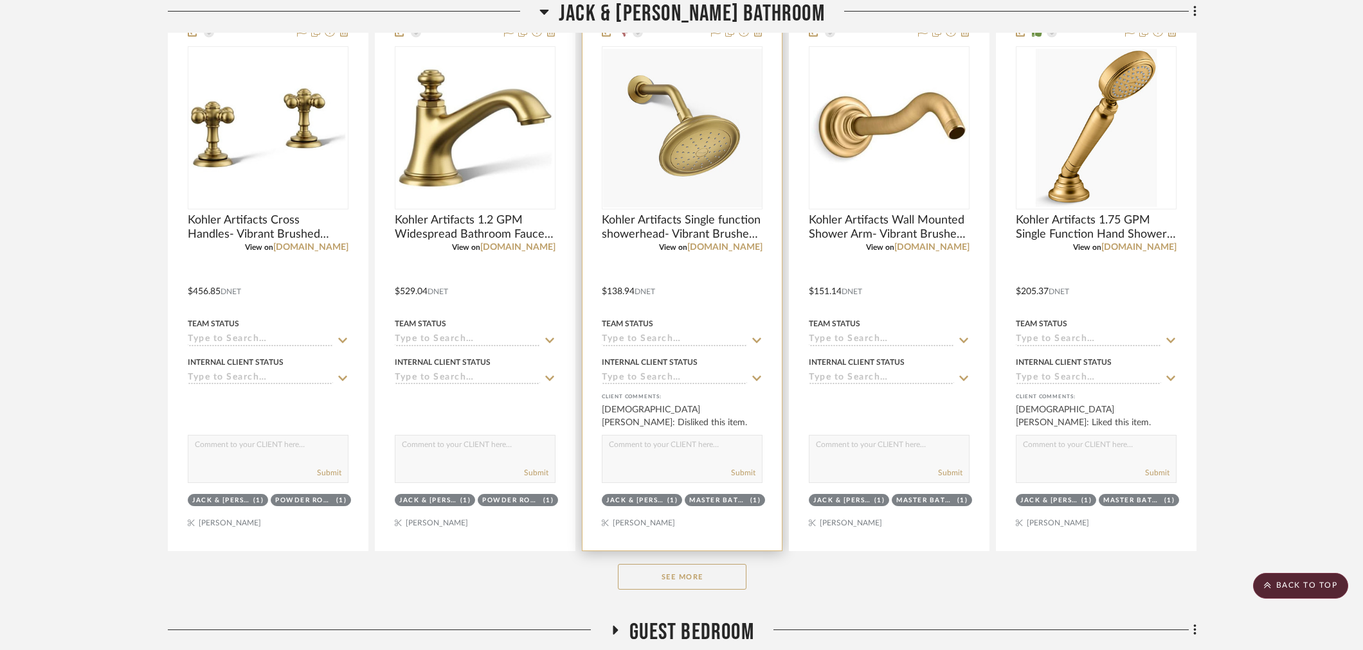
scroll to position [1428, 0]
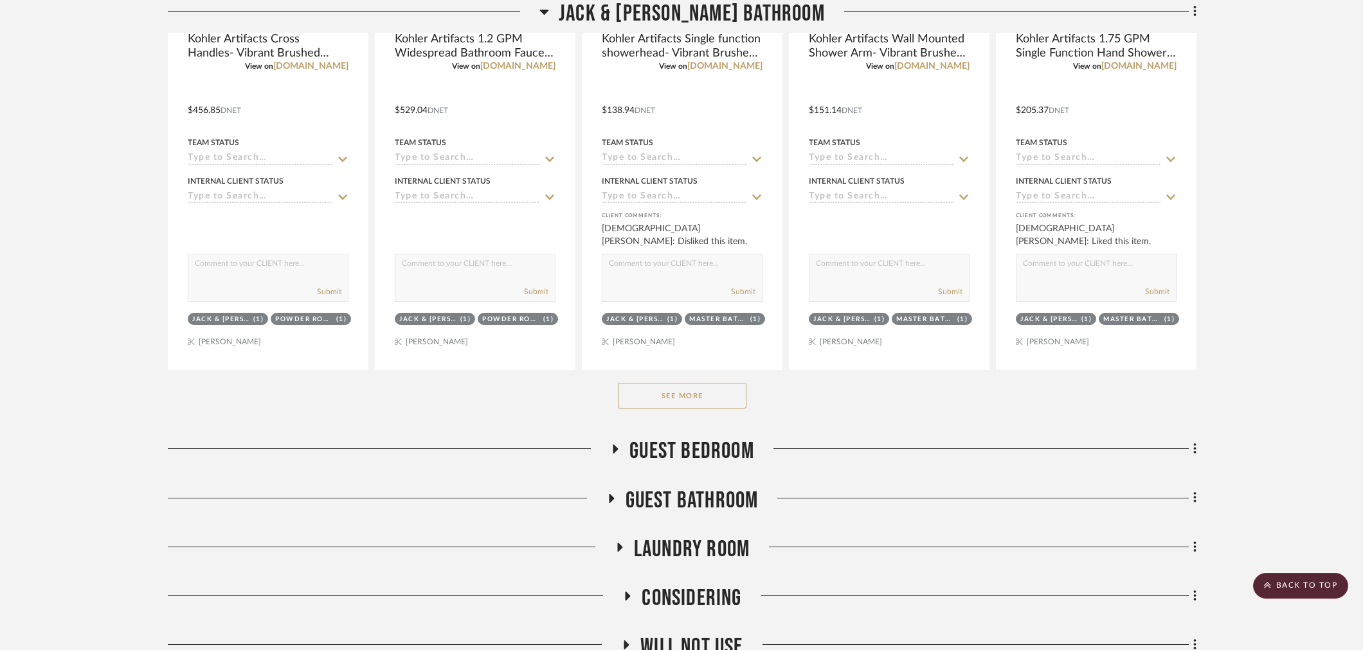
click at [686, 404] on button "See More" at bounding box center [682, 396] width 129 height 26
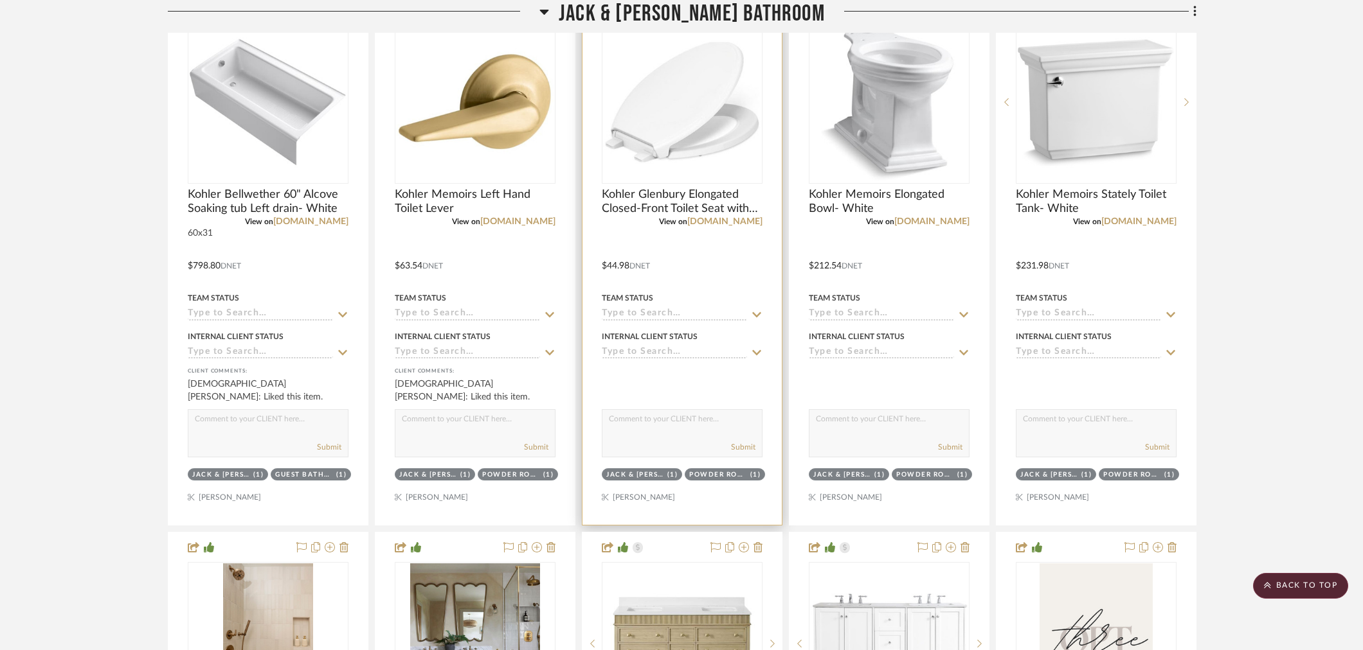
scroll to position [2785, 0]
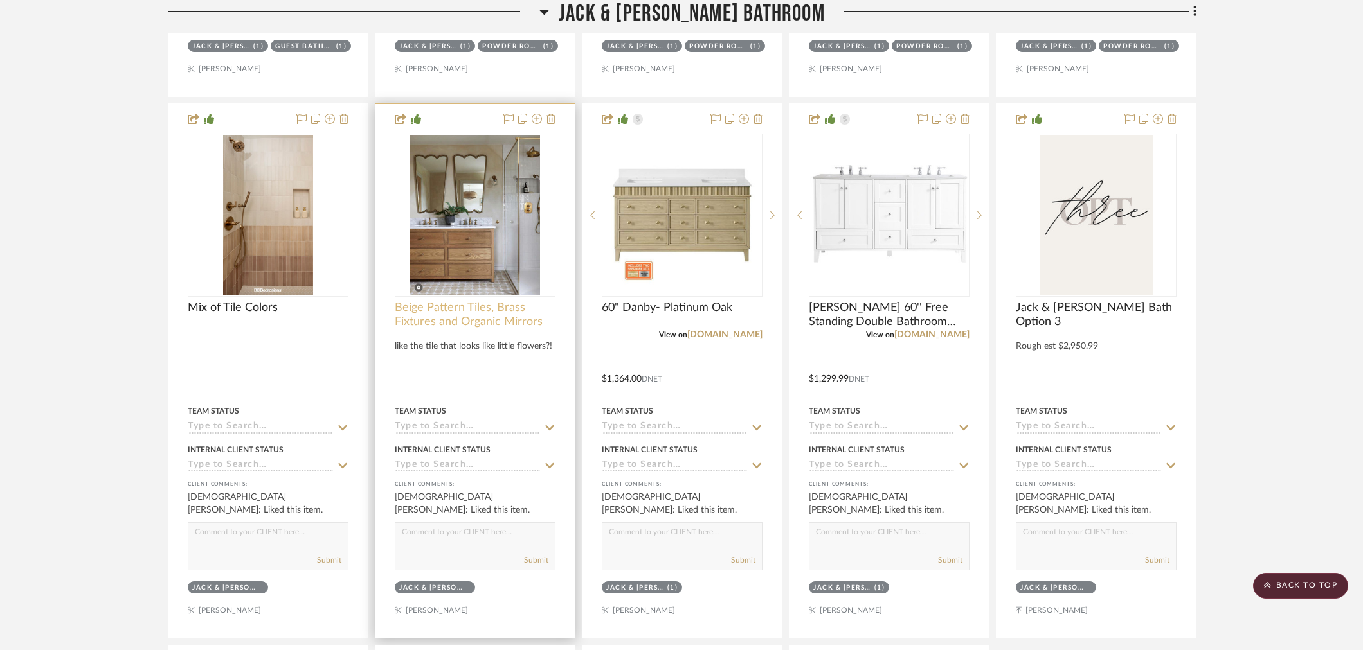
click at [453, 304] on span "Beige Pattern Tiles, Brass Fixtures and Organic Mirrors" at bounding box center [475, 315] width 161 height 28
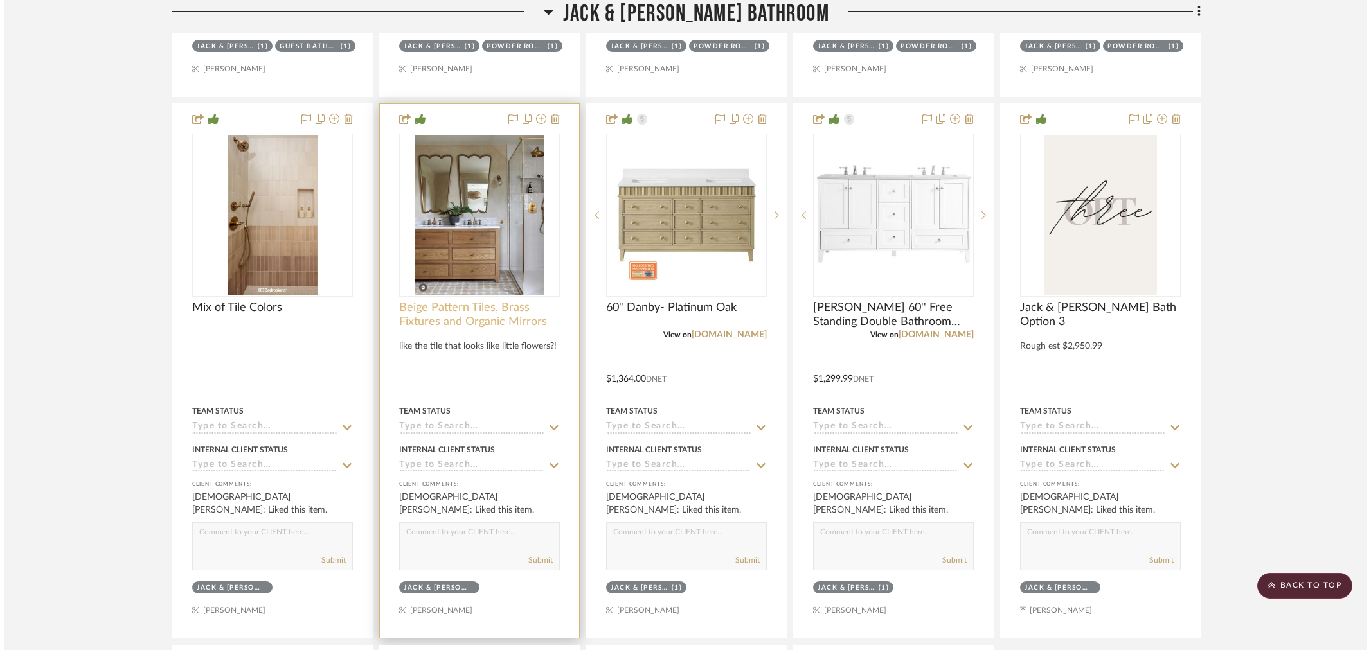
scroll to position [0, 0]
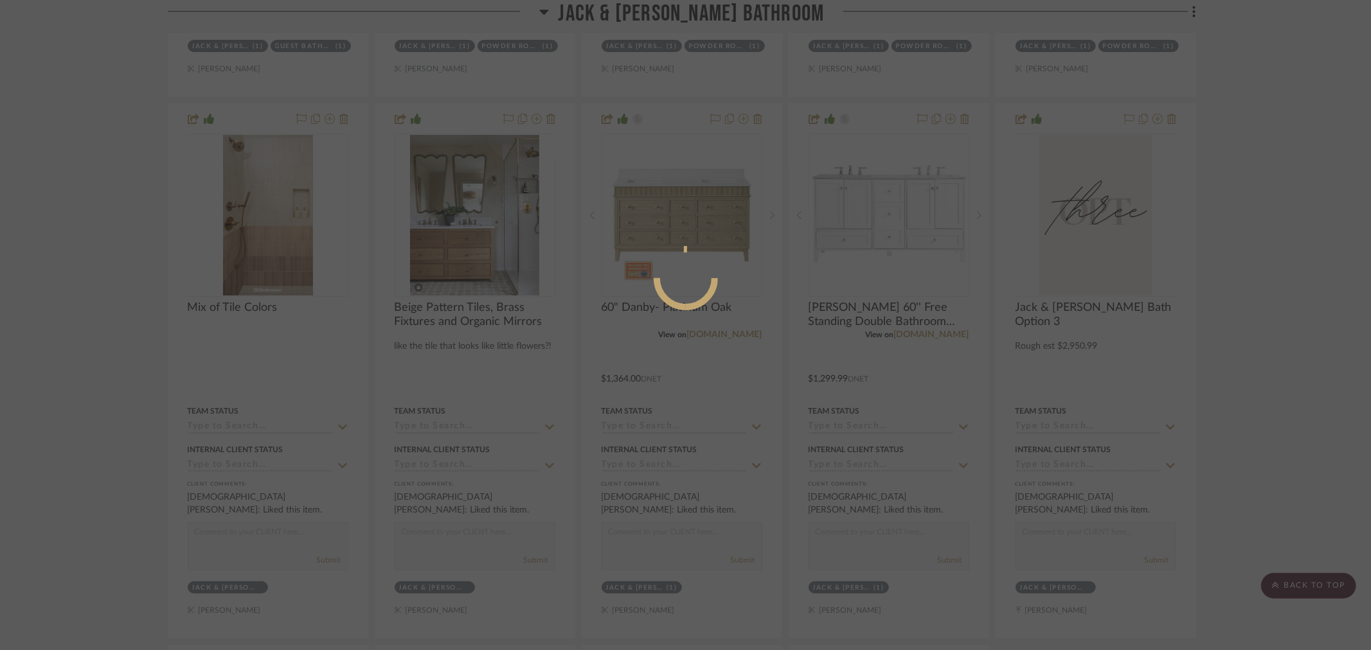
click at [121, 368] on div at bounding box center [685, 325] width 1371 height 650
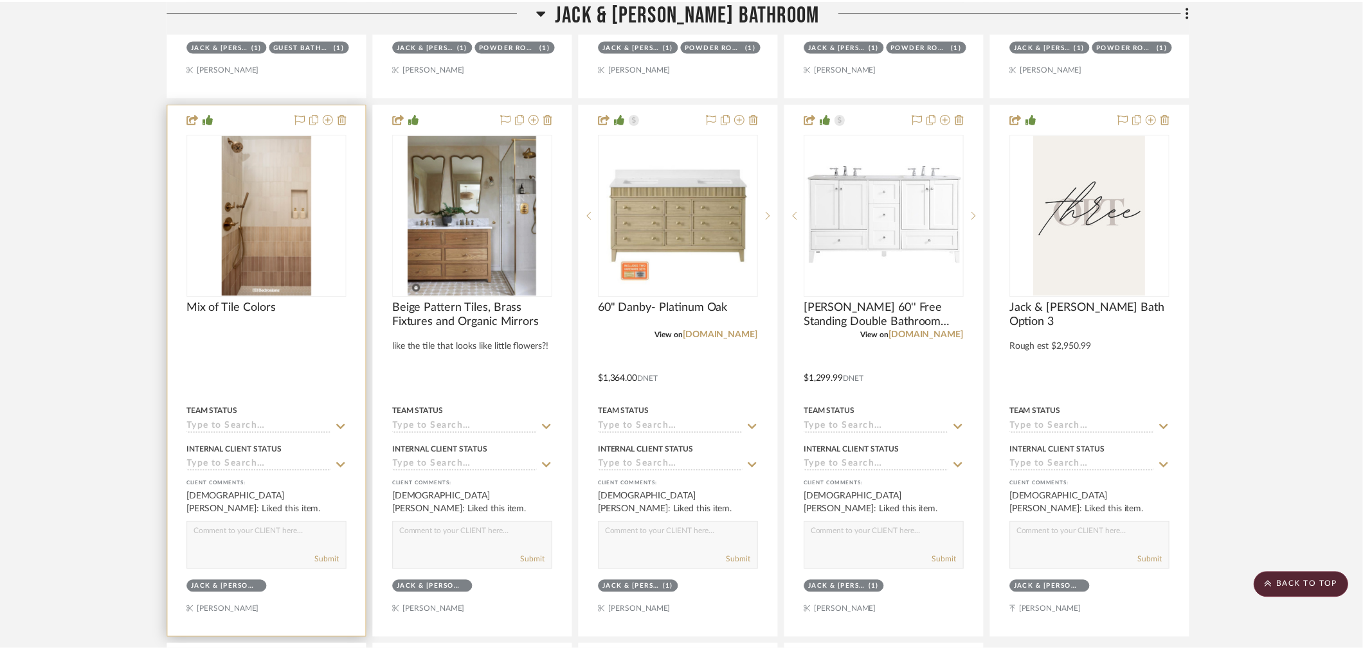
scroll to position [2785, 0]
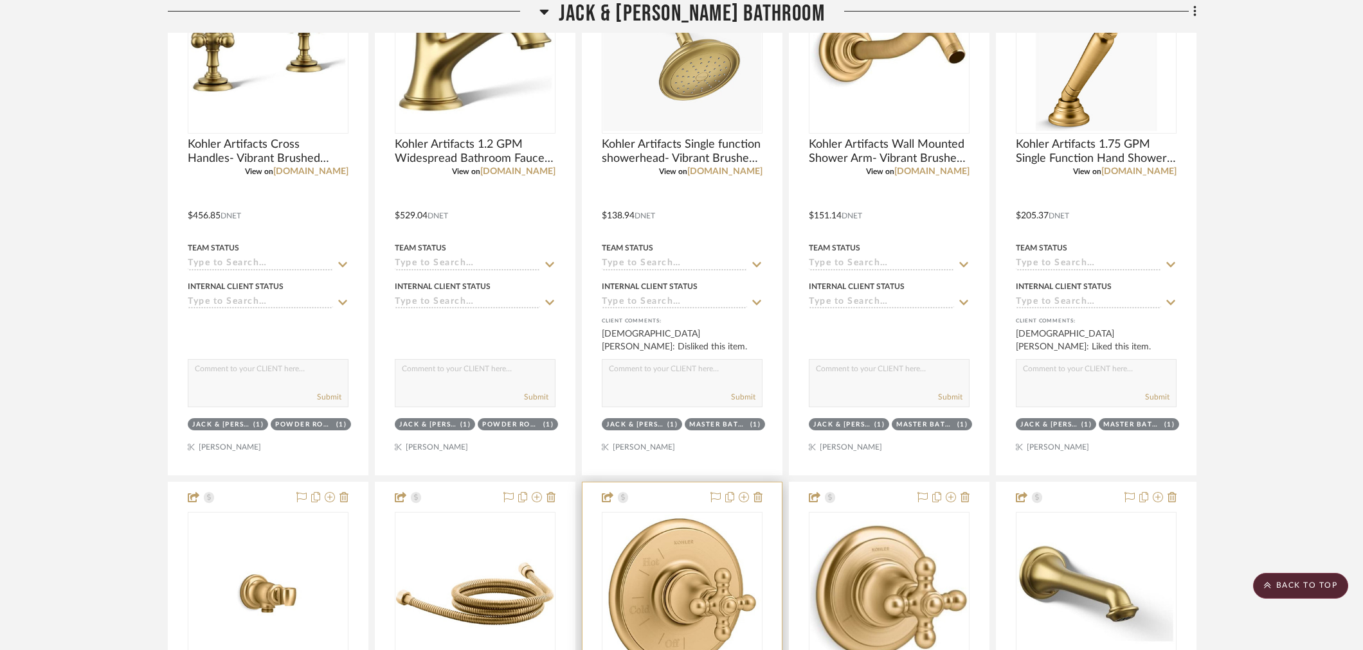
scroll to position [928, 0]
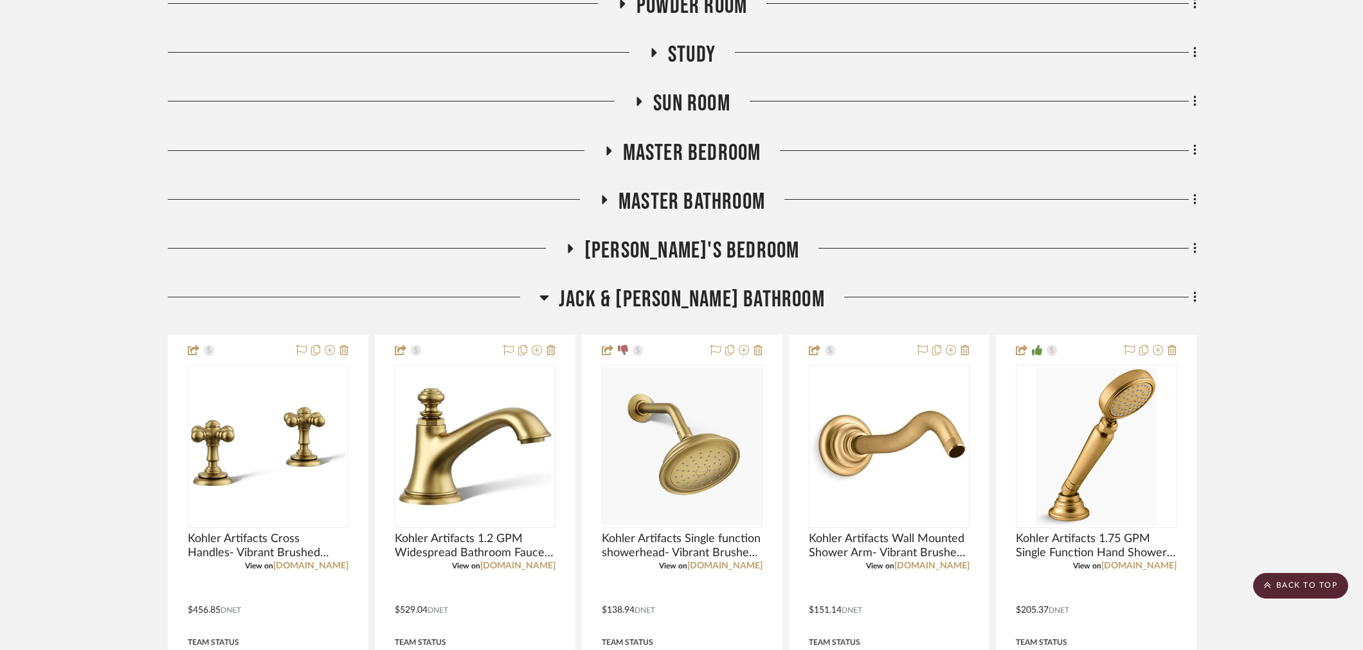
click at [695, 206] on span "Master Bathroom" at bounding box center [691, 202] width 147 height 28
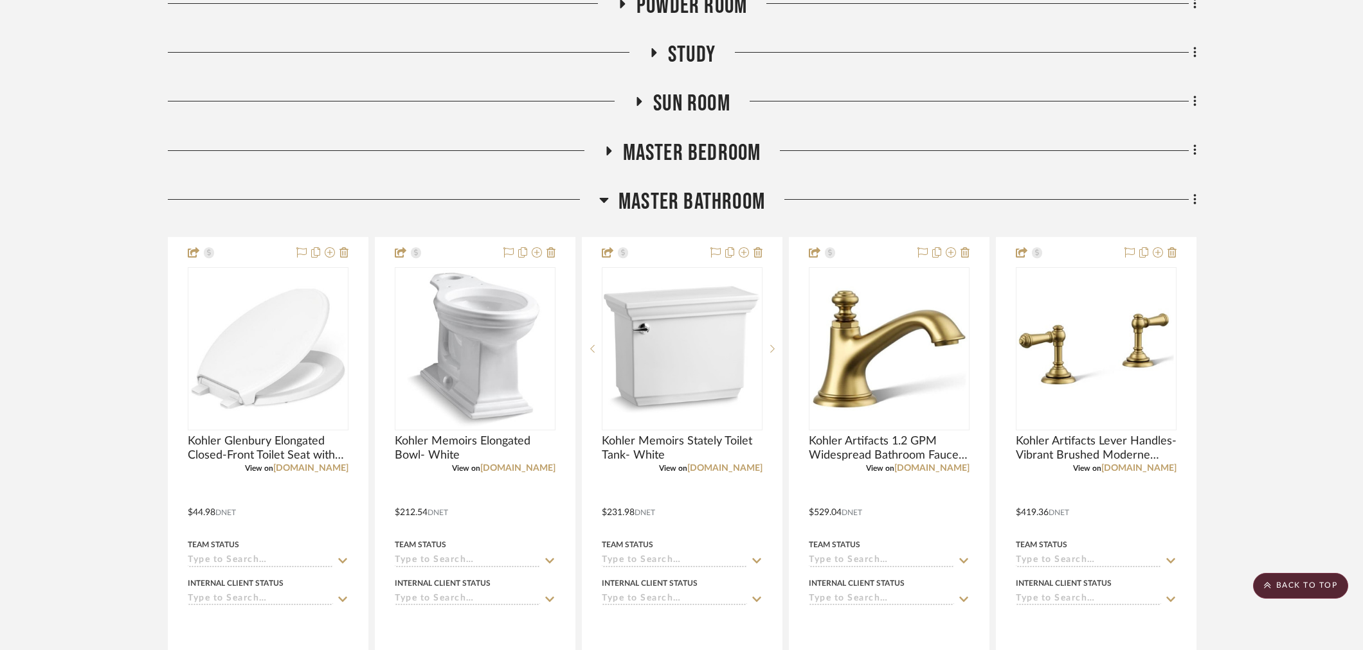
click at [704, 208] on span "Master Bathroom" at bounding box center [691, 202] width 147 height 28
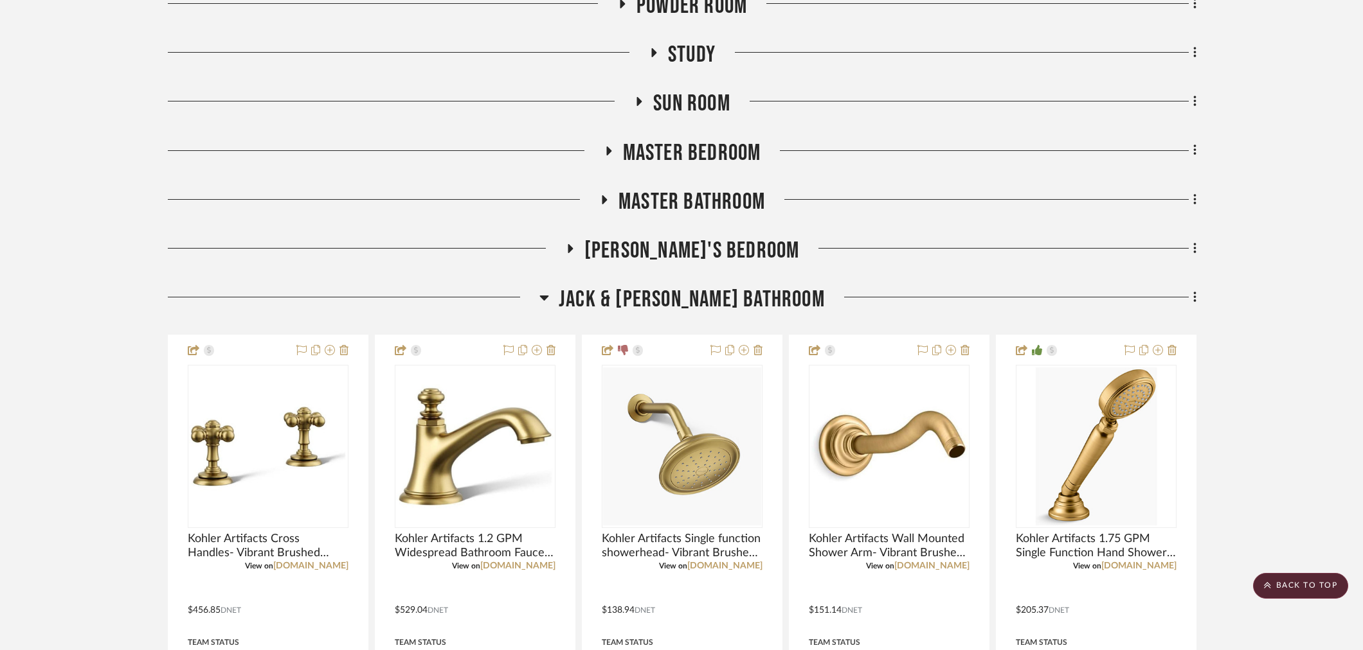
click at [710, 288] on span "Jack & [PERSON_NAME] Bathroom" at bounding box center [692, 300] width 266 height 28
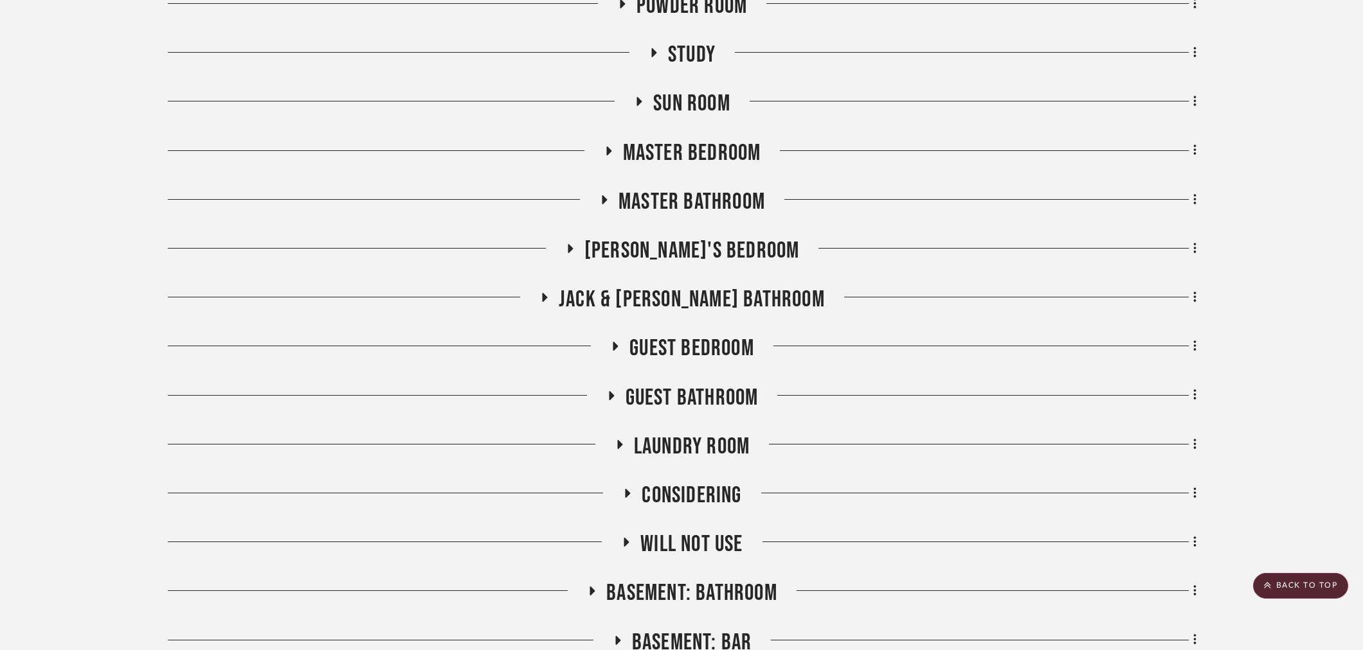
click at [677, 392] on span "Guest Bathroom" at bounding box center [691, 398] width 133 height 28
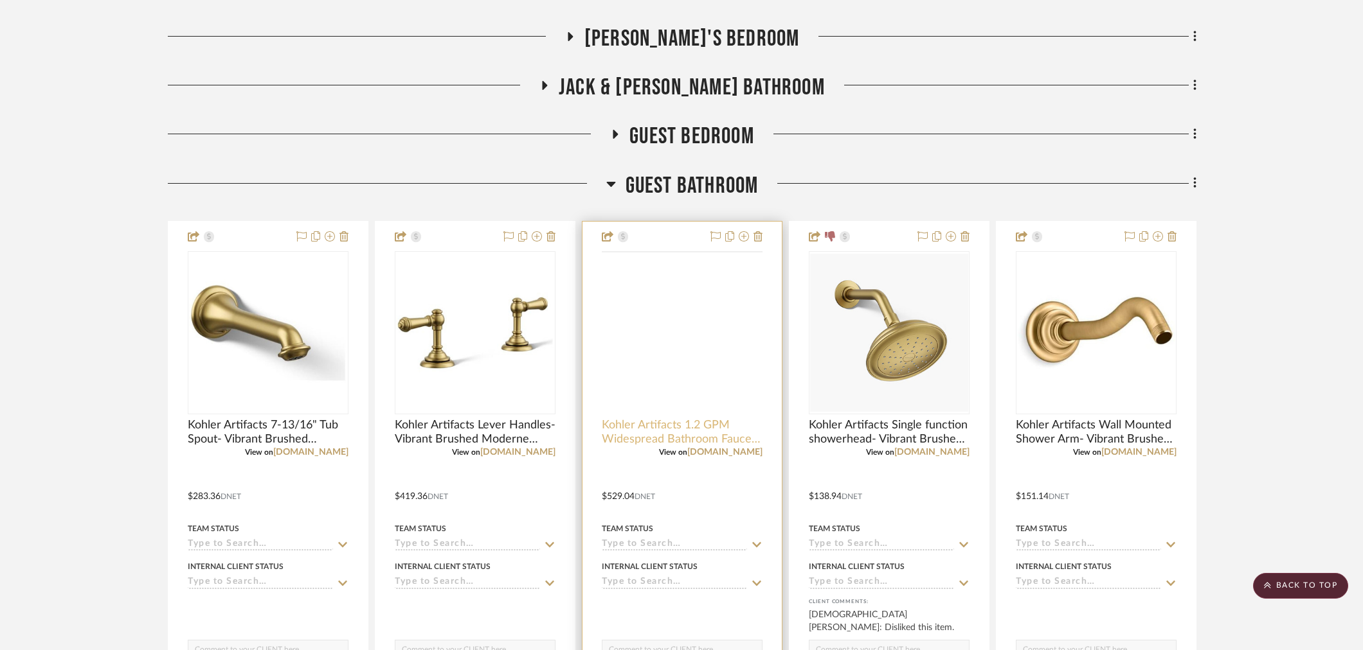
scroll to position [1142, 0]
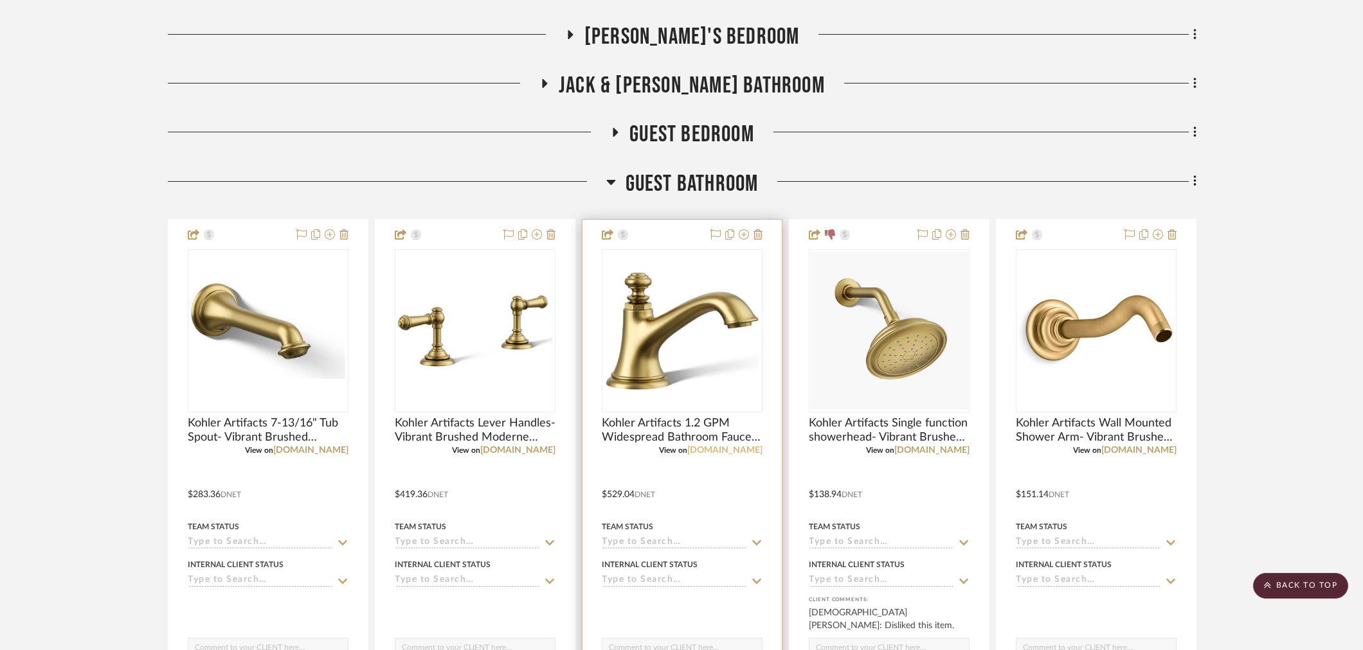
click at [734, 452] on link "[DOMAIN_NAME]" at bounding box center [724, 450] width 75 height 9
